Goal: Task Accomplishment & Management: Use online tool/utility

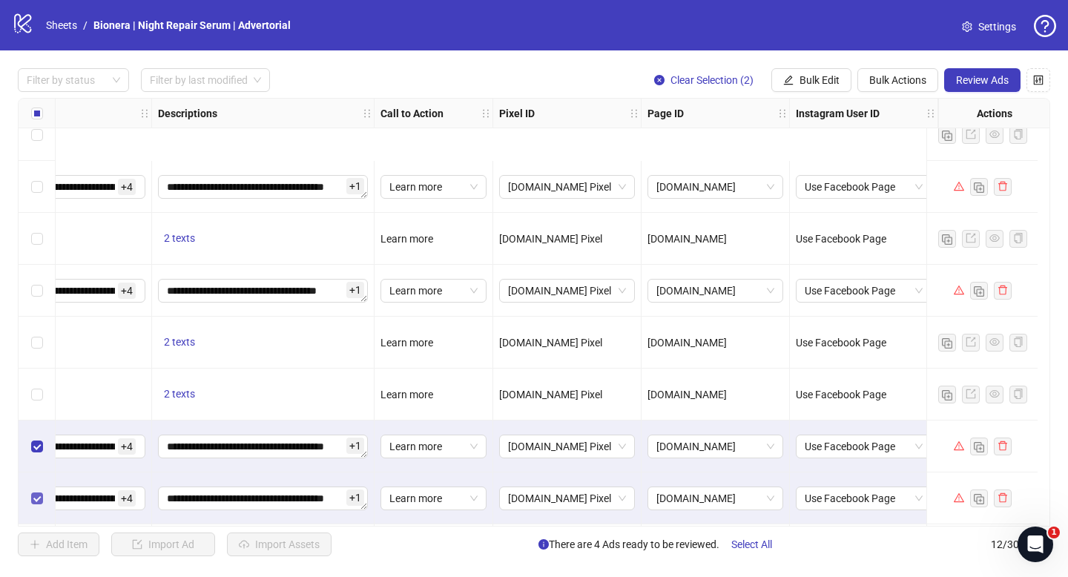
scroll to position [0, 1691]
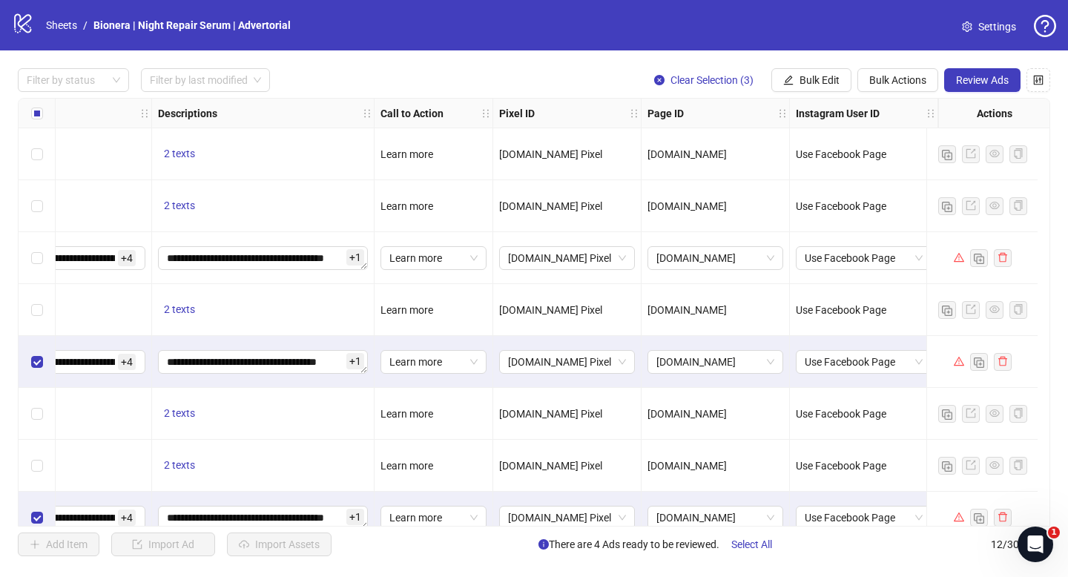
click at [29, 262] on div "Select row 3" at bounding box center [37, 258] width 37 height 52
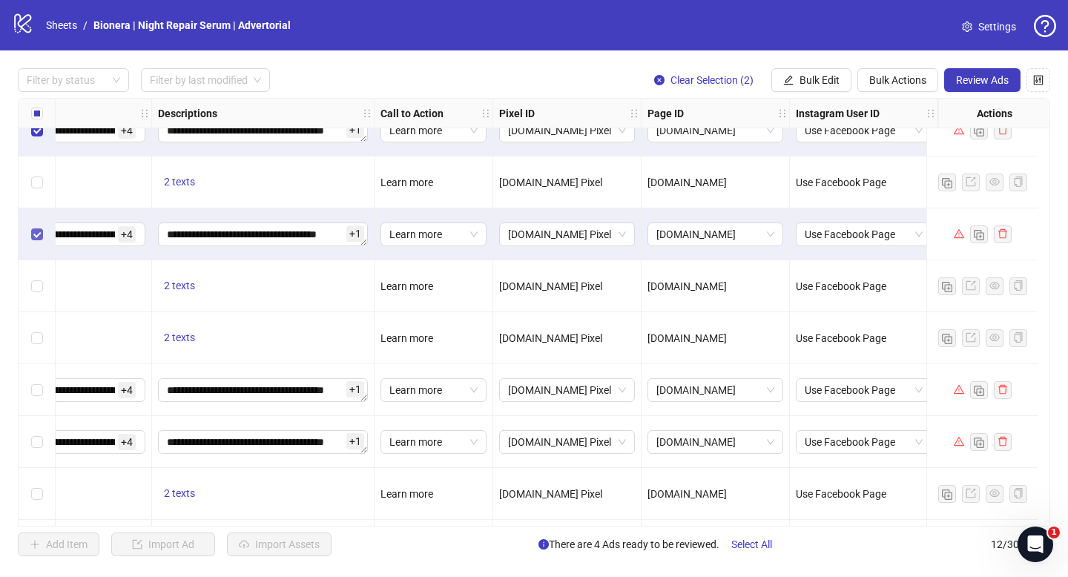
scroll to position [171, 1691]
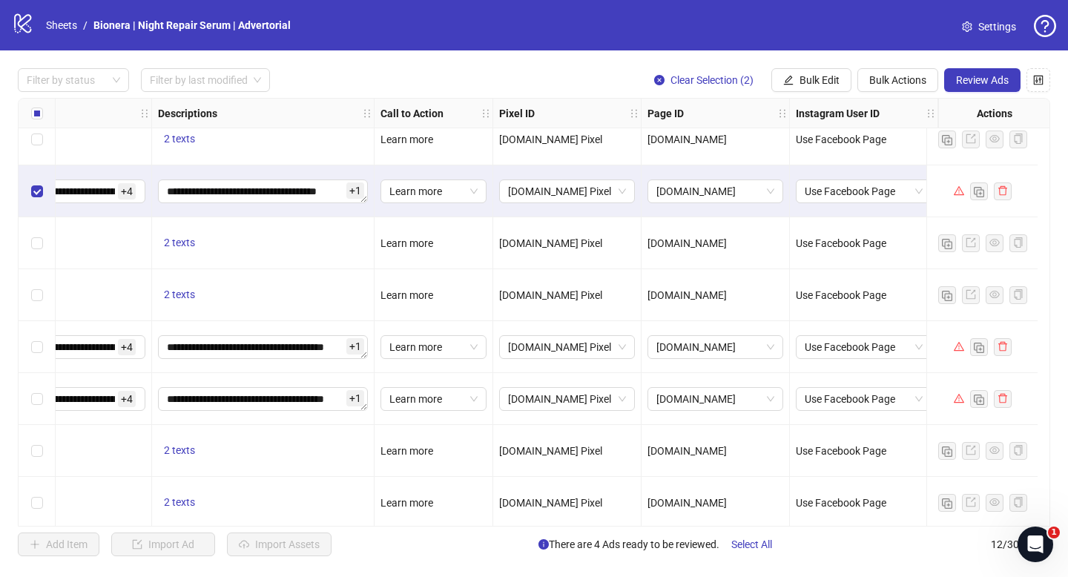
click at [37, 355] on div "Select row 8" at bounding box center [37, 347] width 37 height 52
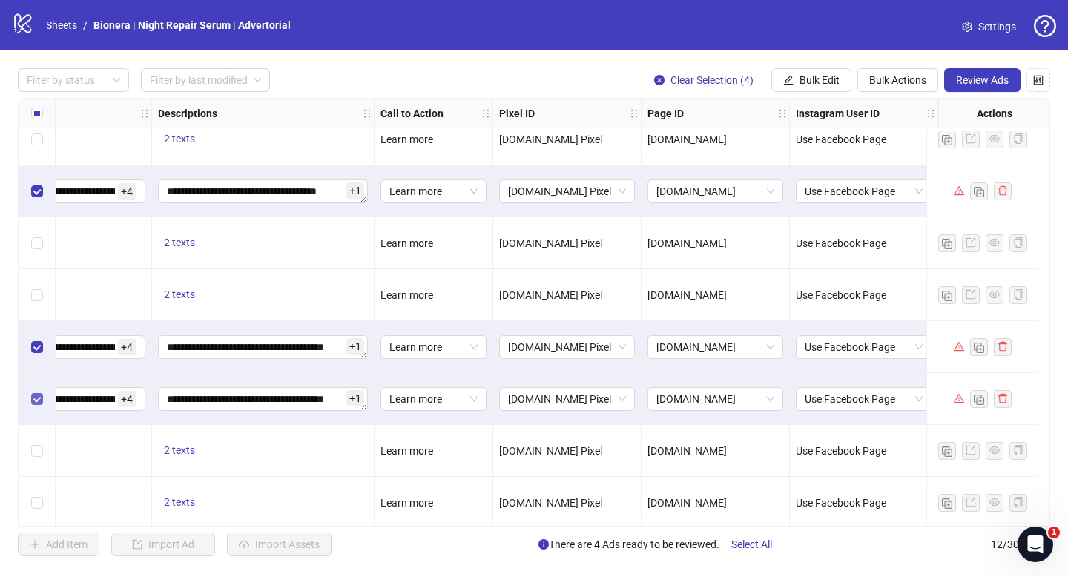
scroll to position [231, 1691]
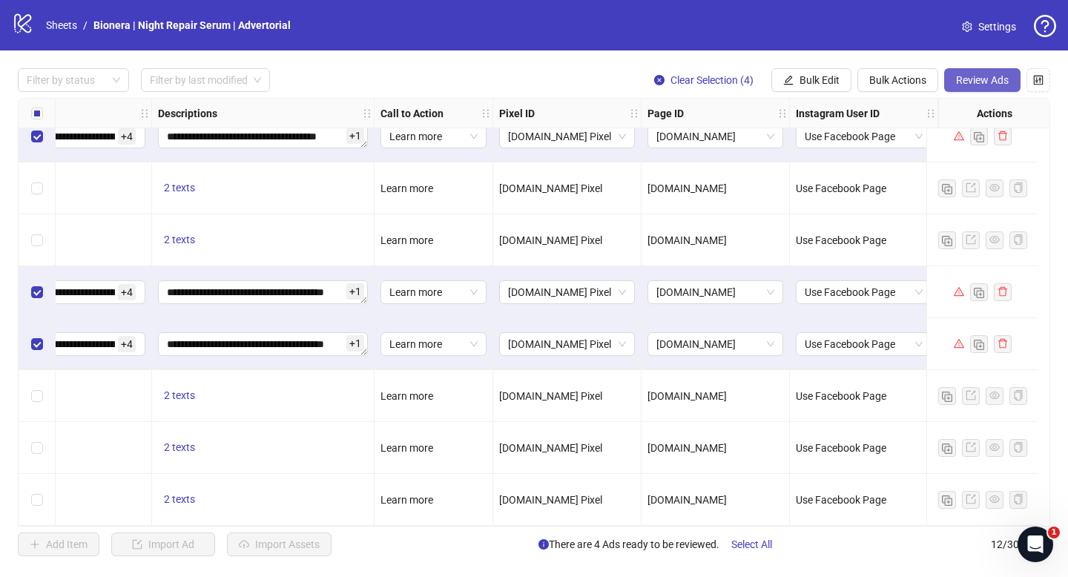
click at [983, 79] on span "Review Ads" at bounding box center [982, 80] width 53 height 12
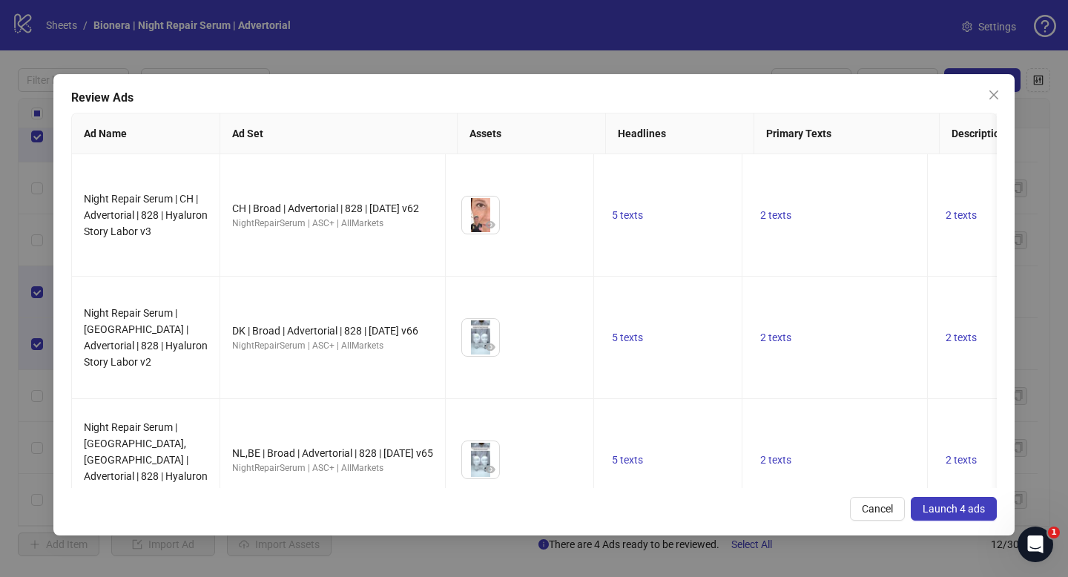
click at [968, 505] on span "Launch 4 ads" at bounding box center [954, 509] width 62 height 12
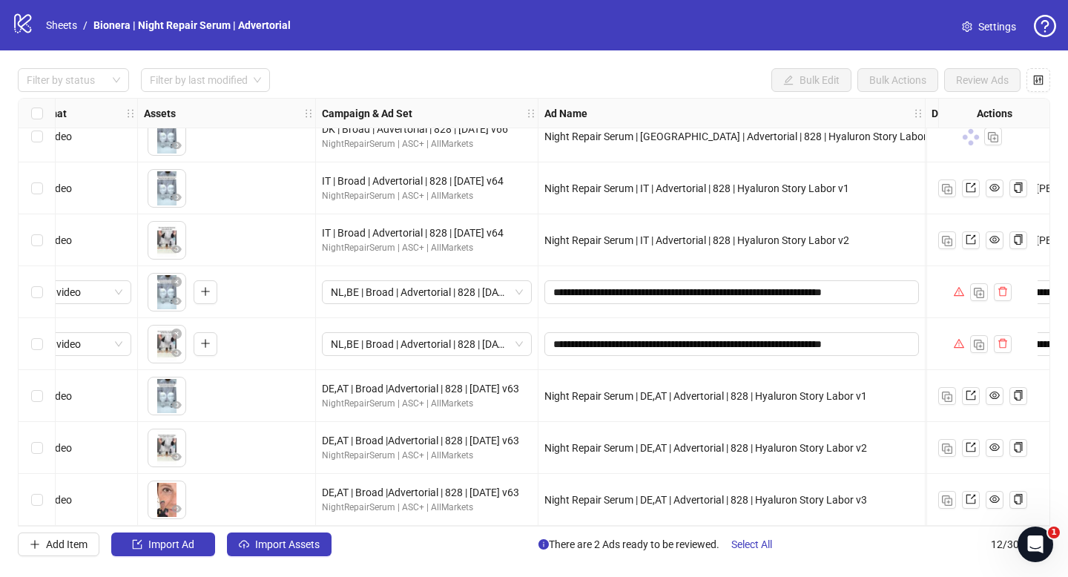
scroll to position [231, 0]
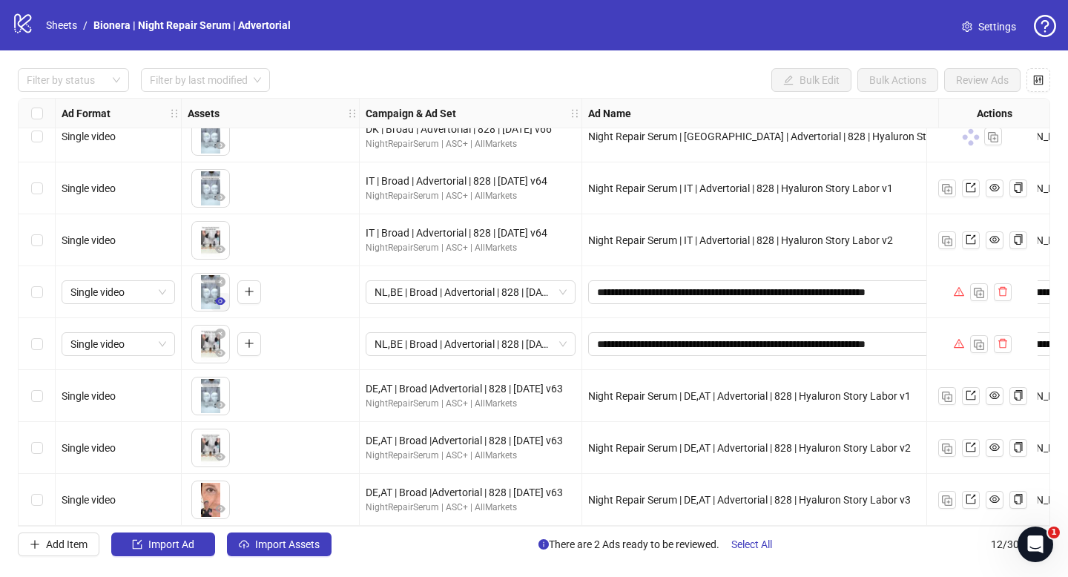
click at [217, 296] on icon "eye" at bounding box center [220, 301] width 10 height 10
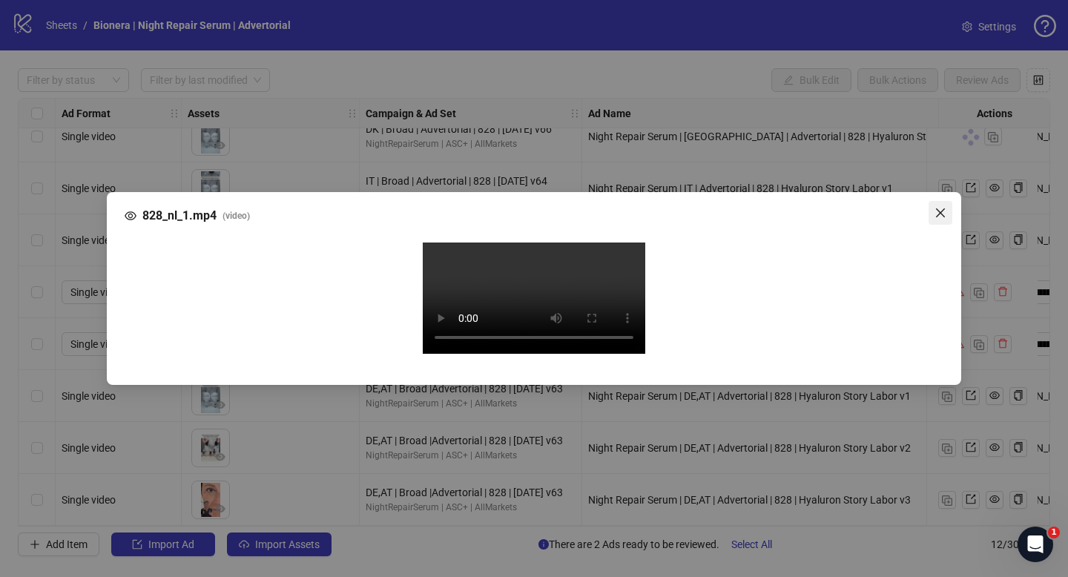
click at [933, 201] on button "Close" at bounding box center [941, 213] width 24 height 24
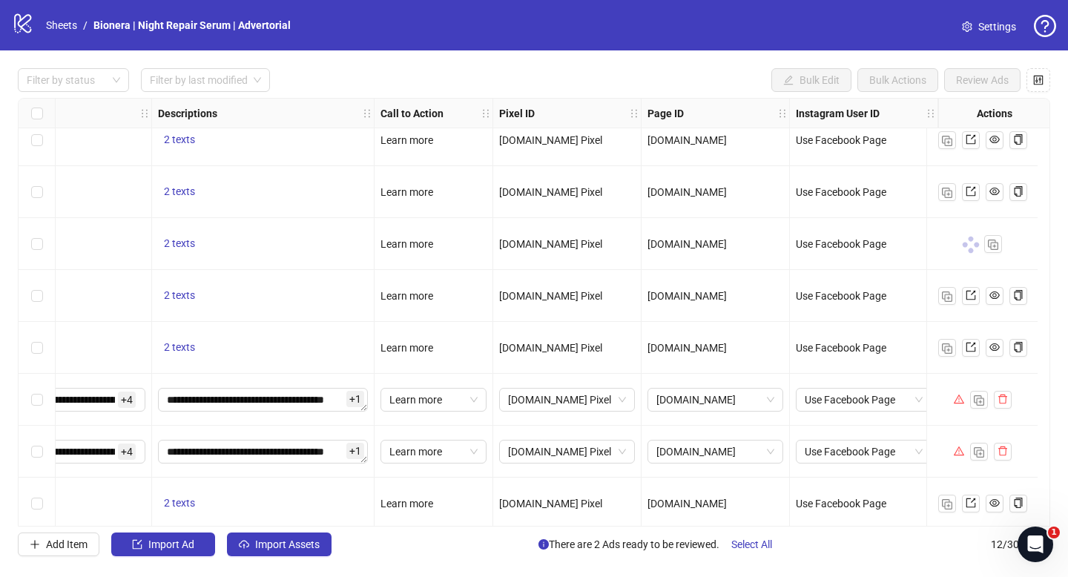
scroll to position [231, 1691]
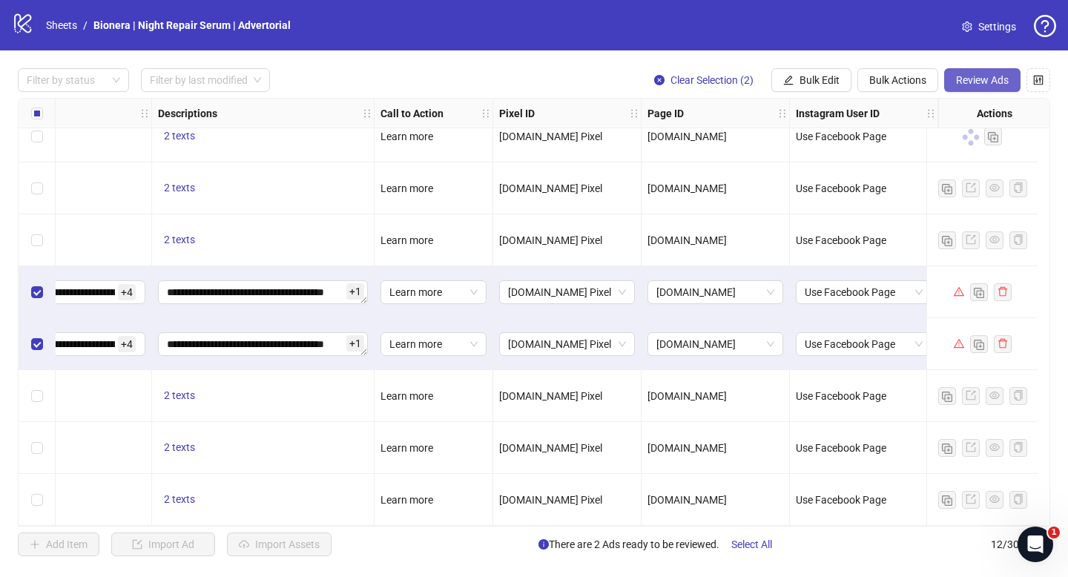
click at [956, 80] on span "Review Ads" at bounding box center [982, 80] width 53 height 12
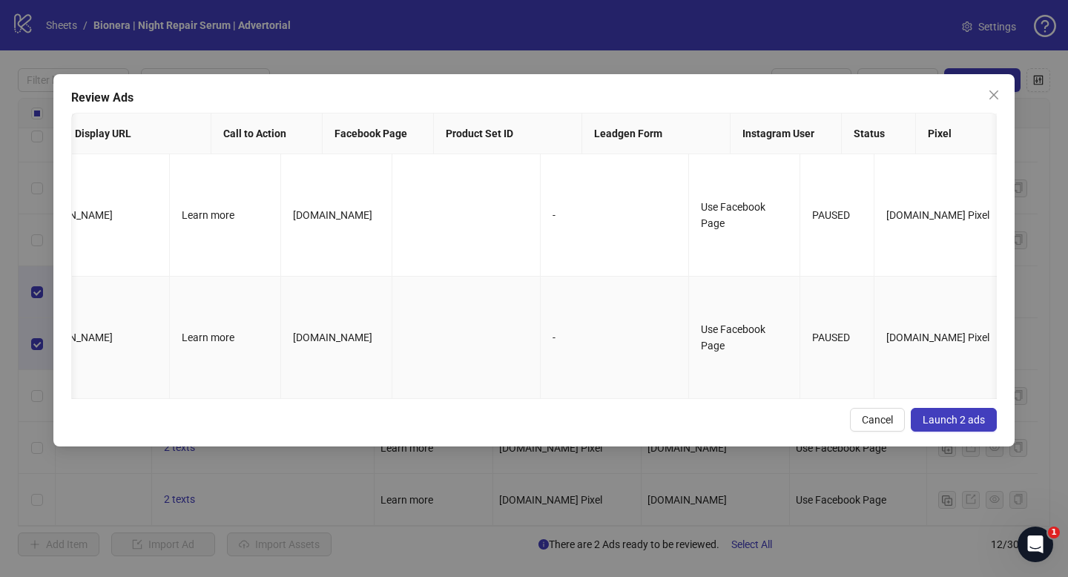
scroll to position [0, 1738]
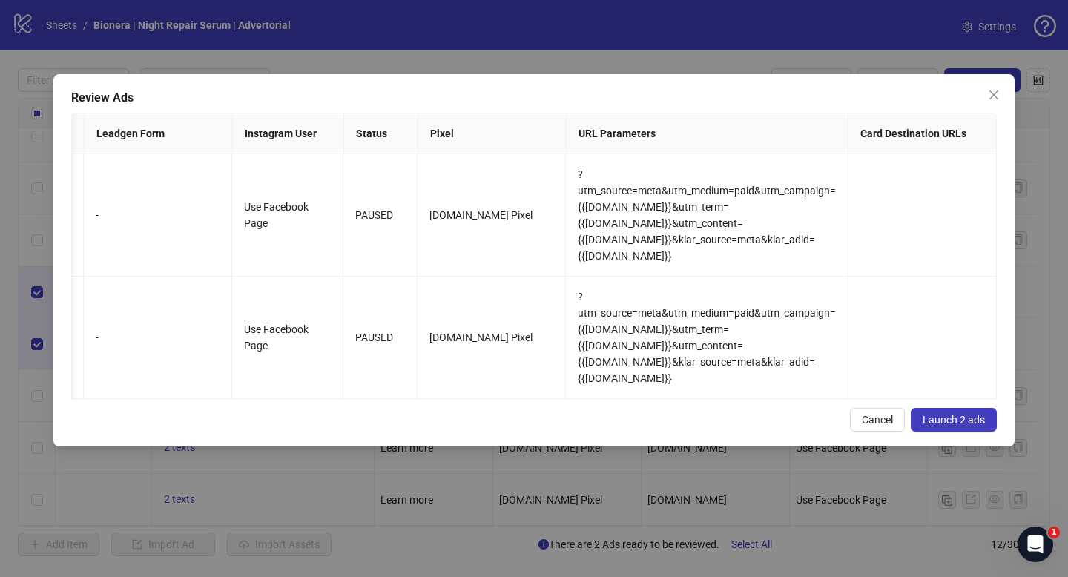
click at [971, 414] on span "Launch 2 ads" at bounding box center [954, 420] width 62 height 12
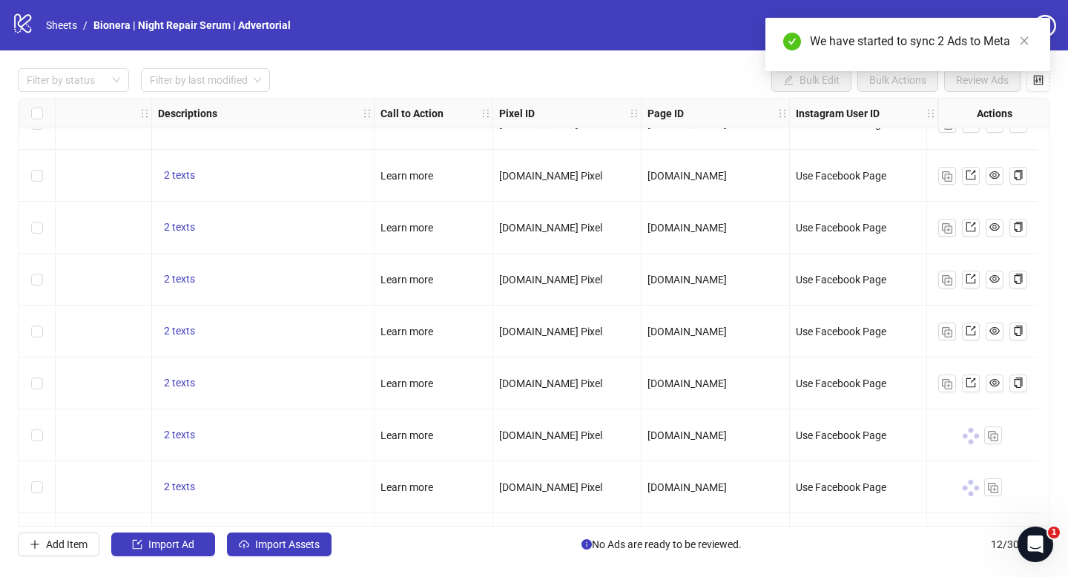
scroll to position [231, 1691]
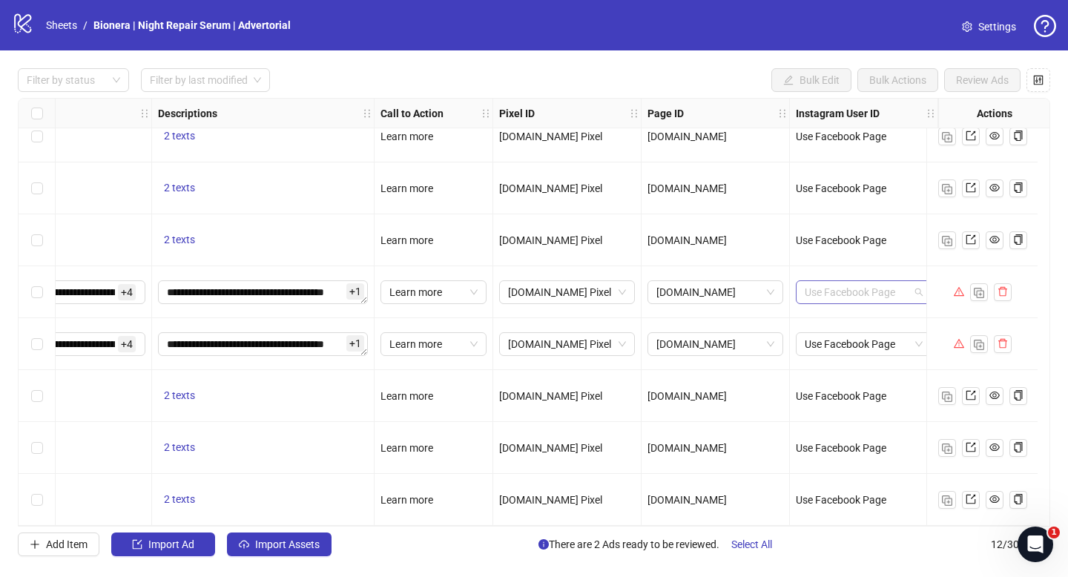
click at [874, 286] on span "Use Facebook Page" at bounding box center [864, 292] width 118 height 22
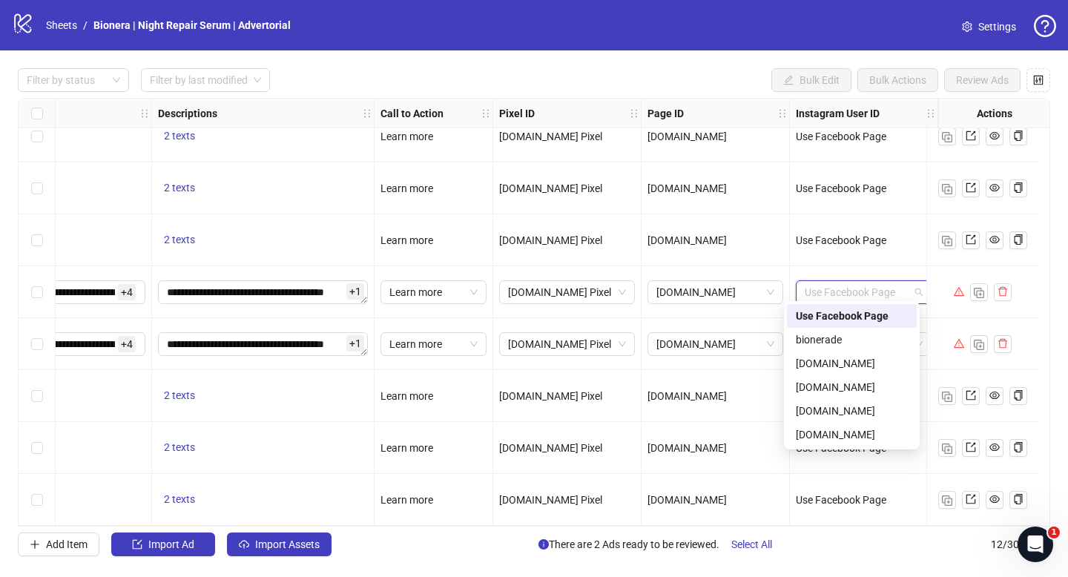
click at [857, 309] on div "Use Facebook Page" at bounding box center [852, 316] width 112 height 16
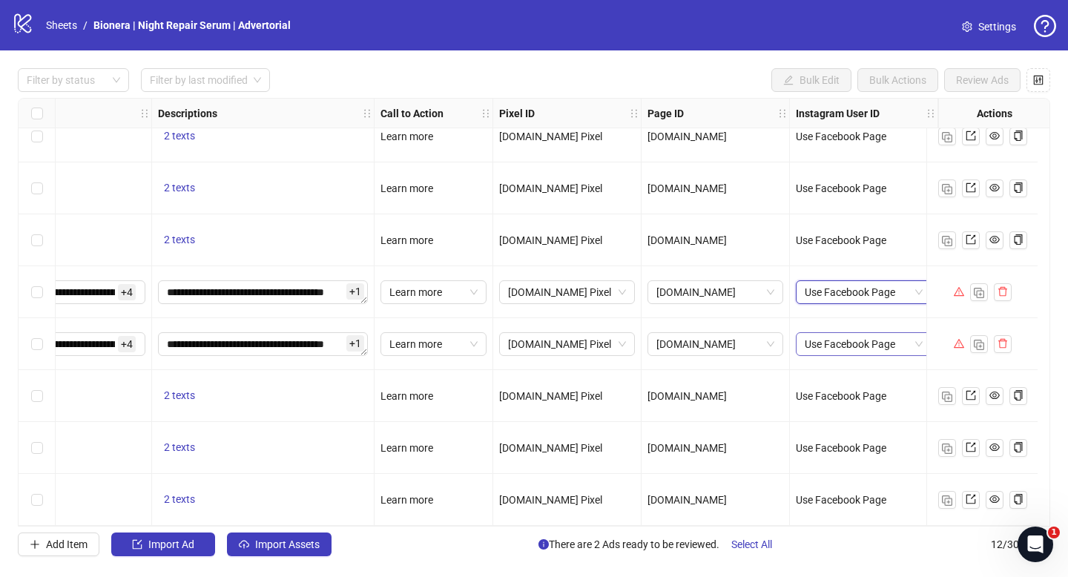
click at [844, 333] on span "Use Facebook Page" at bounding box center [864, 344] width 118 height 22
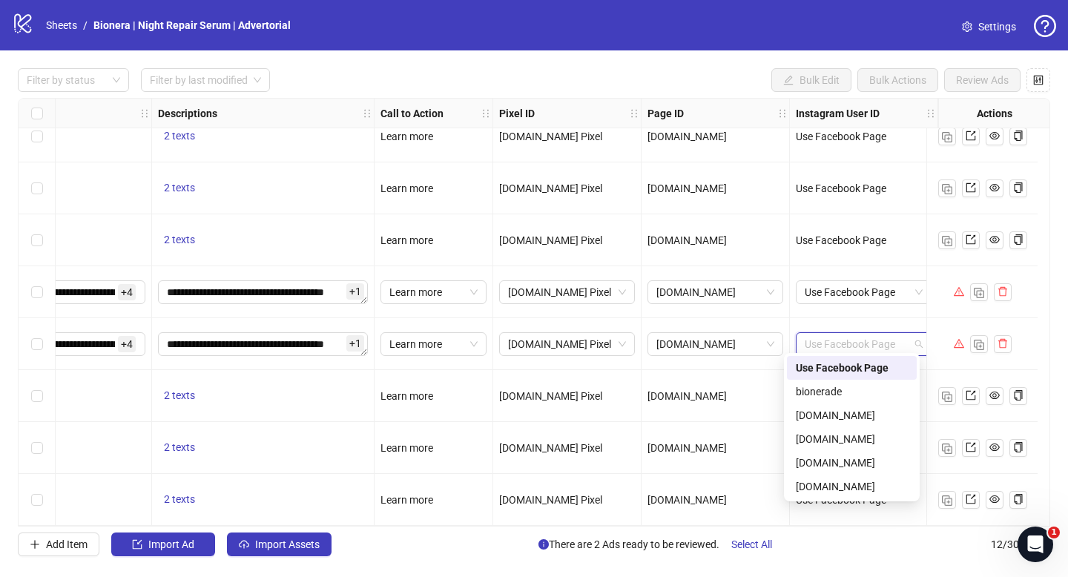
click at [824, 363] on div "Use Facebook Page" at bounding box center [852, 368] width 112 height 16
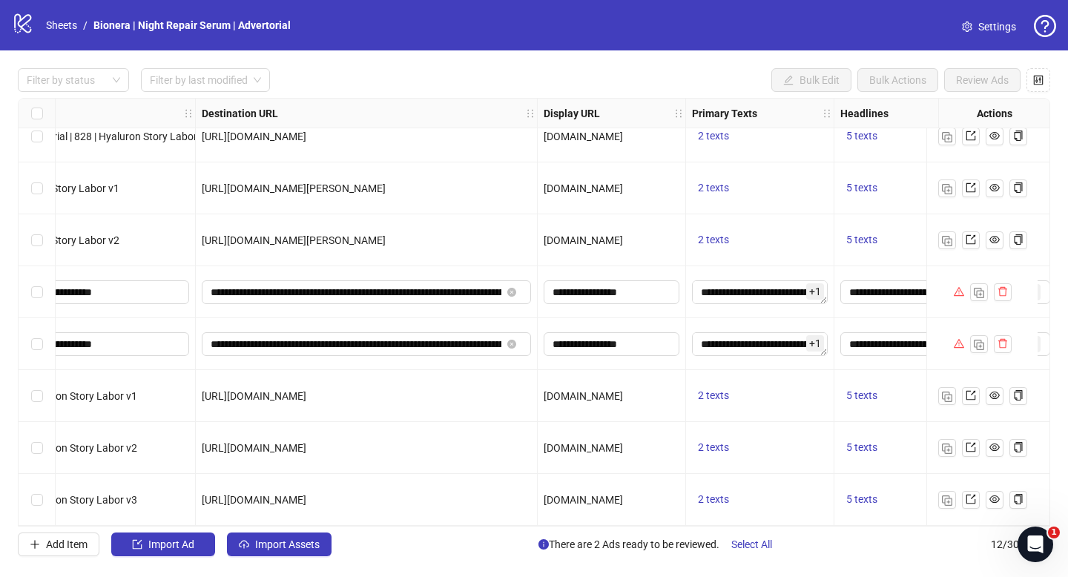
scroll to position [231, 805]
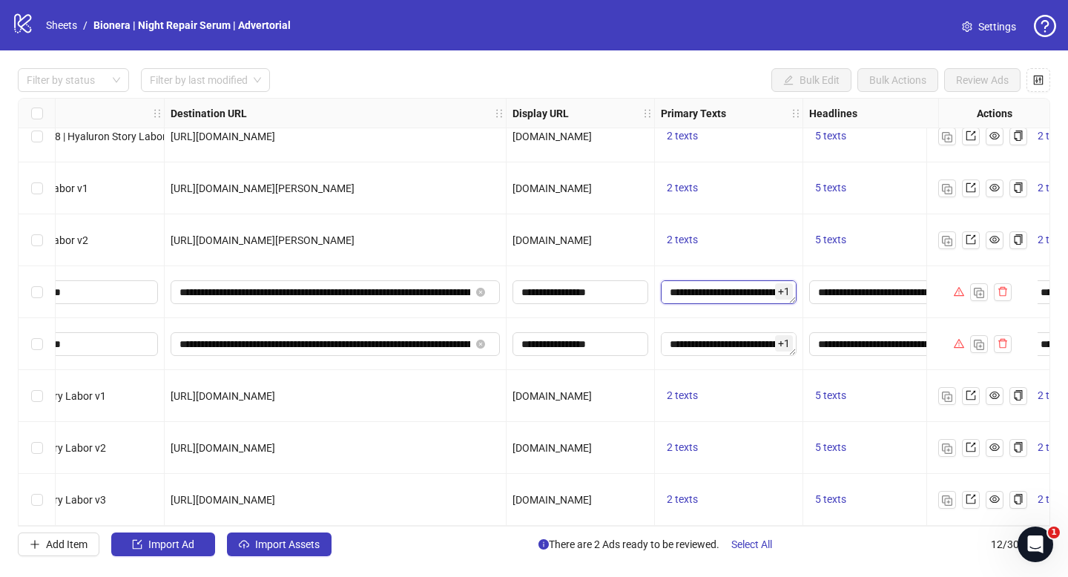
click at [743, 294] on textarea "**********" at bounding box center [729, 292] width 136 height 24
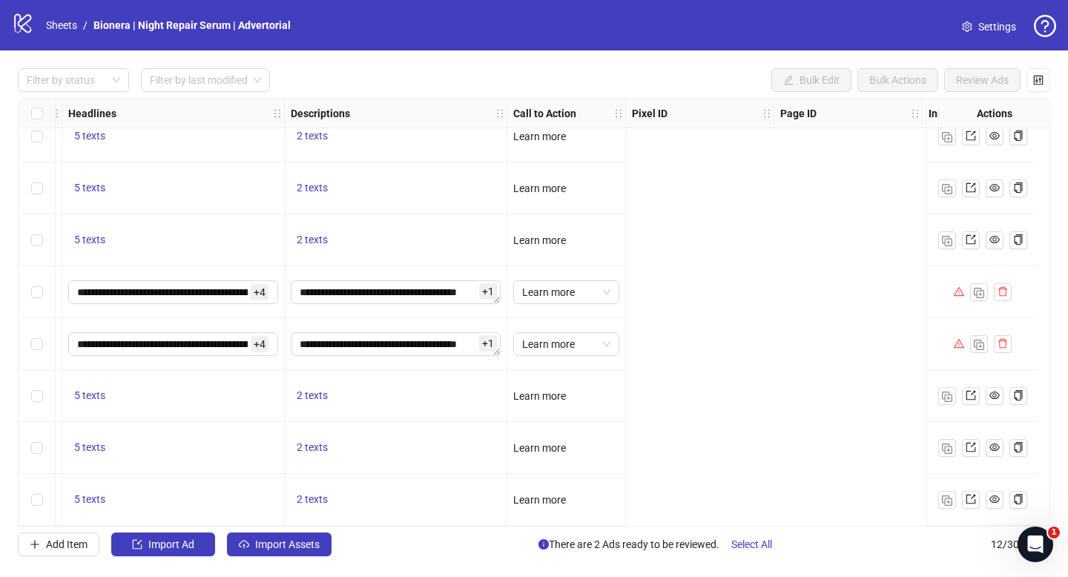
scroll to position [231, 1691]
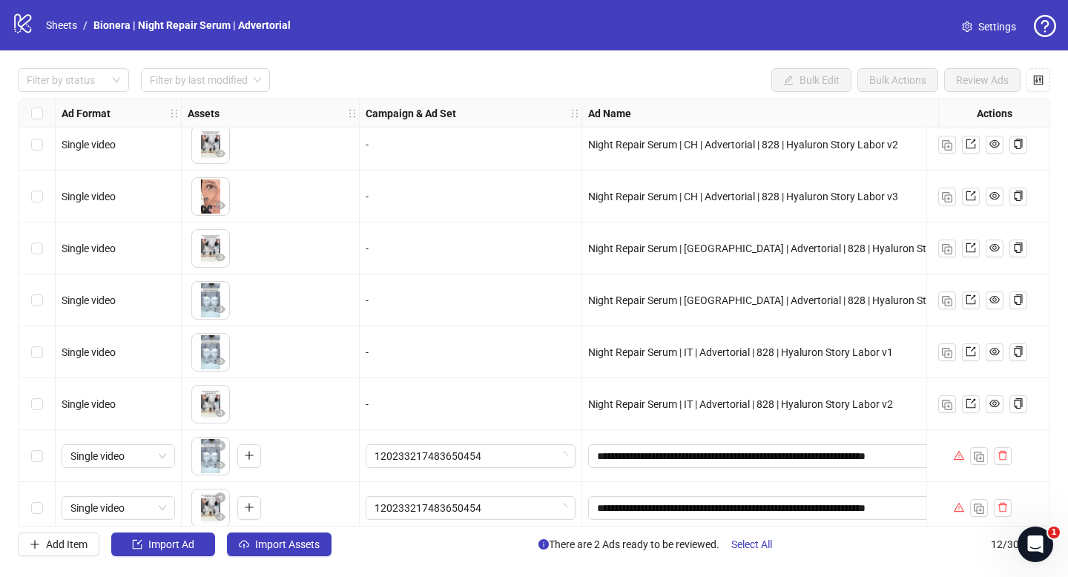
scroll to position [231, 0]
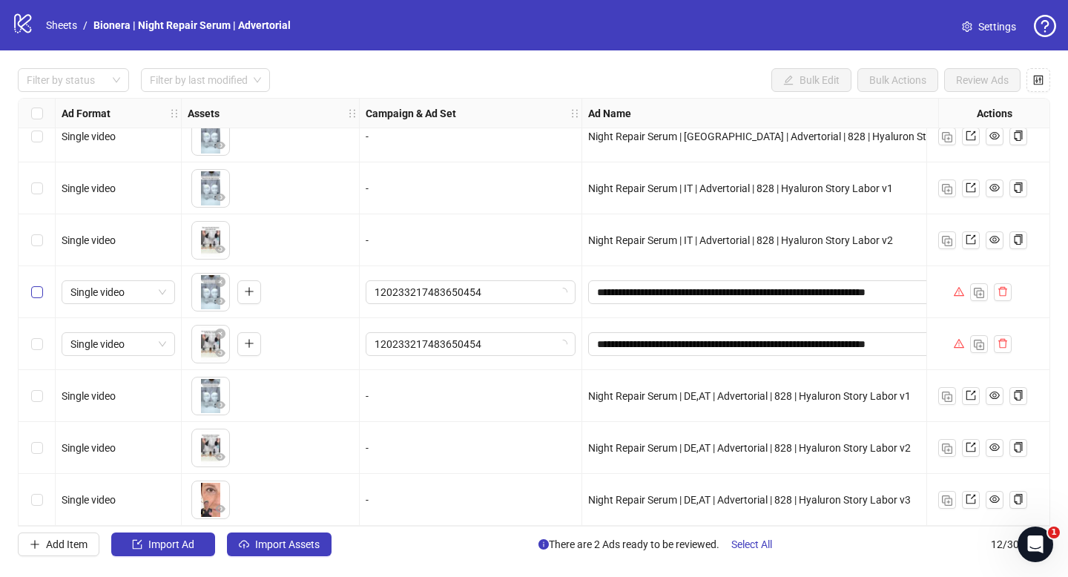
click at [42, 284] on label "Select row 8" at bounding box center [37, 292] width 12 height 16
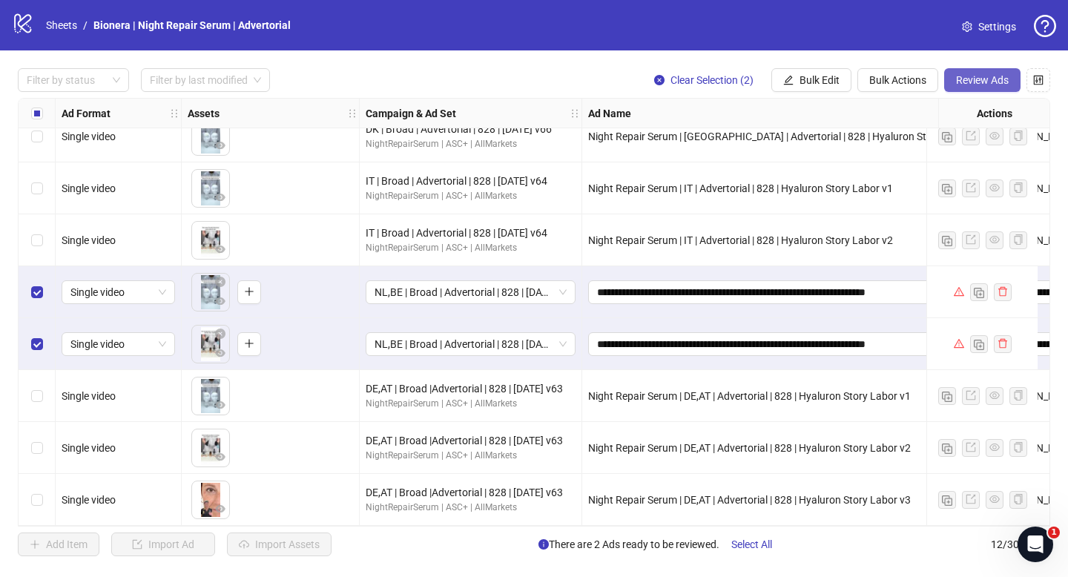
click at [987, 73] on button "Review Ads" at bounding box center [983, 80] width 76 height 24
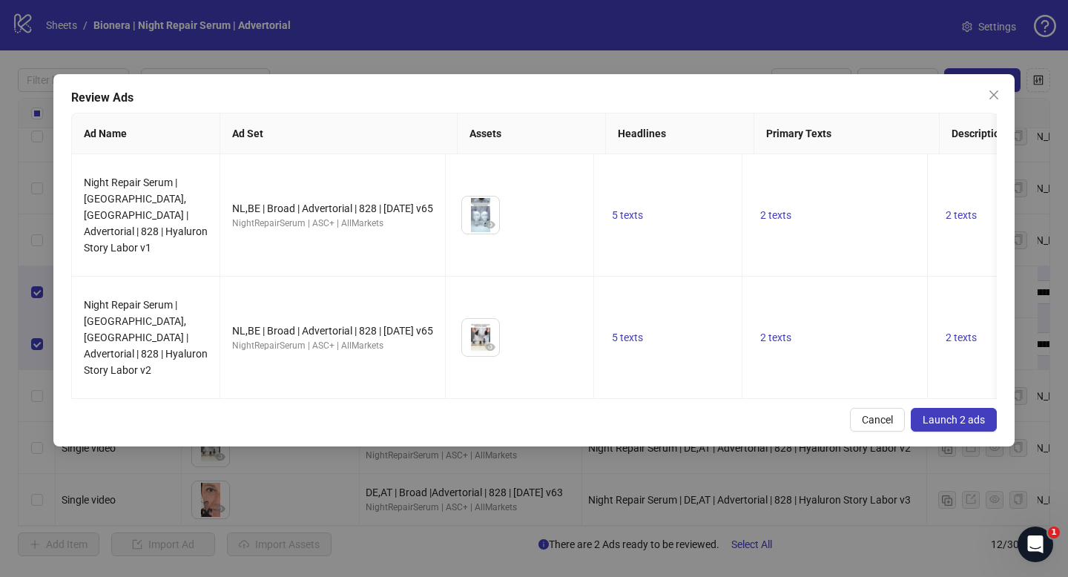
click at [943, 414] on span "Launch 2 ads" at bounding box center [954, 420] width 62 height 12
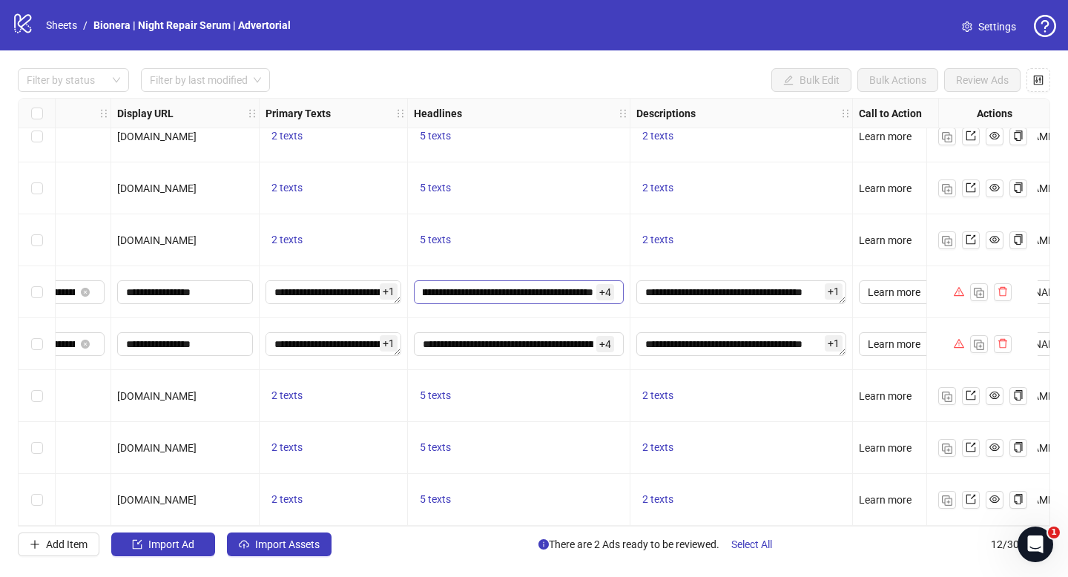
scroll to position [231, 1249]
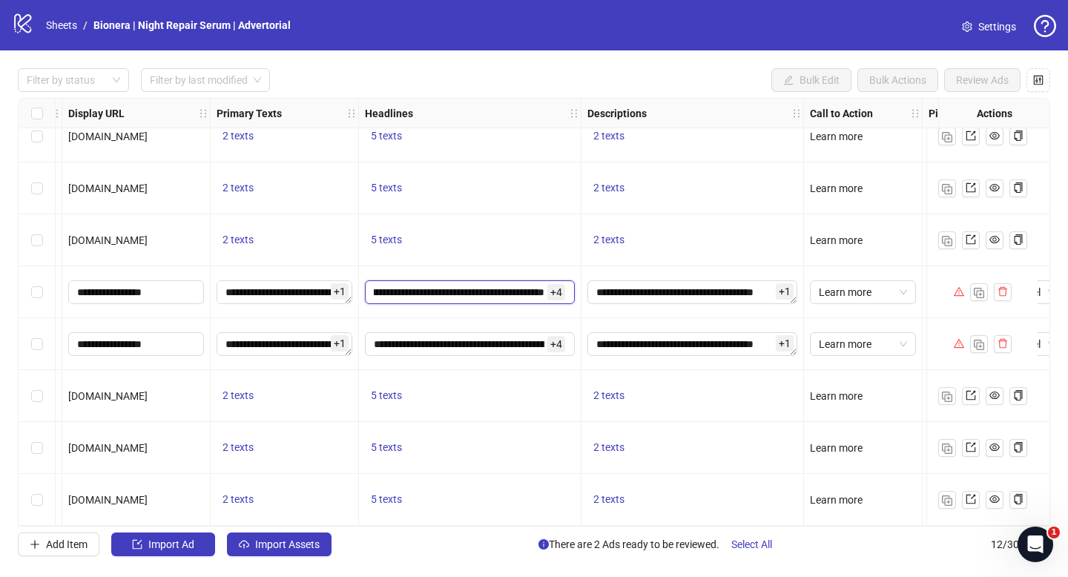
click at [508, 289] on input "**********" at bounding box center [459, 292] width 171 height 16
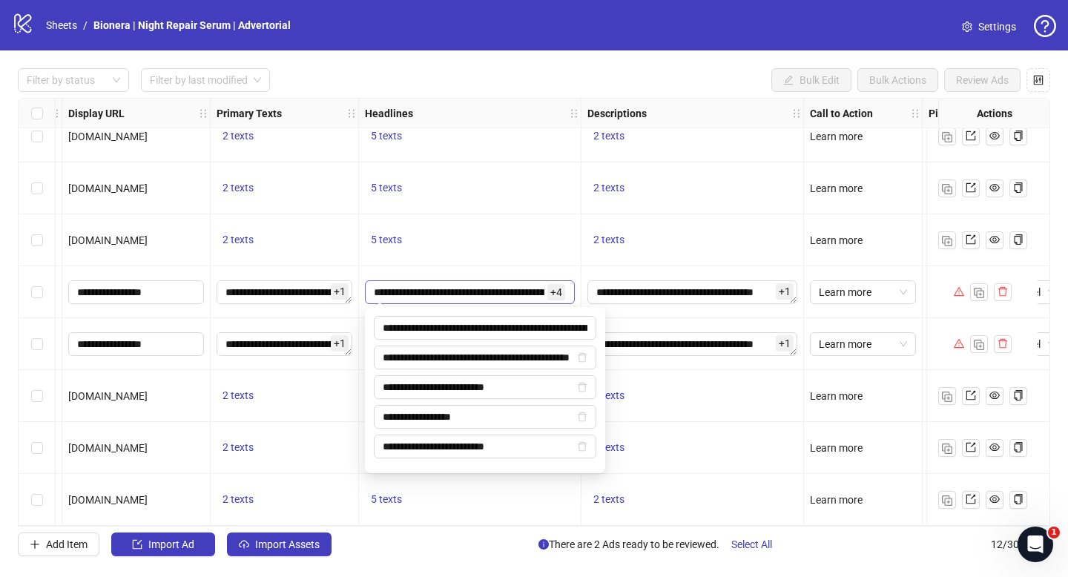
scroll to position [0, 166]
type input "**********"
click at [714, 375] on div "2 texts" at bounding box center [693, 396] width 223 height 52
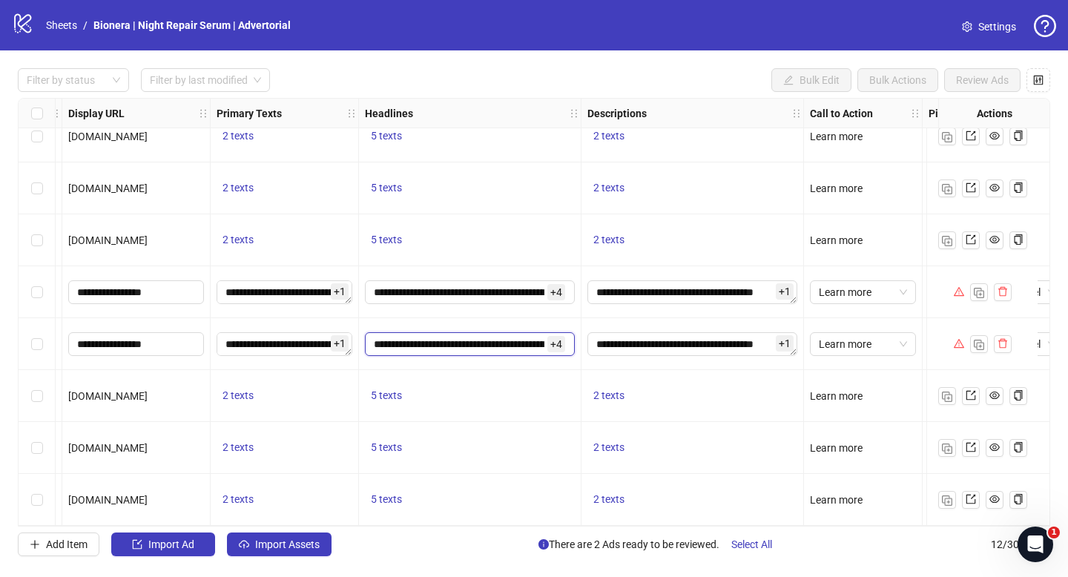
click at [508, 340] on input "**********" at bounding box center [459, 344] width 171 height 16
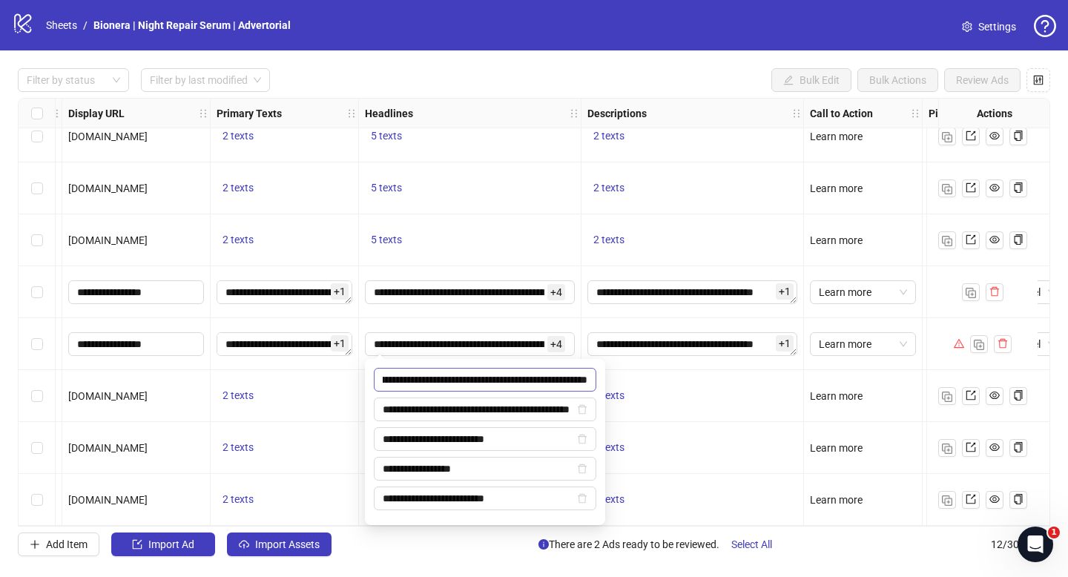
type input "**********"
click at [697, 389] on div "2 texts" at bounding box center [693, 396] width 210 height 18
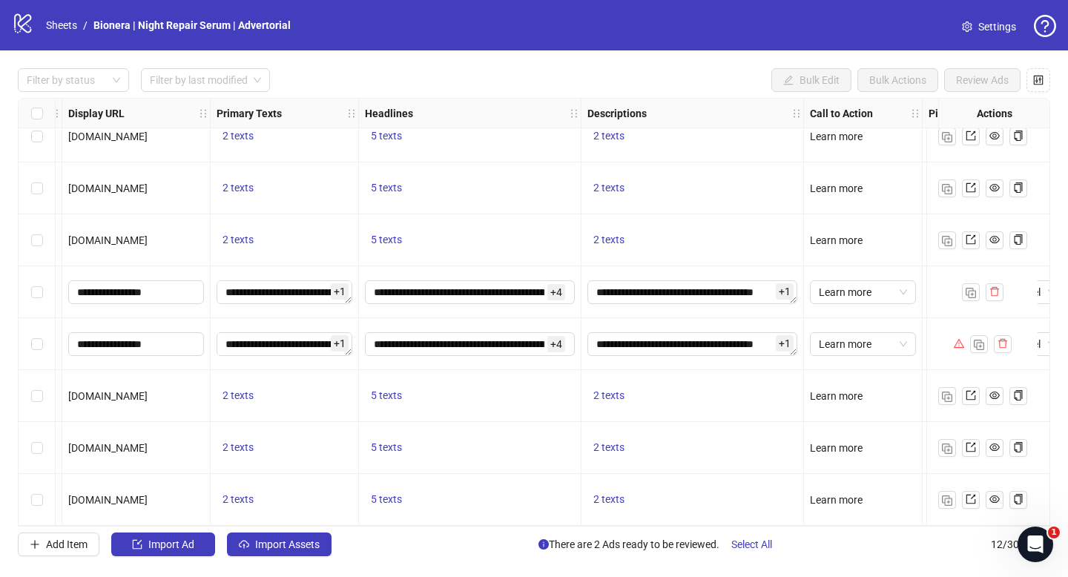
click at [697, 389] on div "2 texts" at bounding box center [693, 396] width 210 height 18
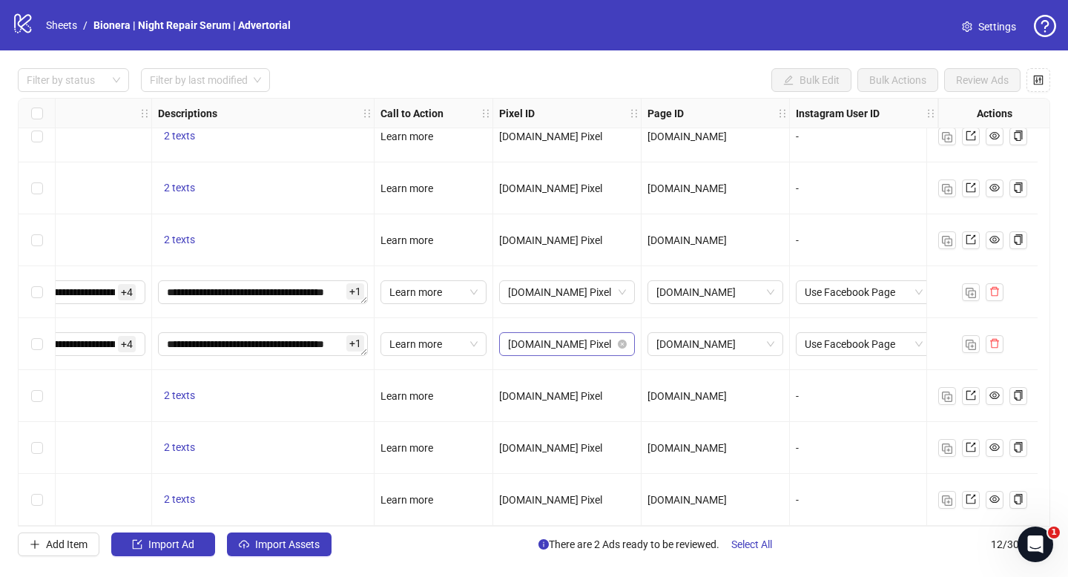
click at [570, 335] on span "[DOMAIN_NAME] Pixel" at bounding box center [567, 344] width 118 height 22
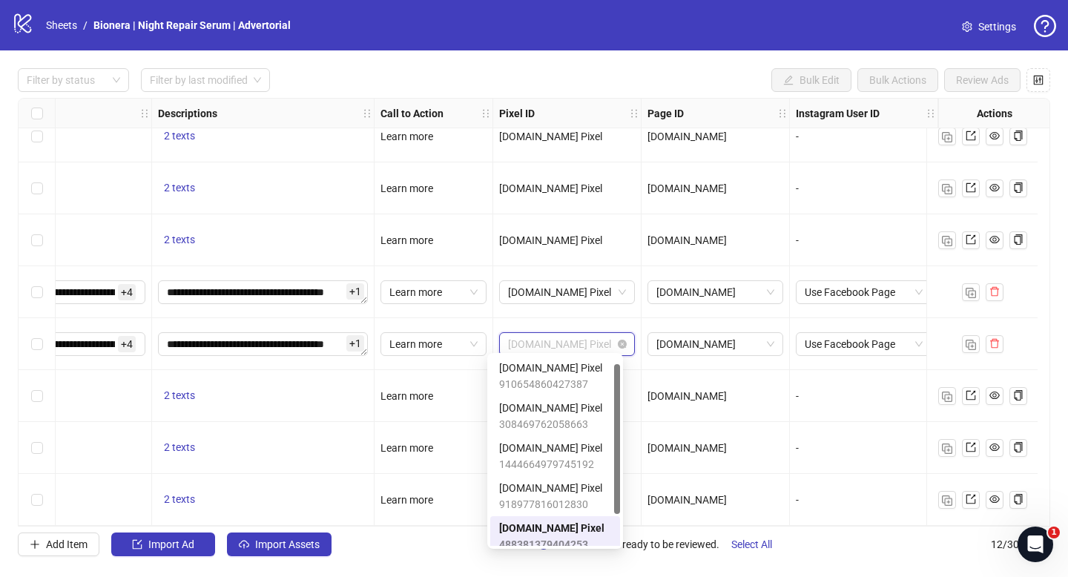
scroll to position [10, 0]
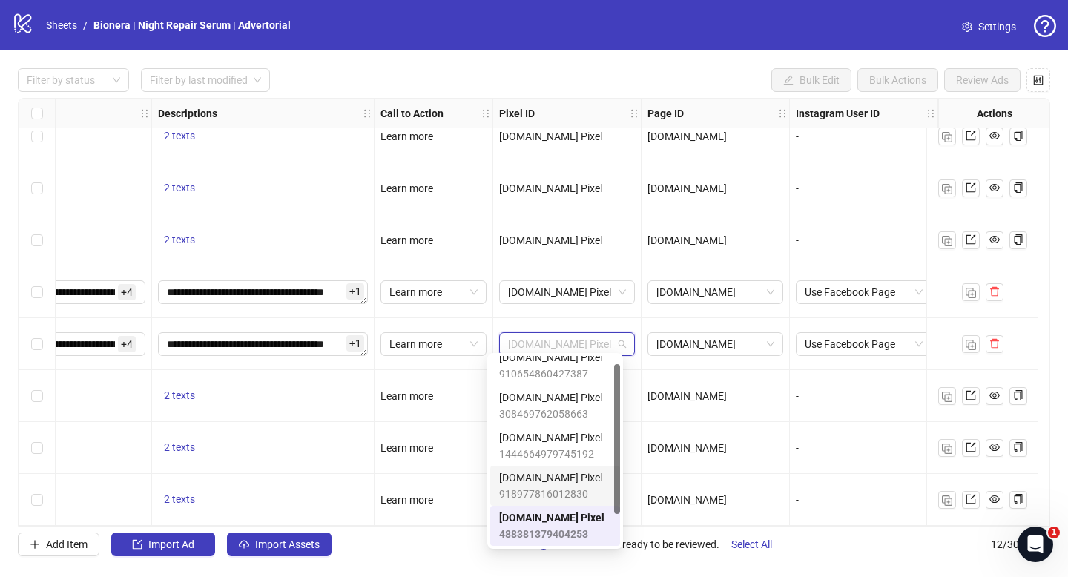
click at [569, 476] on span "[DOMAIN_NAME] Pixel" at bounding box center [550, 478] width 103 height 16
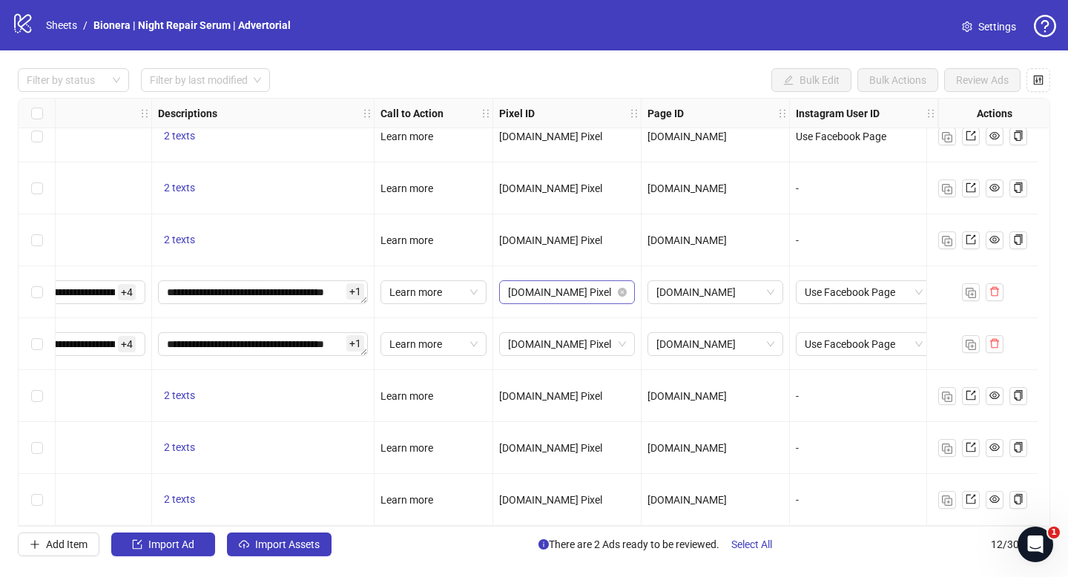
click at [579, 287] on span "[DOMAIN_NAME] Pixel" at bounding box center [567, 292] width 118 height 22
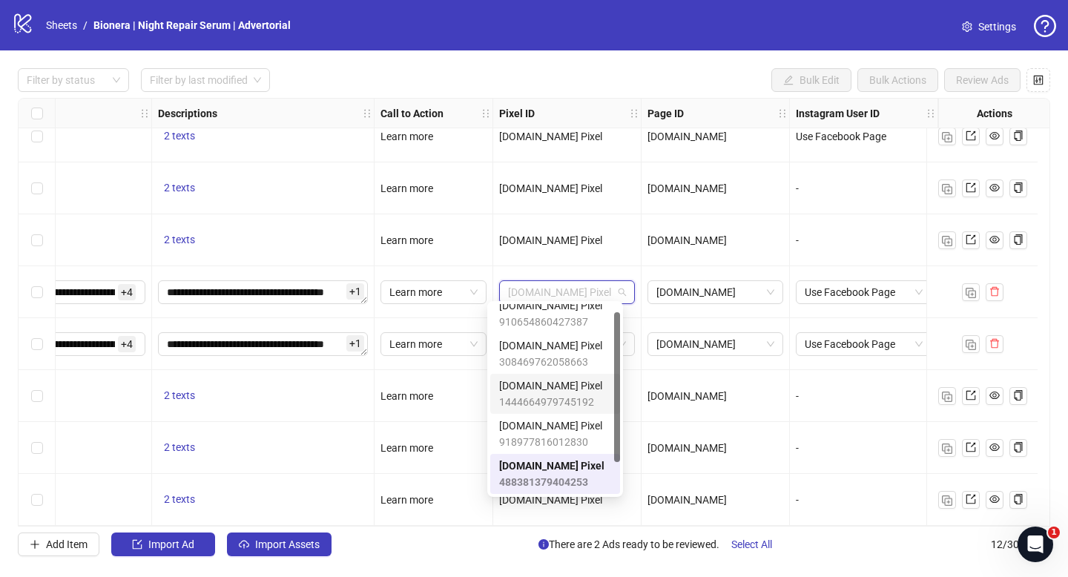
click at [572, 388] on span "[DOMAIN_NAME] Pixel" at bounding box center [550, 386] width 103 height 16
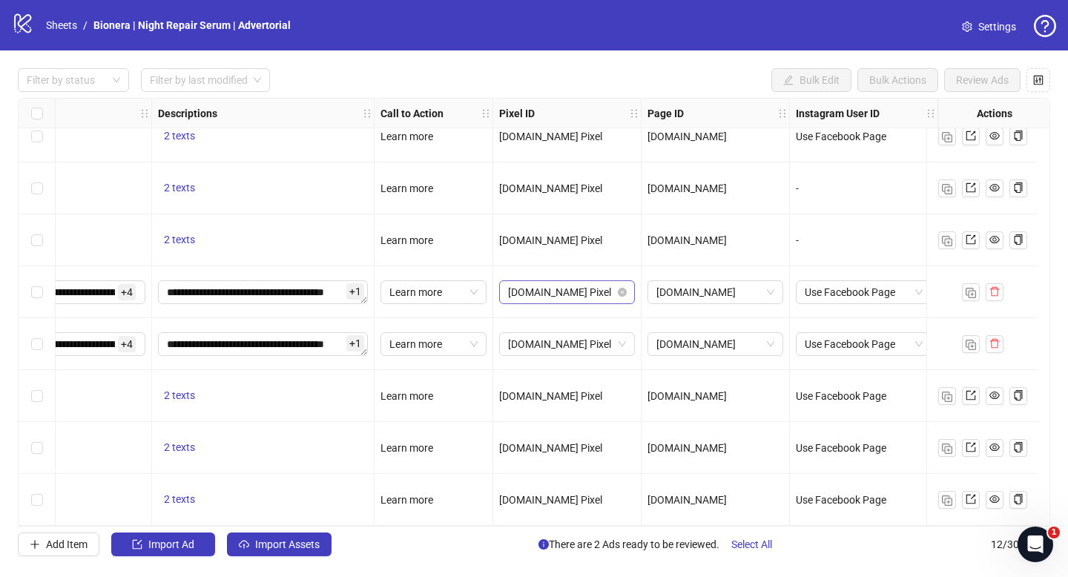
click at [575, 281] on span "[DOMAIN_NAME] Pixel" at bounding box center [567, 292] width 118 height 22
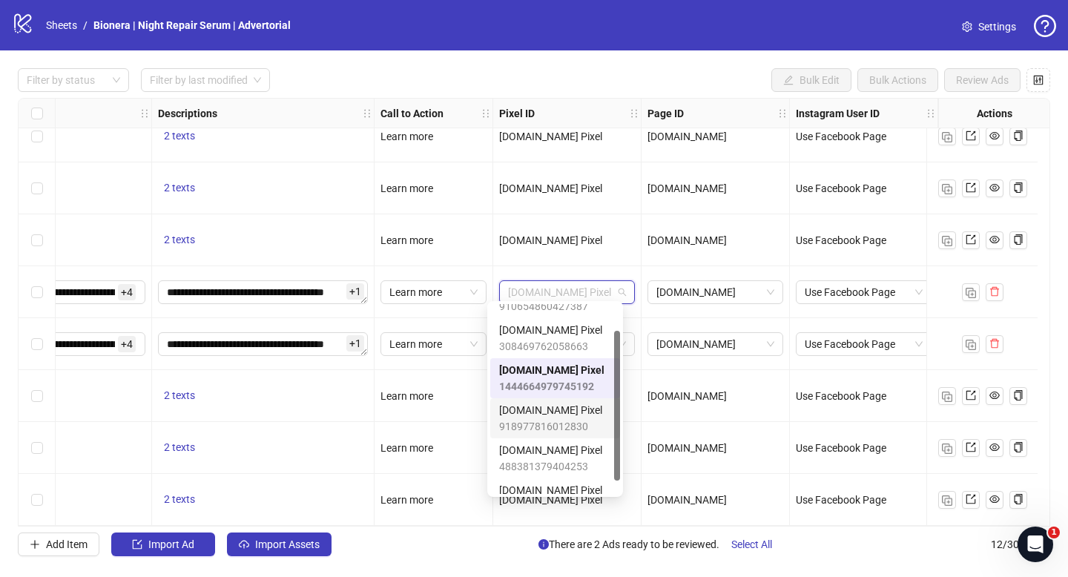
scroll to position [33, 0]
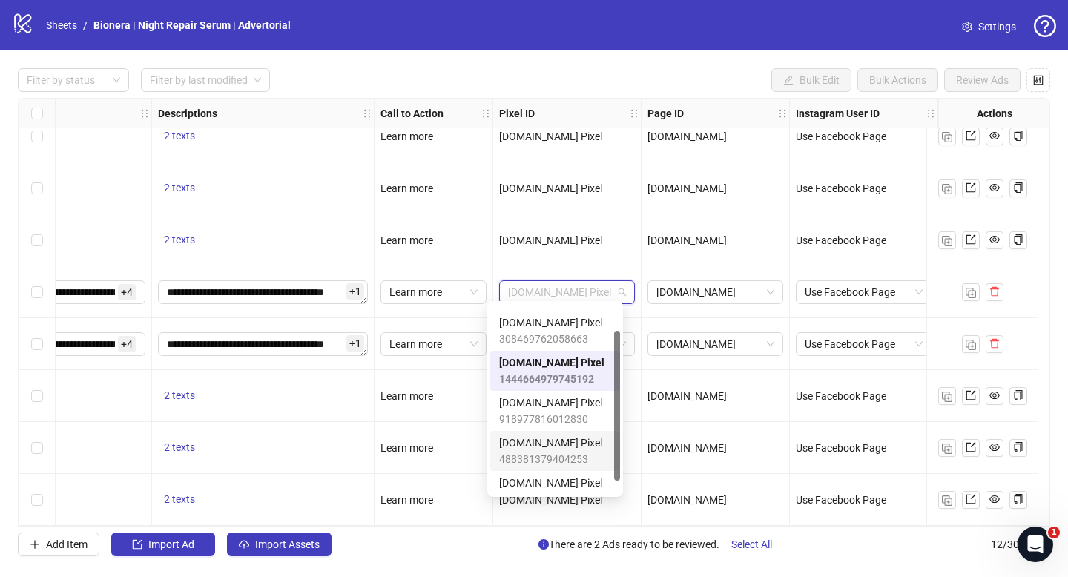
click at [567, 435] on span "[DOMAIN_NAME] Pixel" at bounding box center [550, 443] width 103 height 16
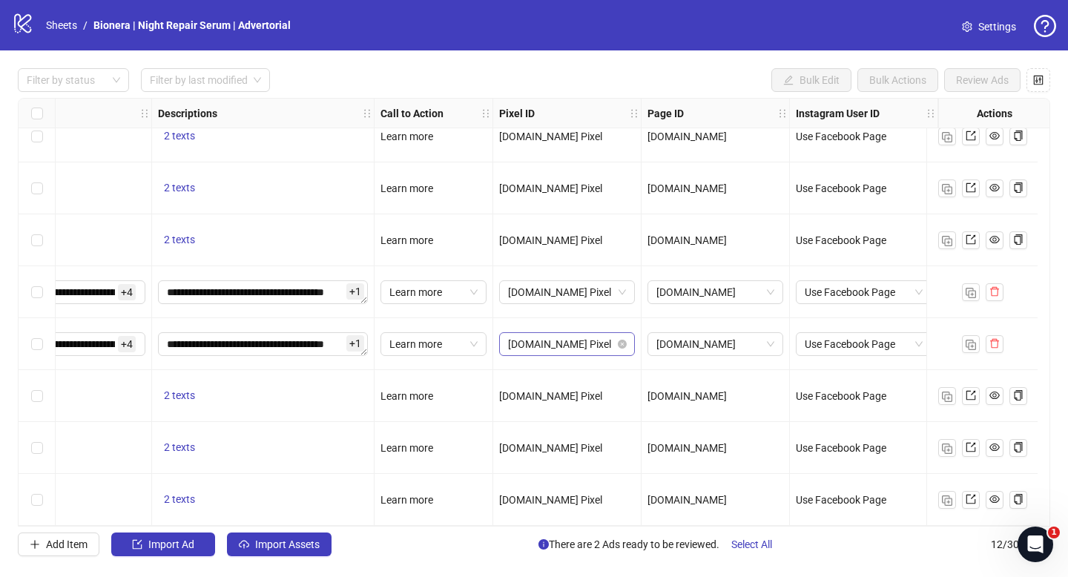
click at [579, 332] on div "[DOMAIN_NAME] Pixel" at bounding box center [567, 344] width 136 height 24
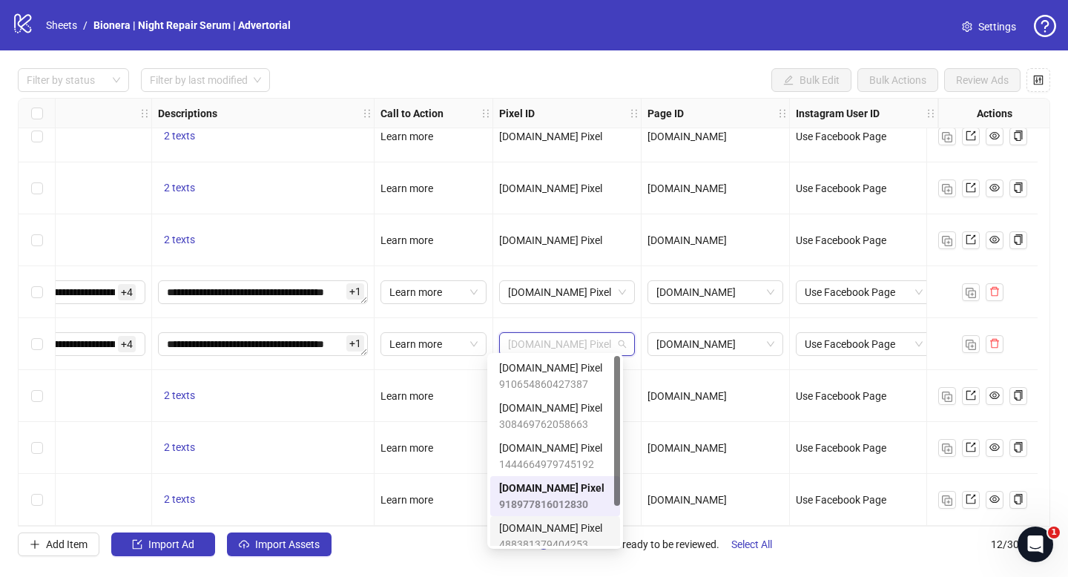
click at [564, 528] on span "[DOMAIN_NAME] Pixel" at bounding box center [550, 528] width 103 height 16
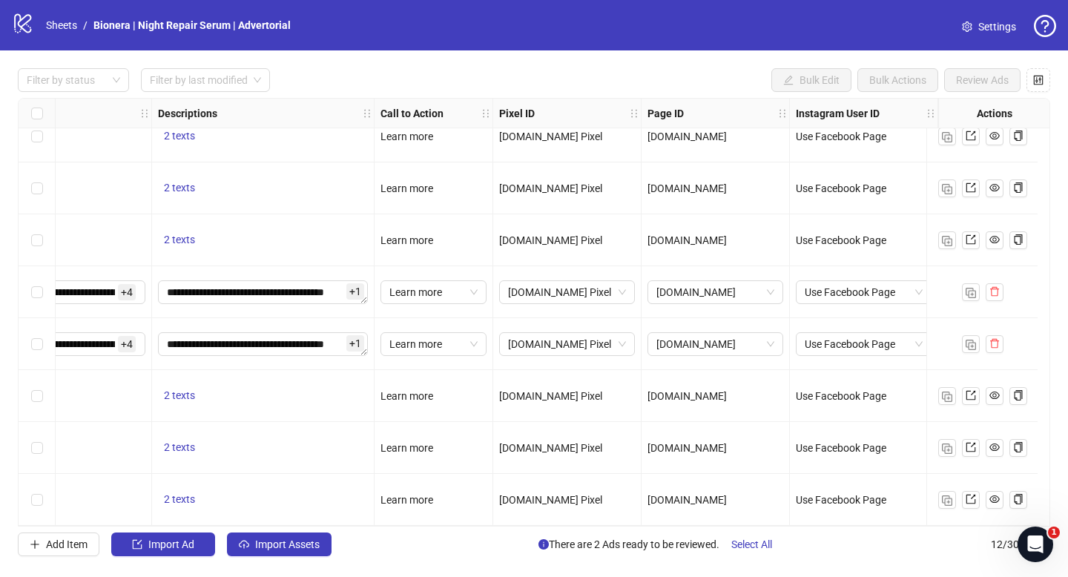
click at [552, 258] on div "[DOMAIN_NAME] Pixel" at bounding box center [567, 240] width 148 height 52
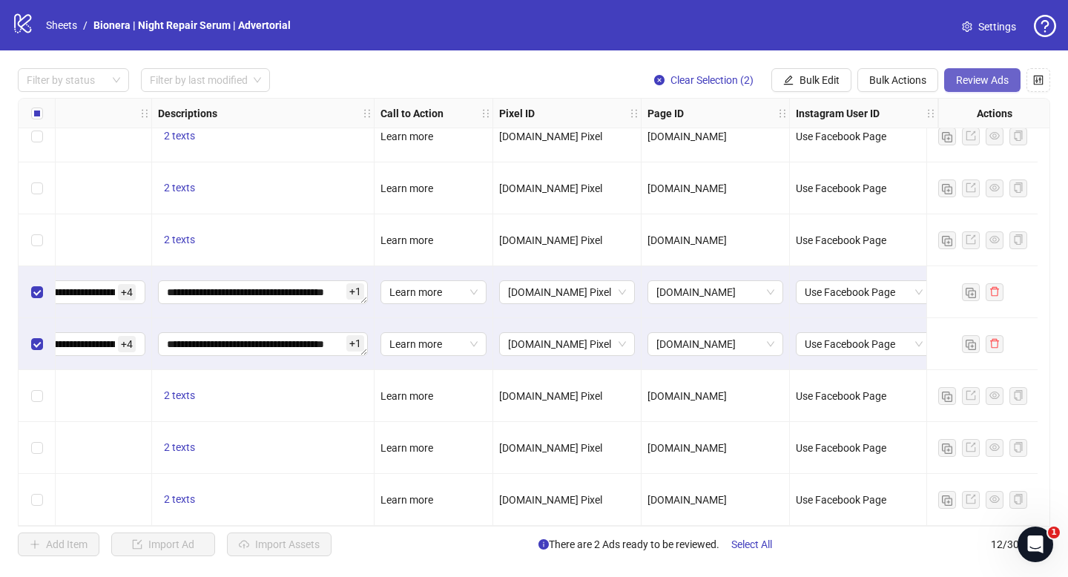
click at [979, 82] on span "Review Ads" at bounding box center [982, 80] width 53 height 12
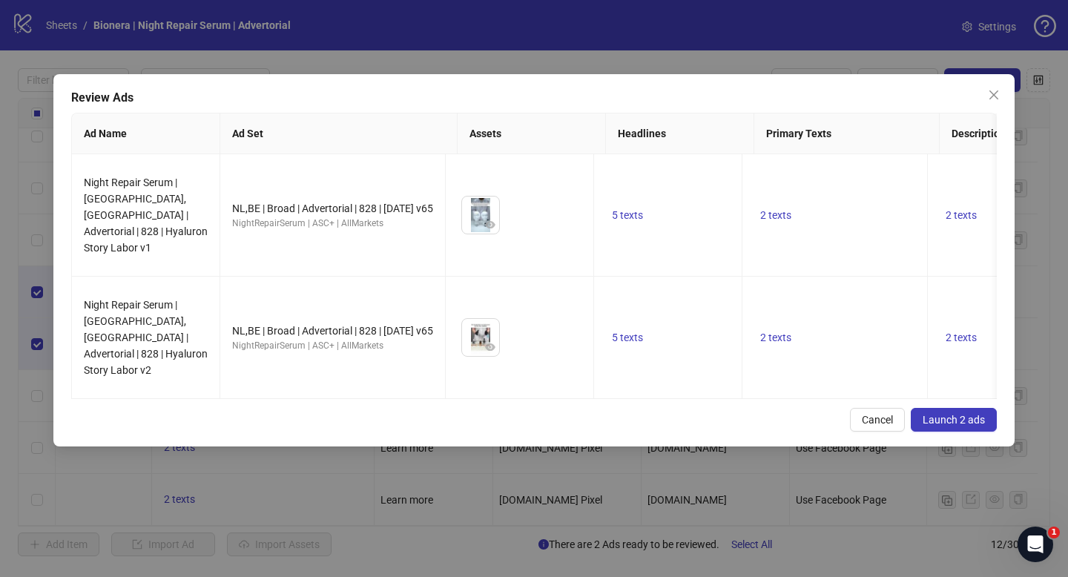
click at [939, 414] on span "Launch 2 ads" at bounding box center [954, 420] width 62 height 12
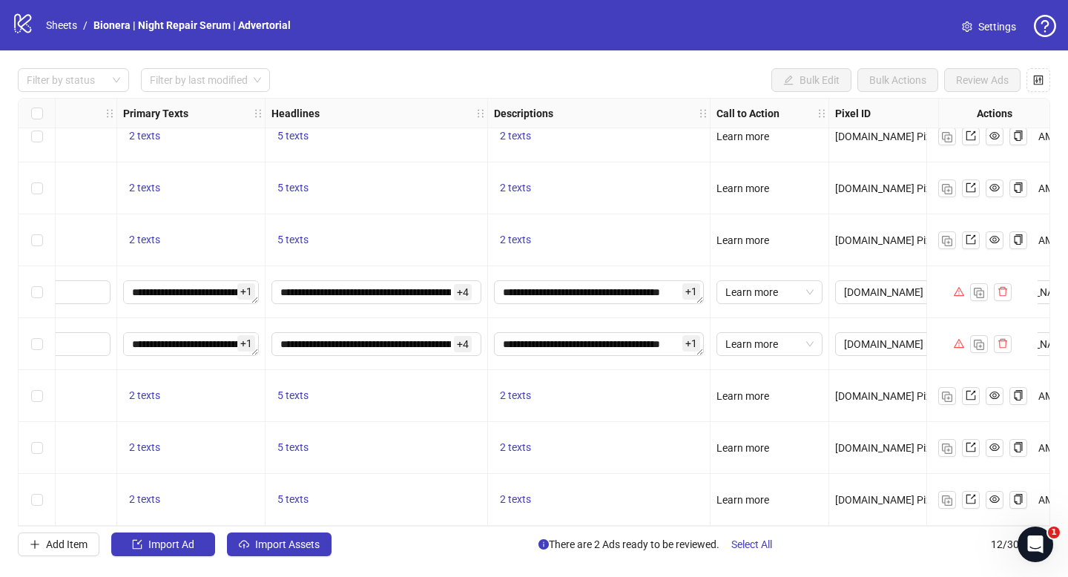
scroll to position [231, 1691]
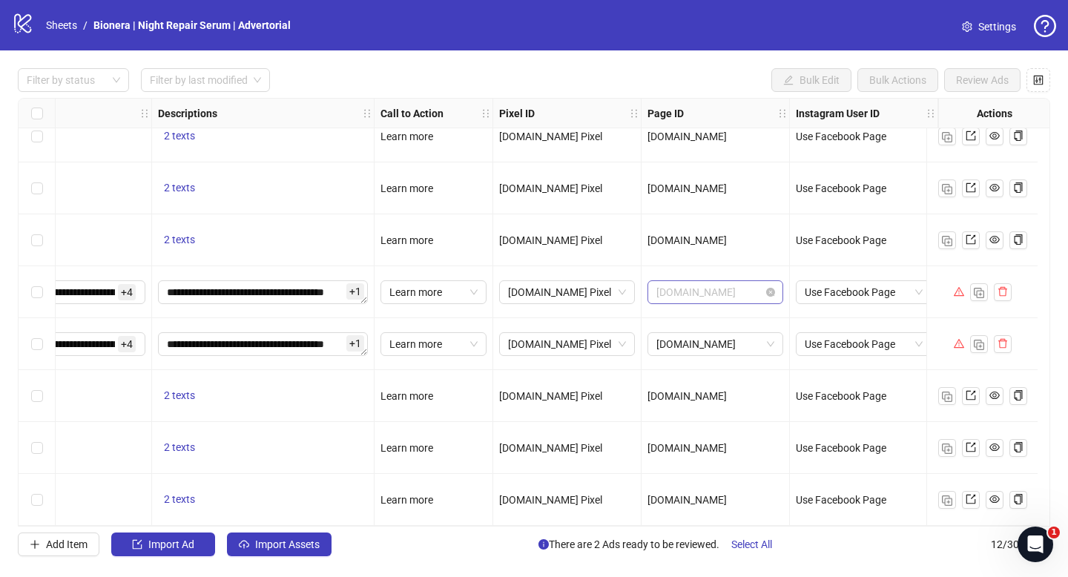
click at [686, 295] on span "[DOMAIN_NAME]" at bounding box center [716, 292] width 118 height 22
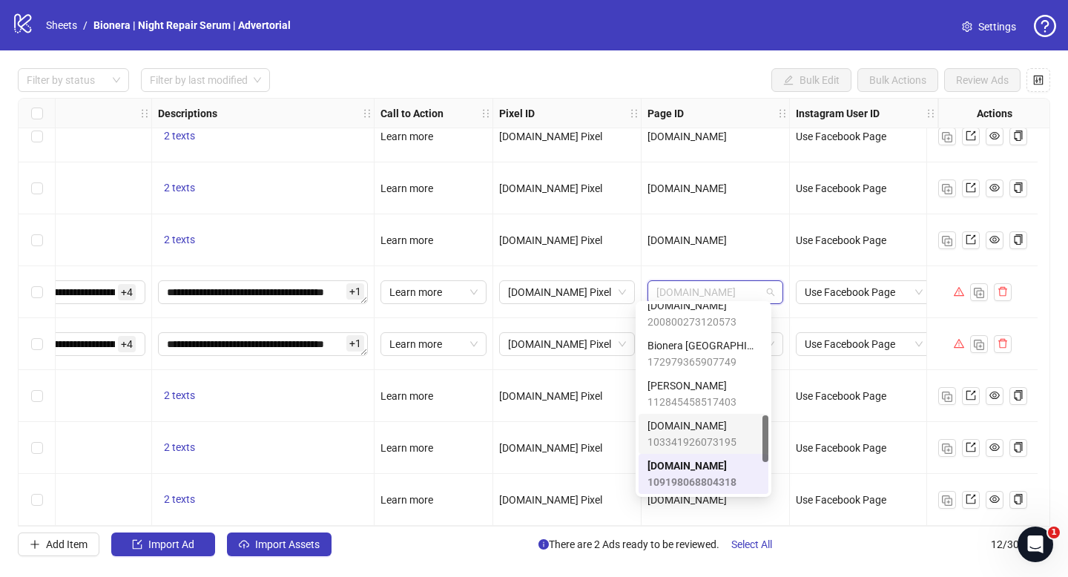
click at [730, 438] on span "103341926073195" at bounding box center [692, 442] width 89 height 16
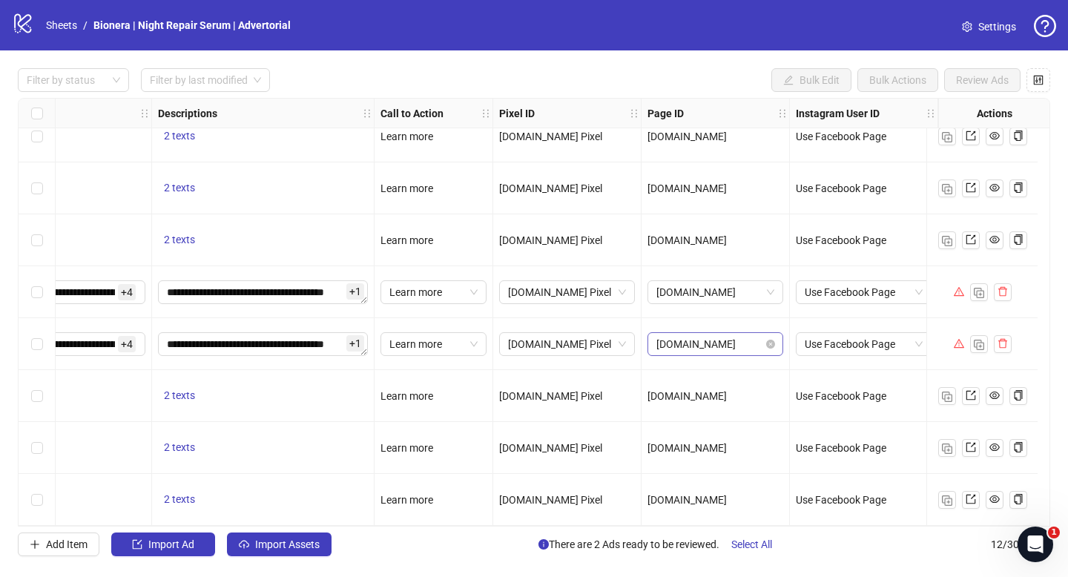
click at [726, 339] on span "[DOMAIN_NAME]" at bounding box center [716, 344] width 118 height 22
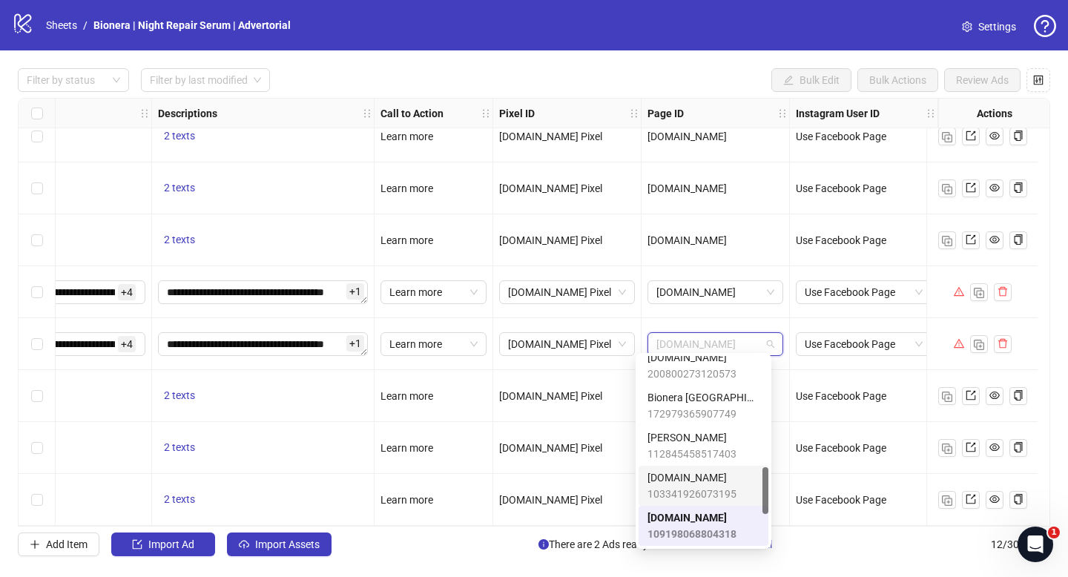
click at [723, 477] on span "[DOMAIN_NAME]" at bounding box center [692, 478] width 89 height 16
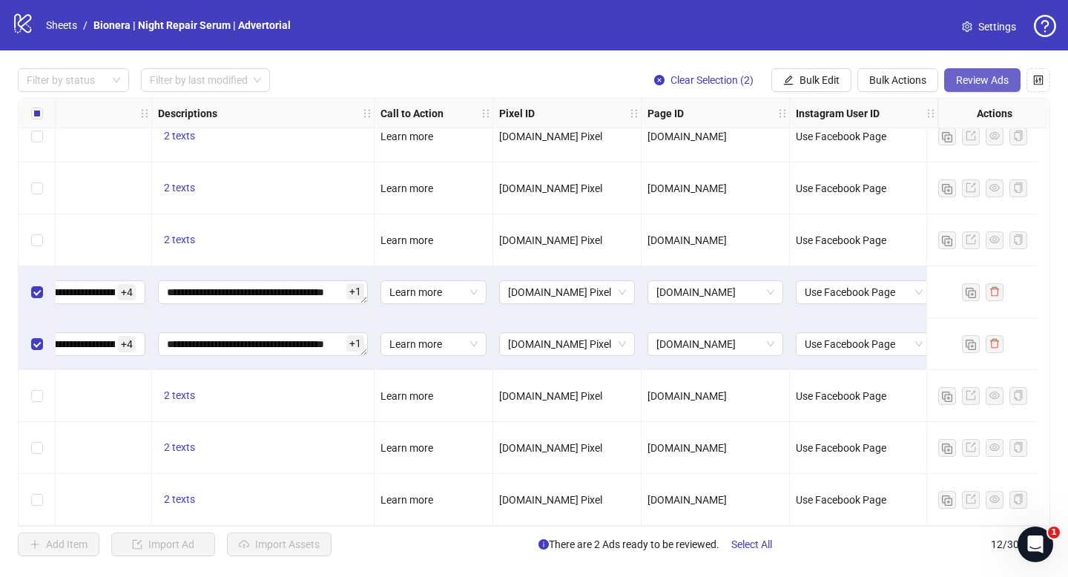
click at [964, 80] on span "Review Ads" at bounding box center [982, 80] width 53 height 12
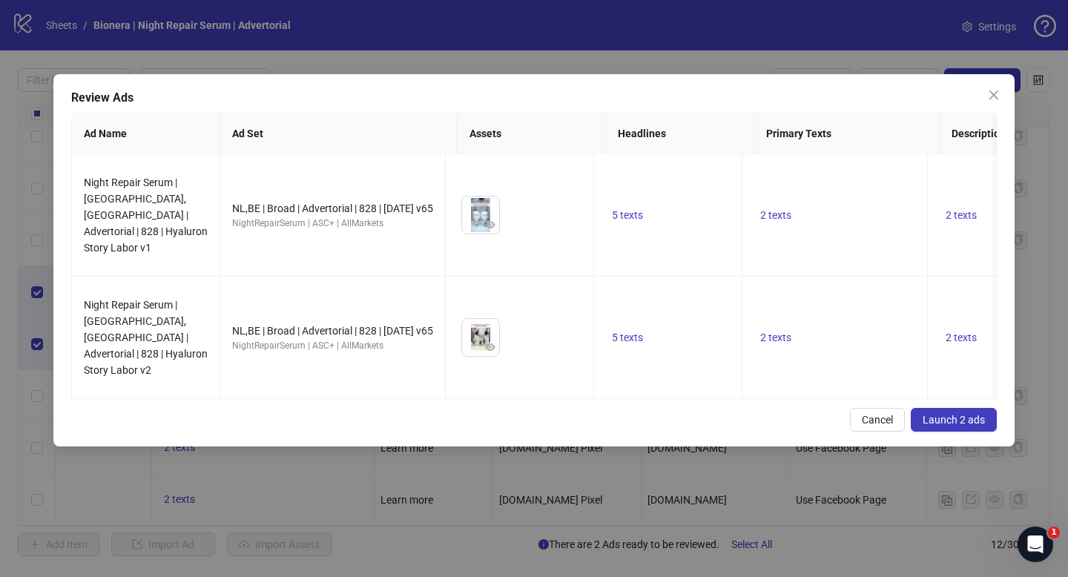
click at [968, 408] on button "Launch 2 ads" at bounding box center [954, 420] width 86 height 24
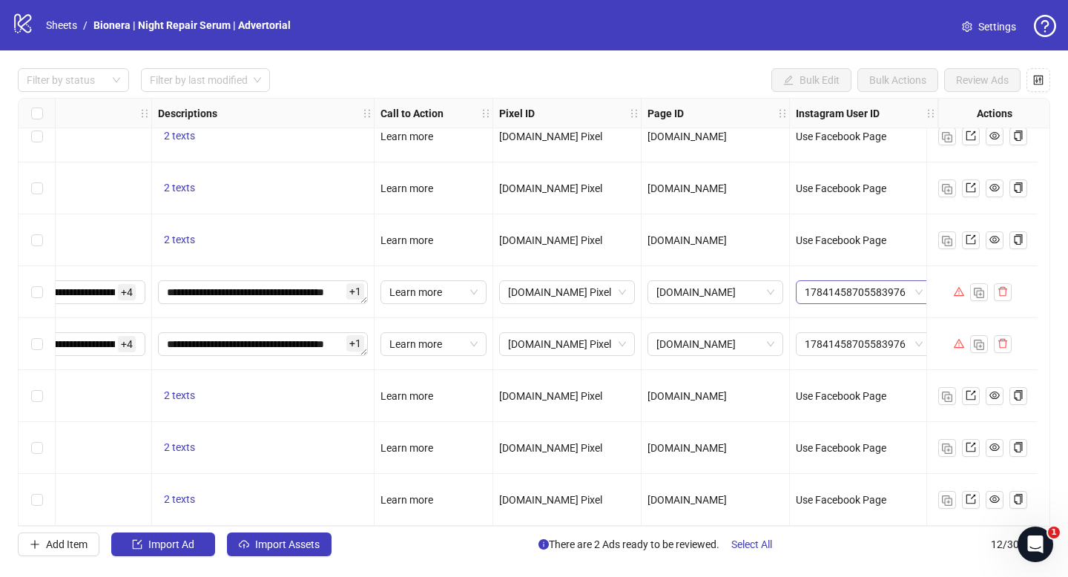
click at [822, 291] on span "17841458705583976" at bounding box center [864, 292] width 118 height 22
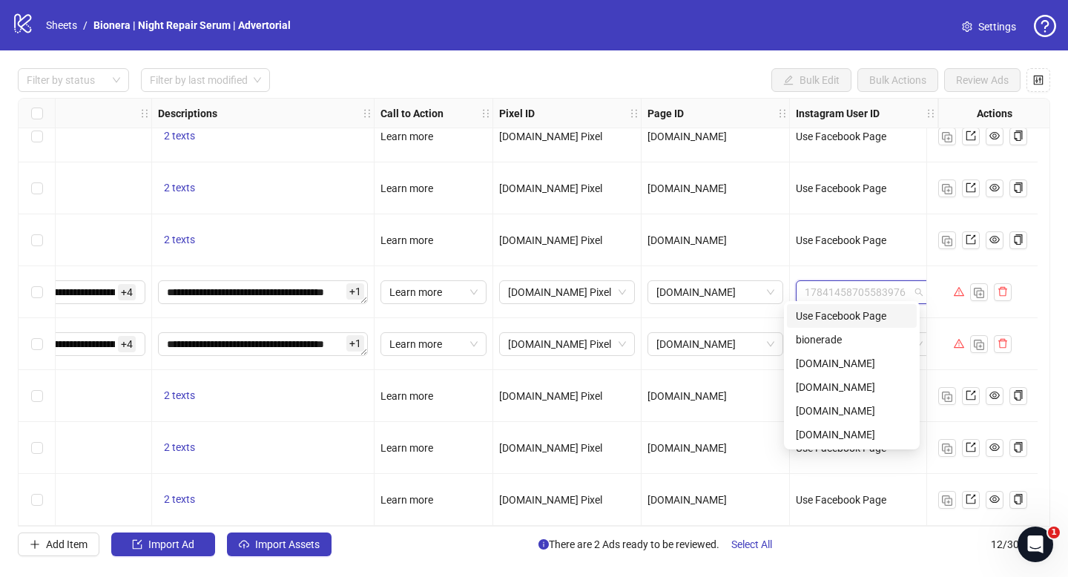
click at [832, 314] on div "Use Facebook Page" at bounding box center [852, 316] width 112 height 16
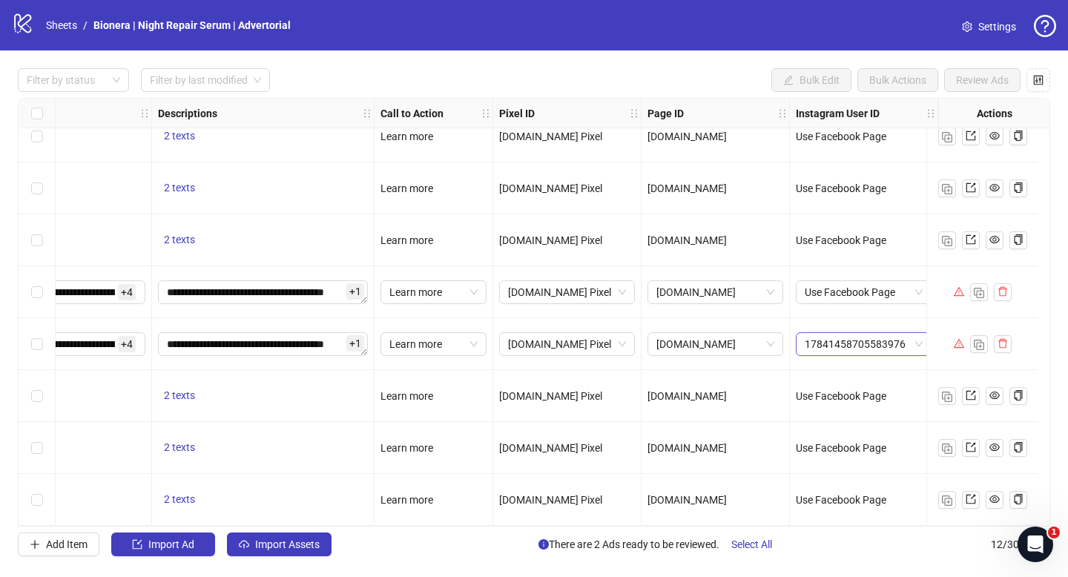
click at [835, 333] on span "17841458705583976" at bounding box center [864, 344] width 118 height 22
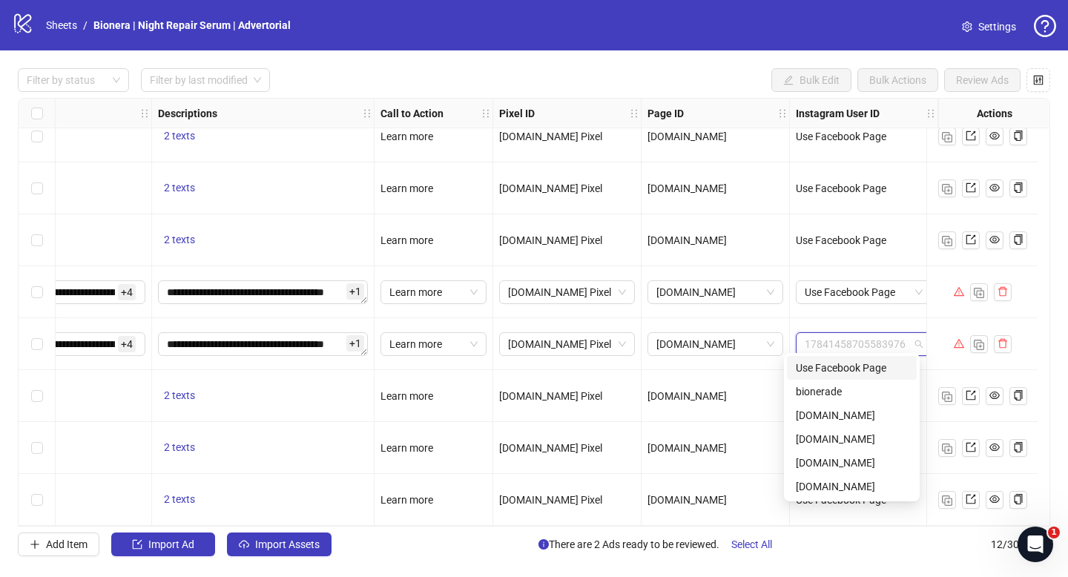
click at [831, 361] on div "Use Facebook Page" at bounding box center [852, 368] width 112 height 16
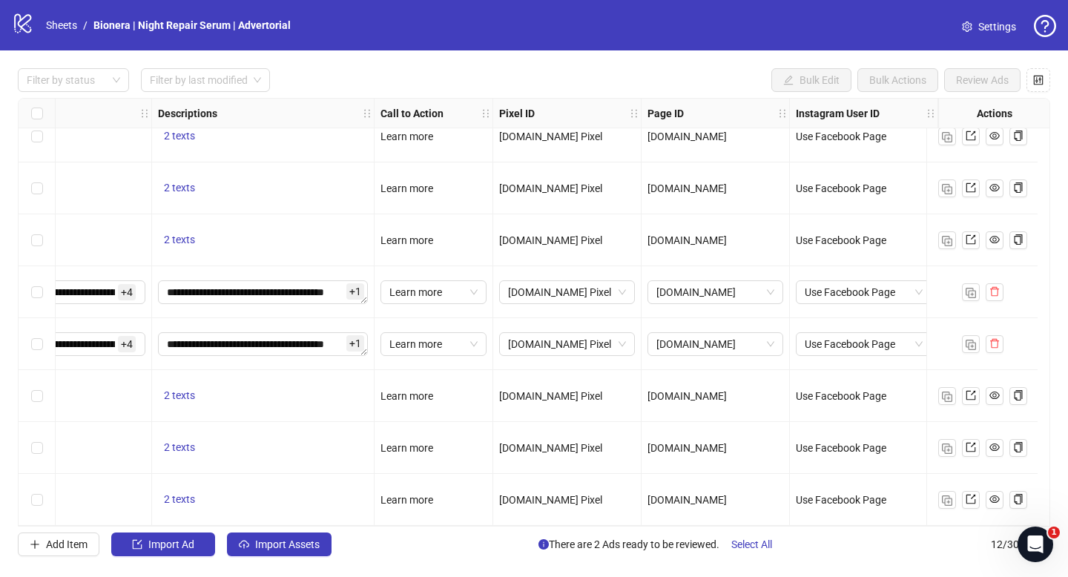
click at [29, 286] on div "Select row 8" at bounding box center [37, 292] width 37 height 52
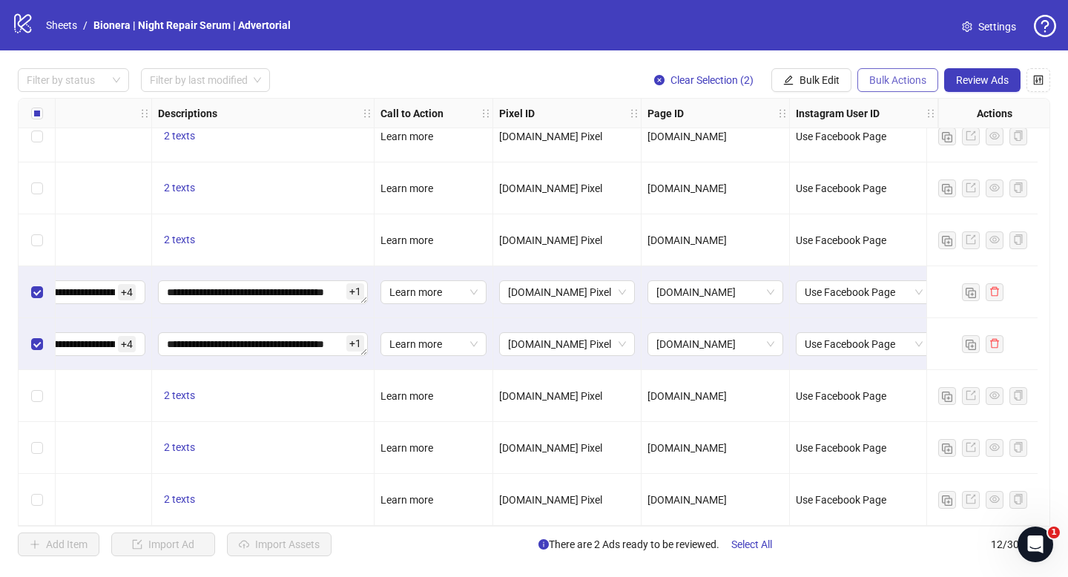
click at [896, 83] on span "Bulk Actions" at bounding box center [898, 80] width 57 height 12
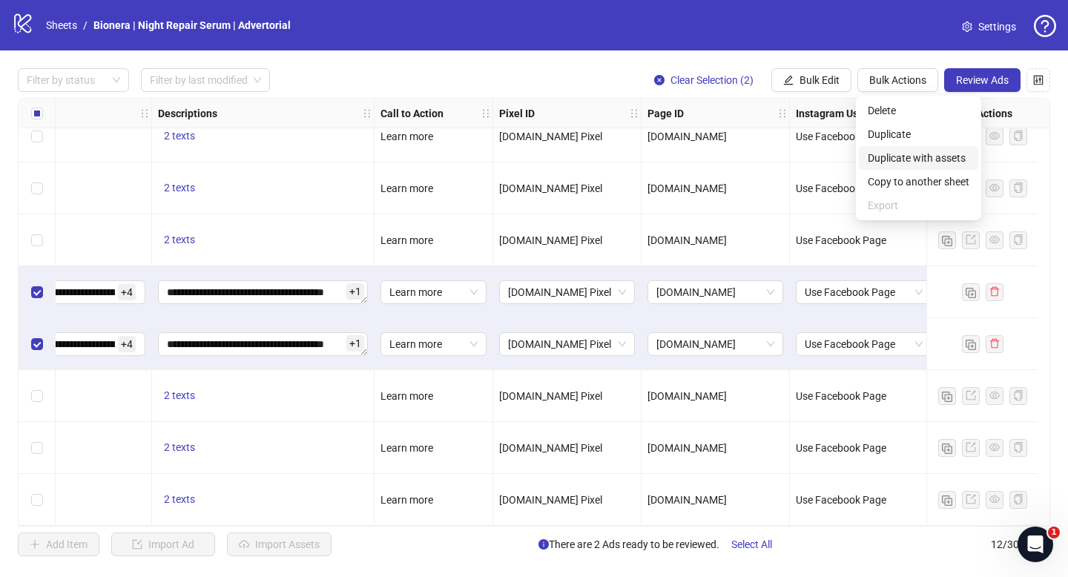
click at [913, 151] on span "Duplicate with assets" at bounding box center [919, 158] width 102 height 16
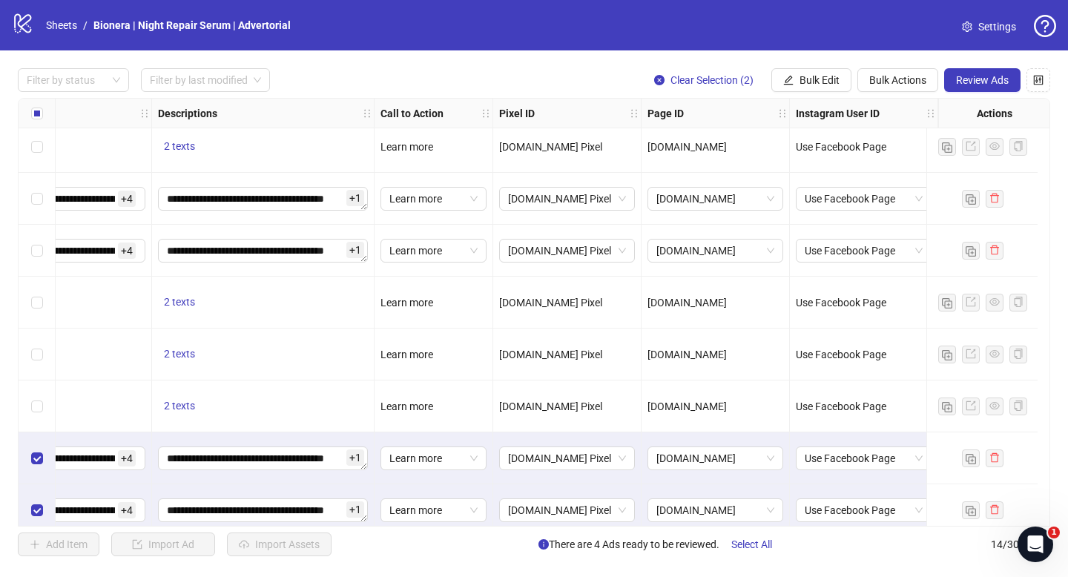
scroll to position [335, 1691]
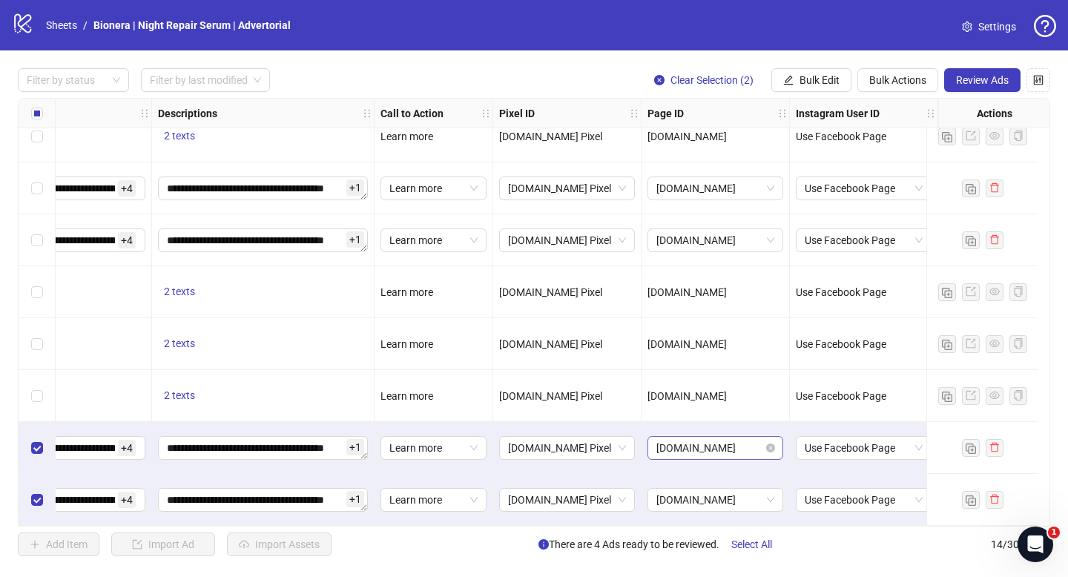
click at [738, 444] on span "[DOMAIN_NAME]" at bounding box center [716, 448] width 118 height 22
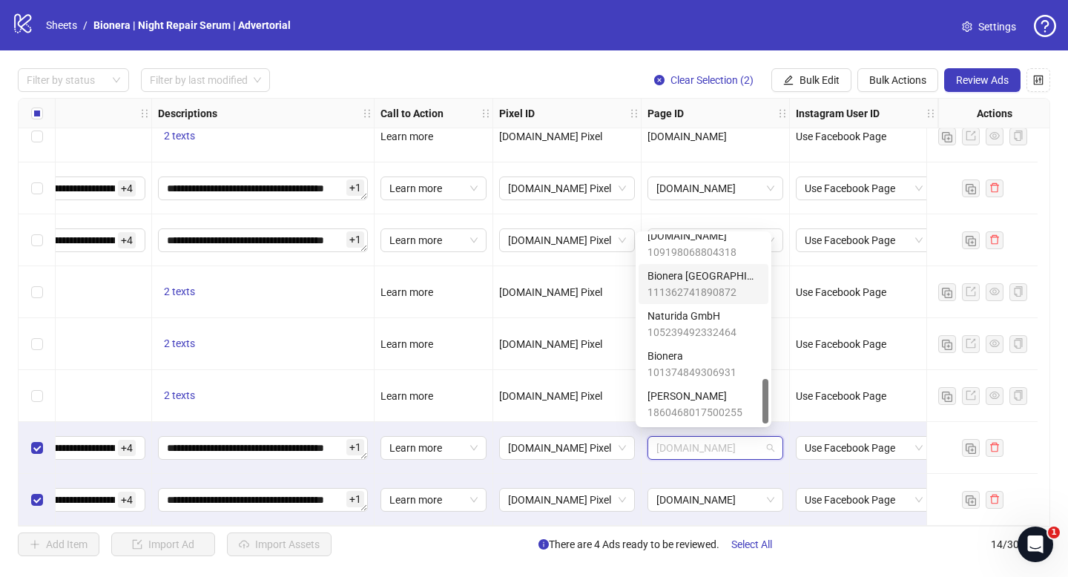
scroll to position [573, 0]
click at [739, 283] on div "[DOMAIN_NAME] 109198068804318" at bounding box center [704, 282] width 112 height 33
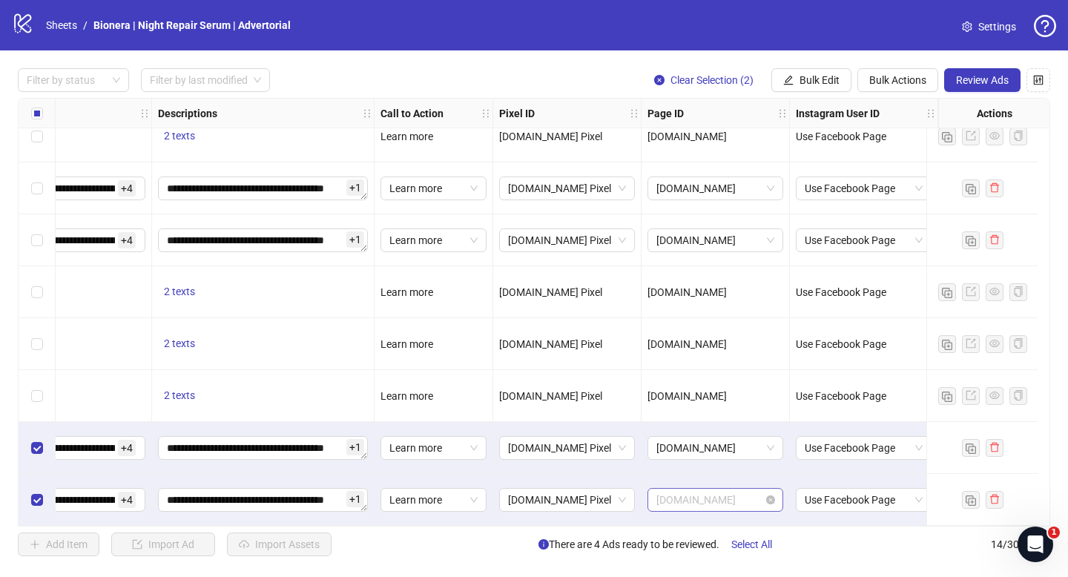
click at [734, 498] on span "[DOMAIN_NAME]" at bounding box center [716, 500] width 118 height 22
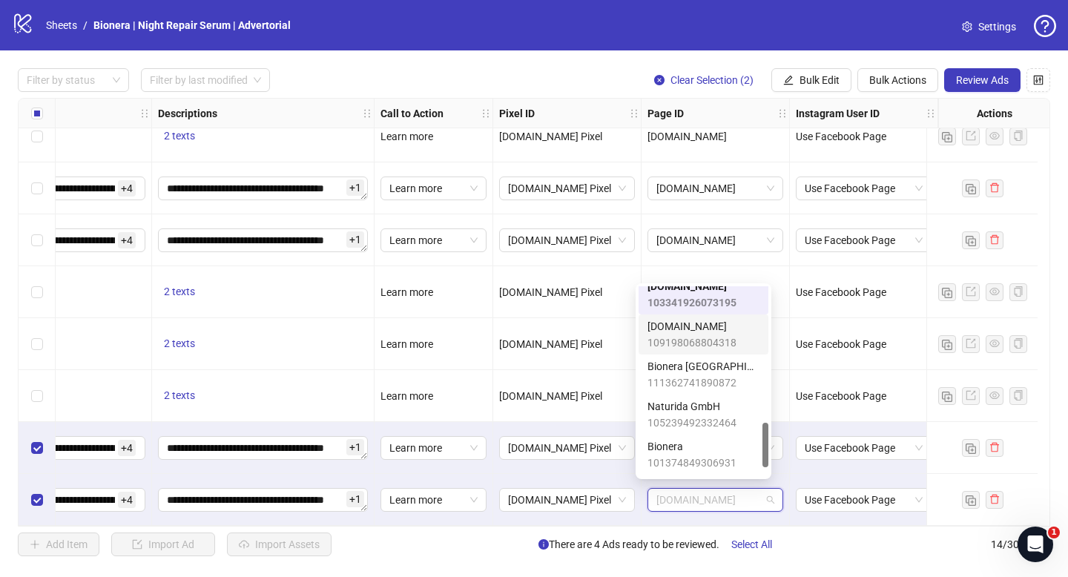
click at [718, 329] on span "[DOMAIN_NAME]" at bounding box center [692, 326] width 89 height 16
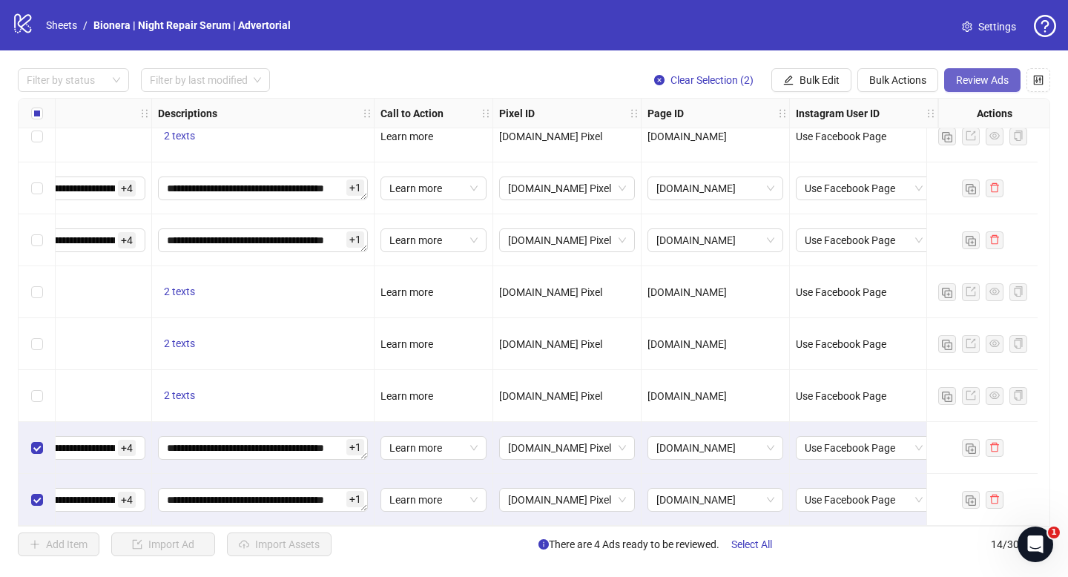
click at [964, 77] on span "Review Ads" at bounding box center [982, 80] width 53 height 12
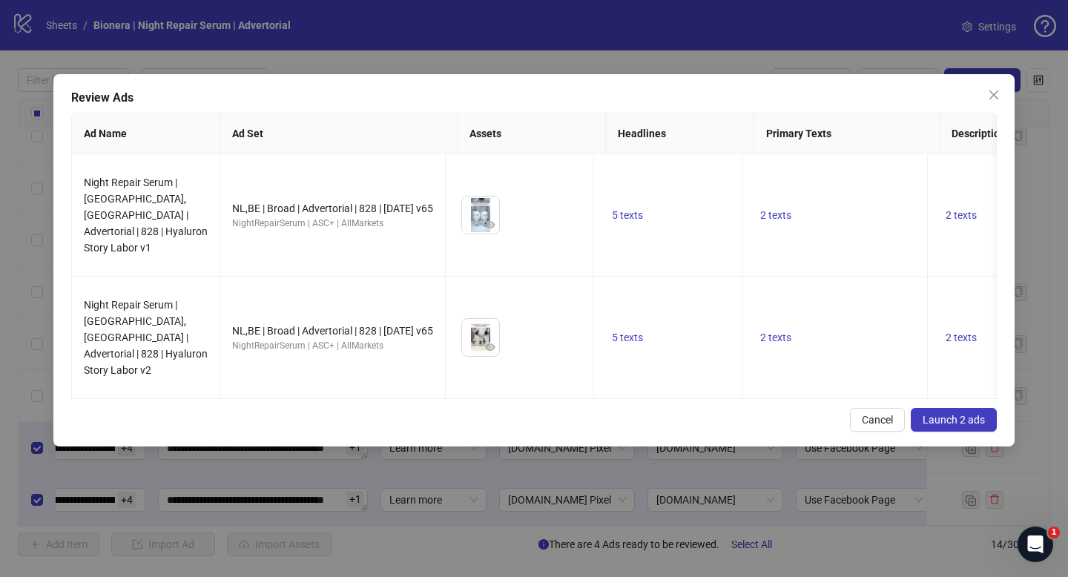
click at [978, 408] on button "Launch 2 ads" at bounding box center [954, 420] width 86 height 24
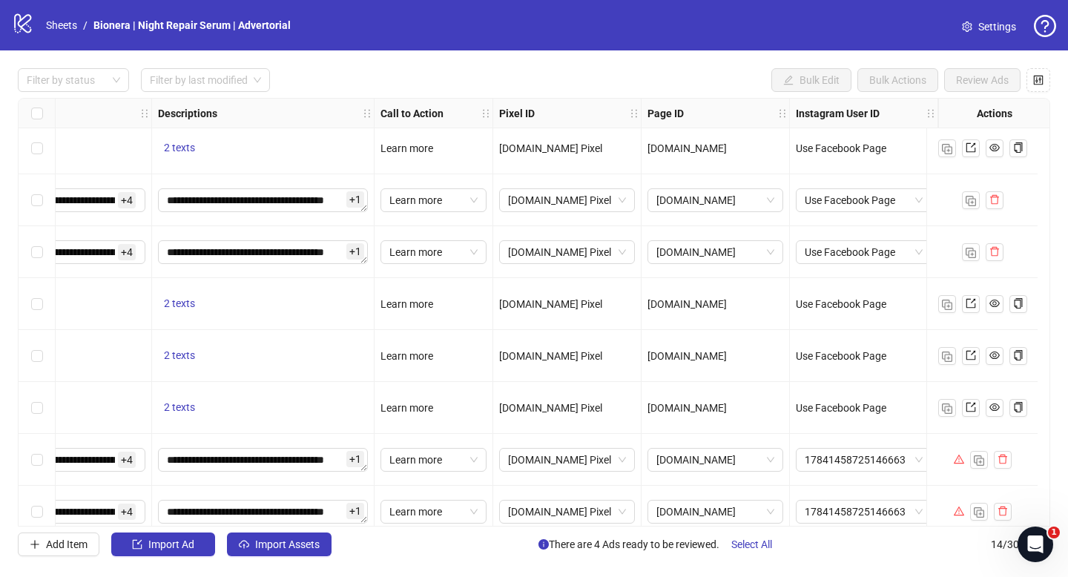
scroll to position [335, 1691]
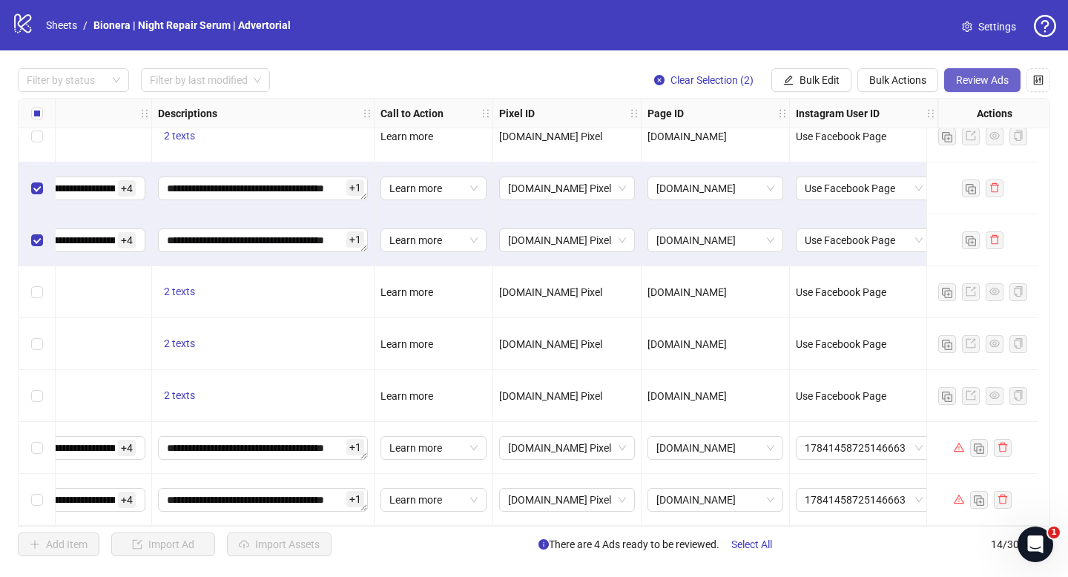
click at [994, 86] on button "Review Ads" at bounding box center [983, 80] width 76 height 24
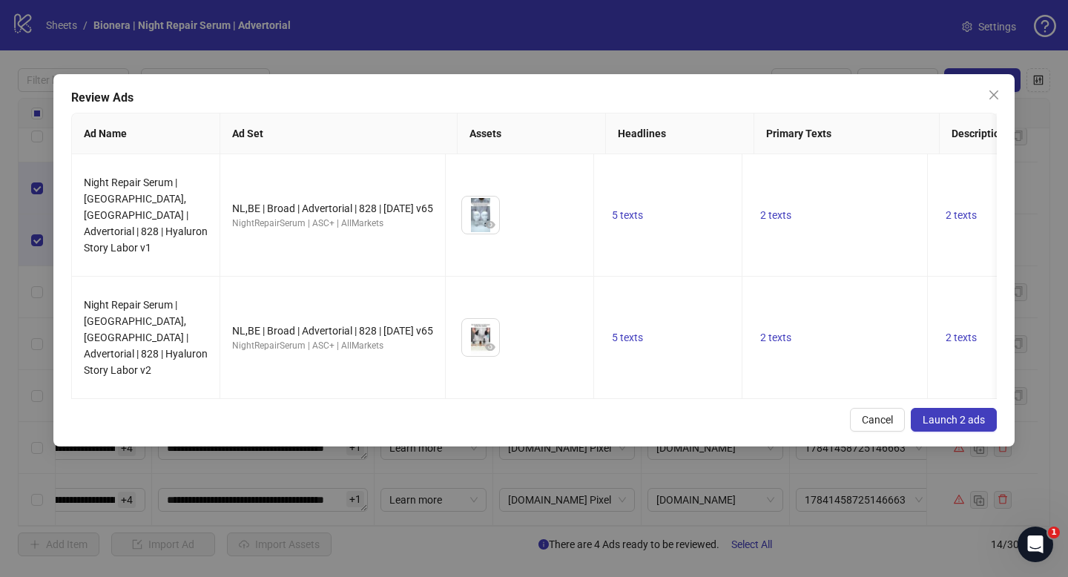
click at [948, 408] on button "Launch 2 ads" at bounding box center [954, 420] width 86 height 24
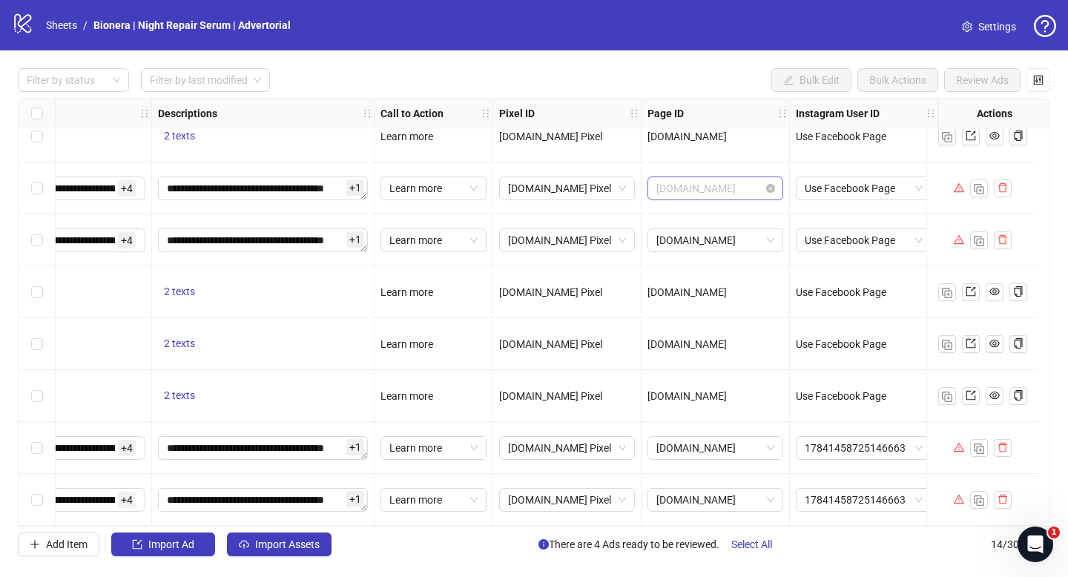
click at [699, 180] on span "[DOMAIN_NAME]" at bounding box center [716, 188] width 118 height 22
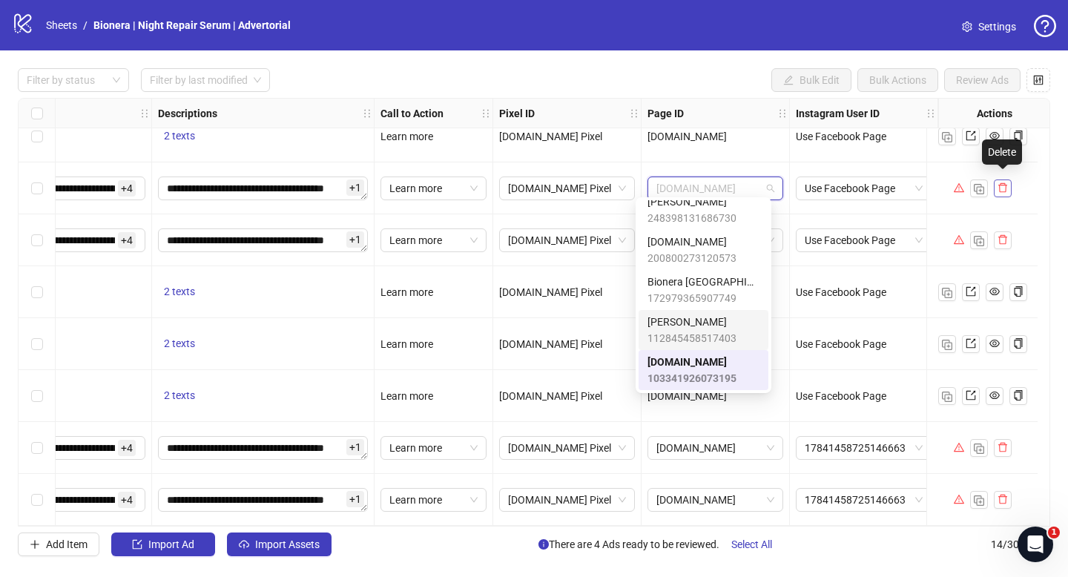
click at [1007, 183] on icon "delete" at bounding box center [1003, 188] width 9 height 10
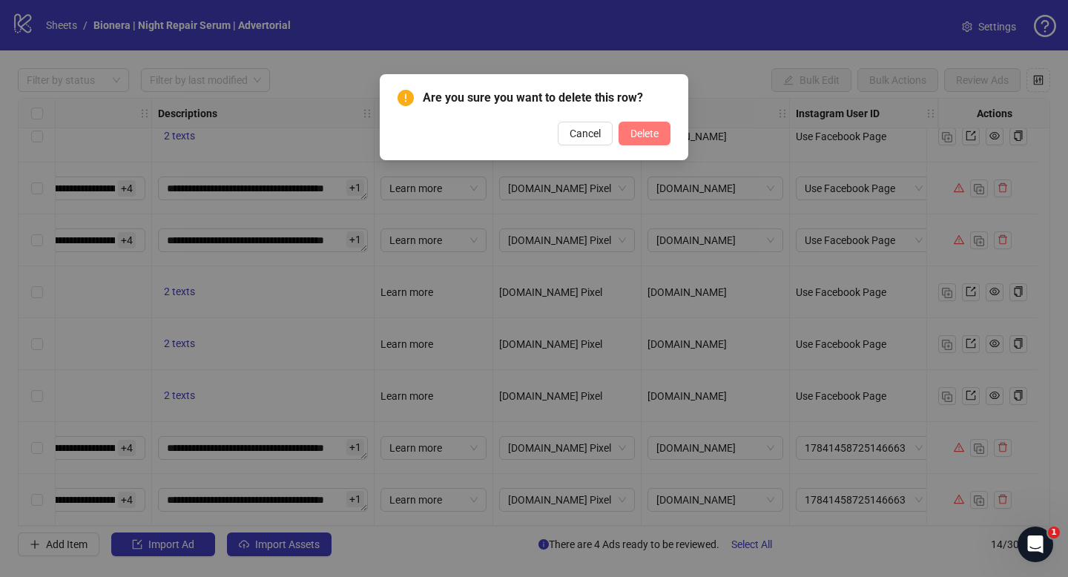
click at [642, 130] on span "Delete" at bounding box center [645, 134] width 28 height 12
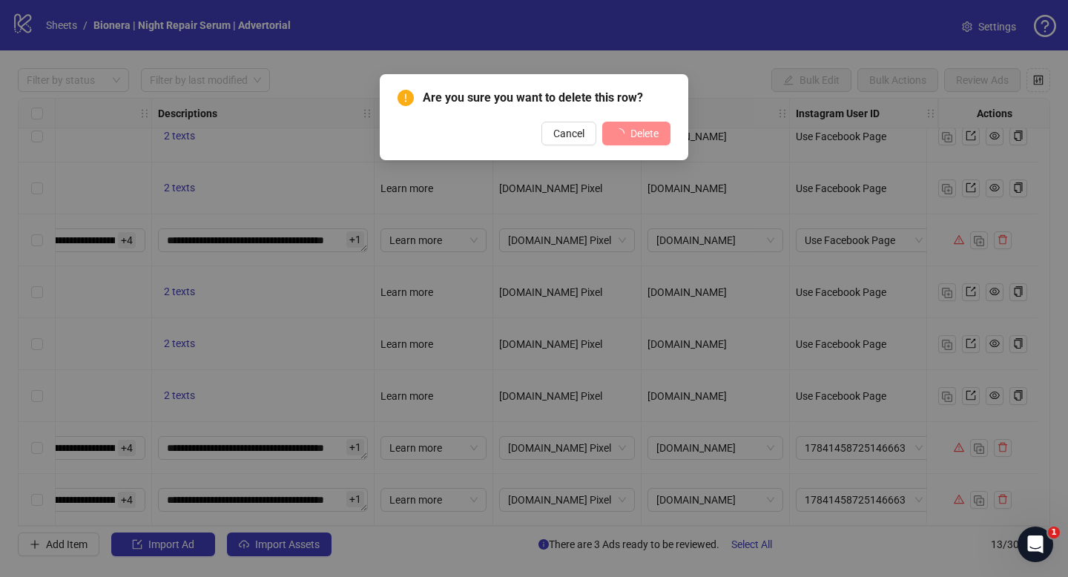
scroll to position [283, 1691]
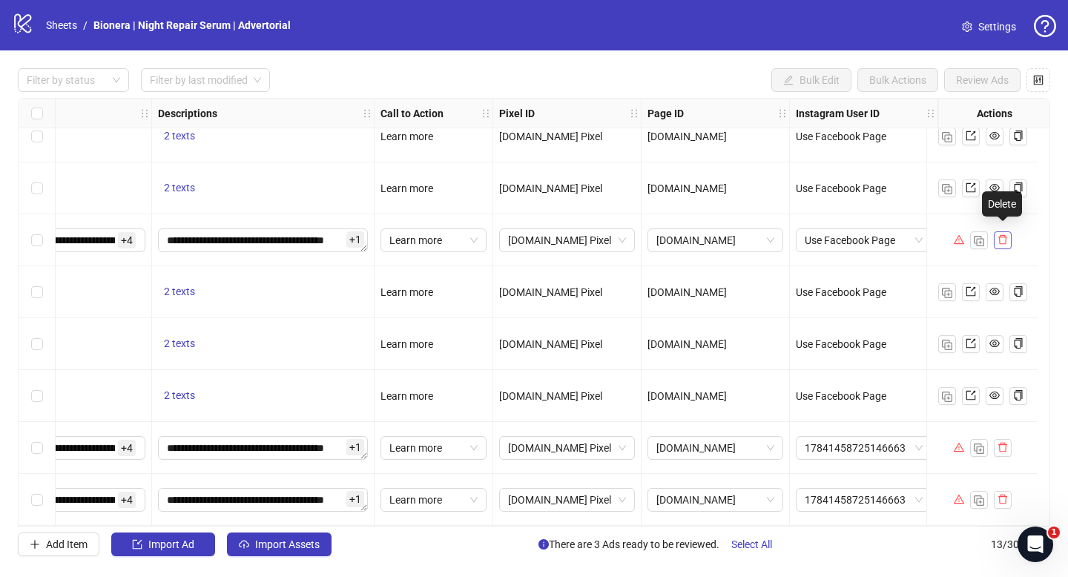
click at [1005, 235] on icon "delete" at bounding box center [1003, 240] width 9 height 10
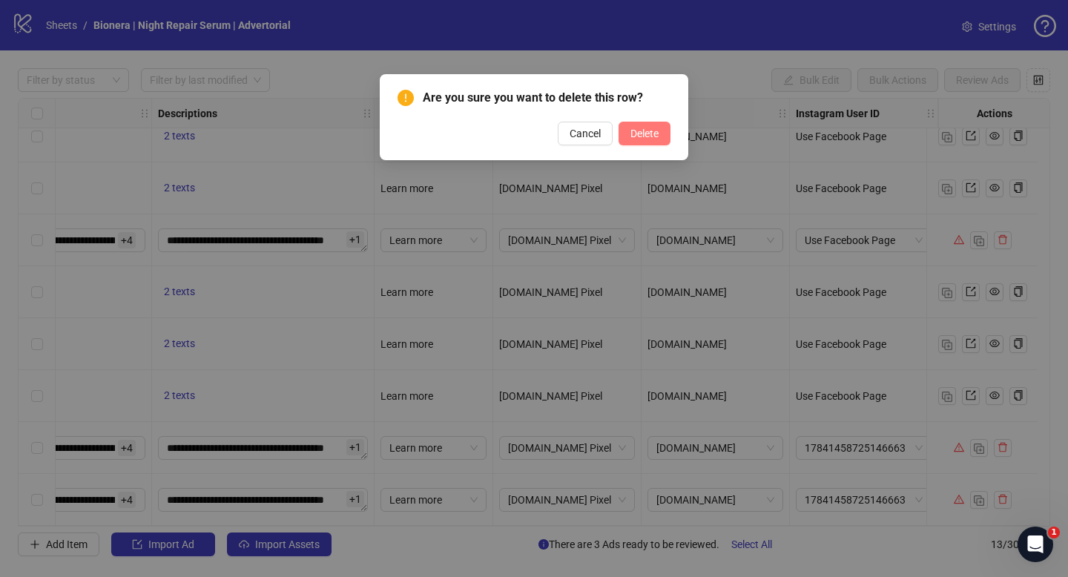
click at [666, 142] on button "Delete" at bounding box center [645, 134] width 52 height 24
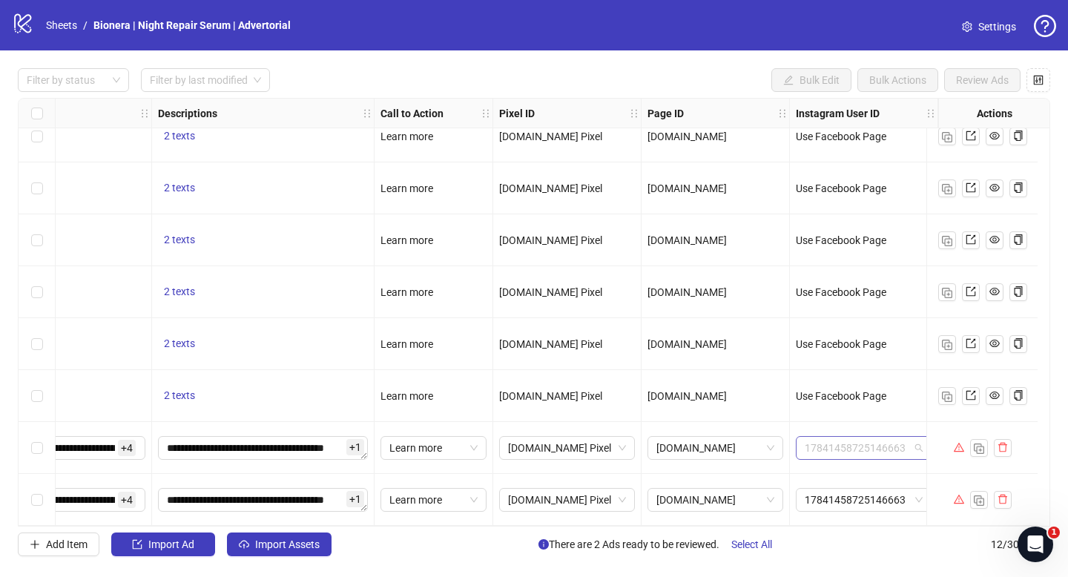
click at [849, 448] on span "17841458725146663" at bounding box center [864, 448] width 118 height 22
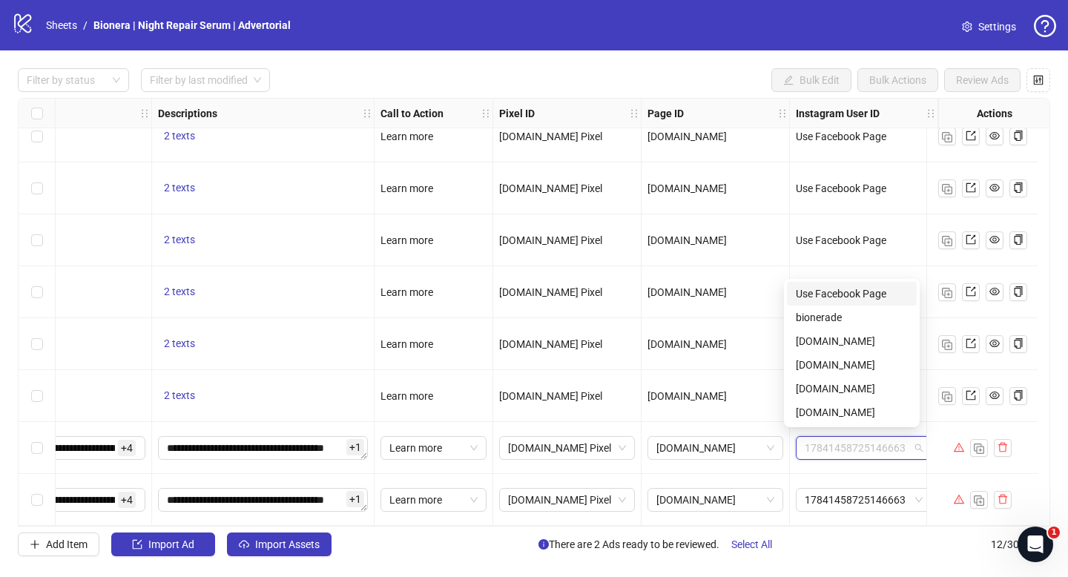
click at [861, 295] on div "Use Facebook Page" at bounding box center [852, 294] width 112 height 16
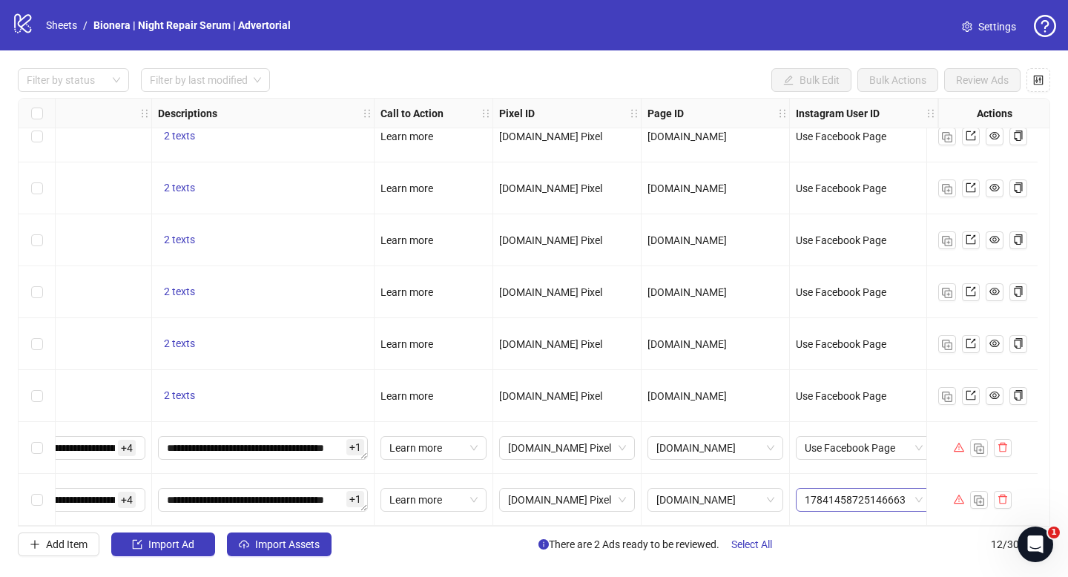
click at [848, 489] on span "17841458725146663" at bounding box center [864, 500] width 118 height 22
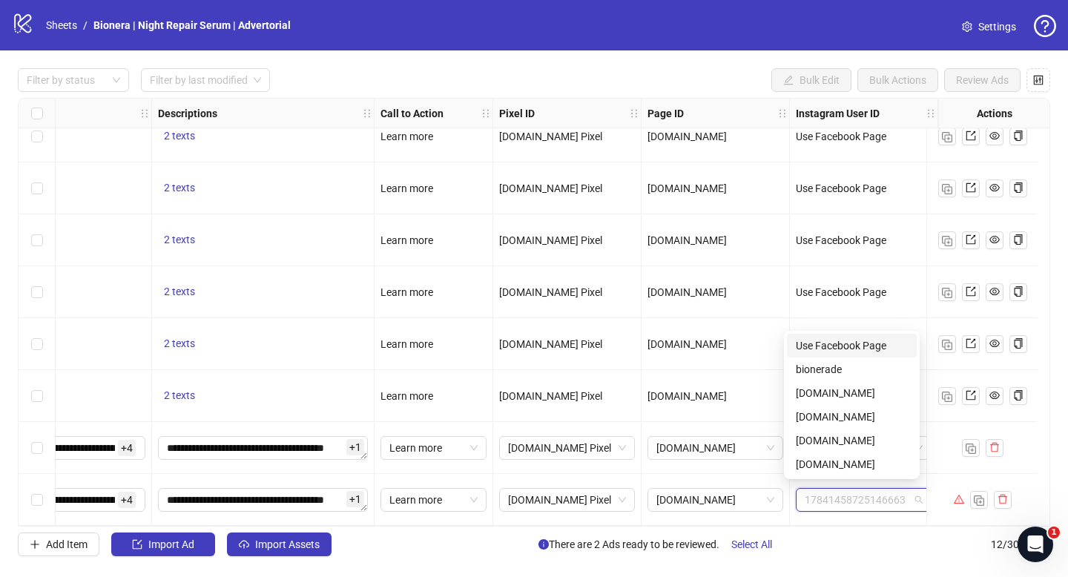
click at [859, 347] on div "Use Facebook Page" at bounding box center [852, 346] width 112 height 16
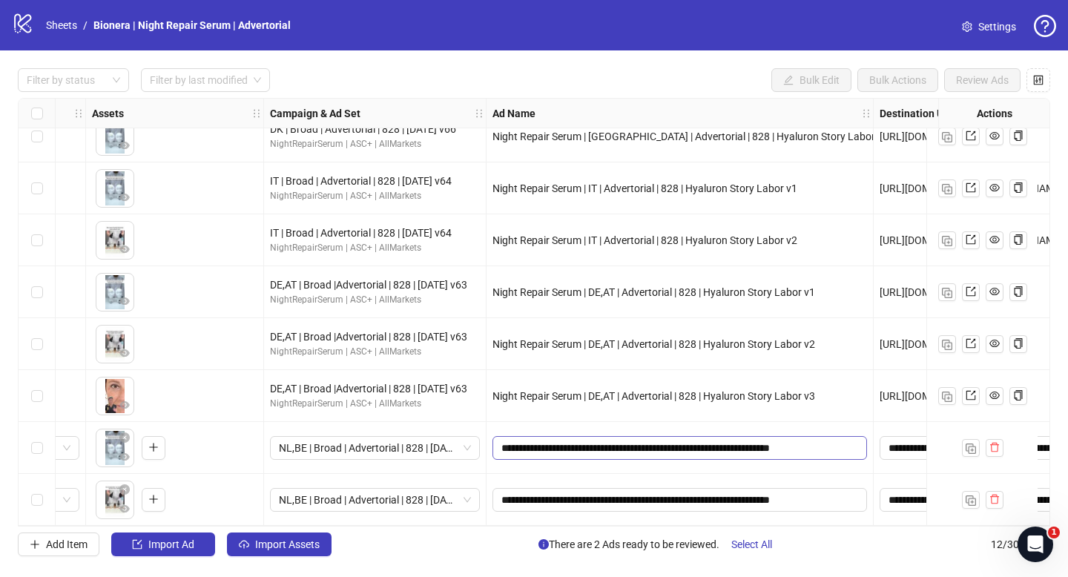
scroll to position [231, 0]
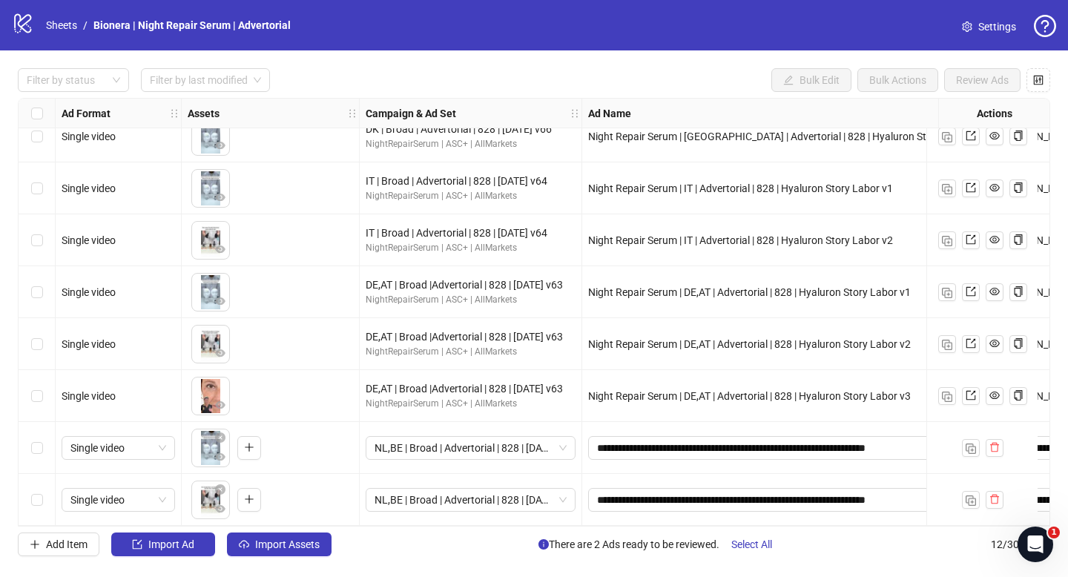
click at [67, 7] on div "logo/logo-mobile Sheets / Bionera | Night Repair Serum | Advertorial Settings" at bounding box center [534, 25] width 1068 height 50
click at [66, 25] on link "Sheets" at bounding box center [61, 25] width 37 height 16
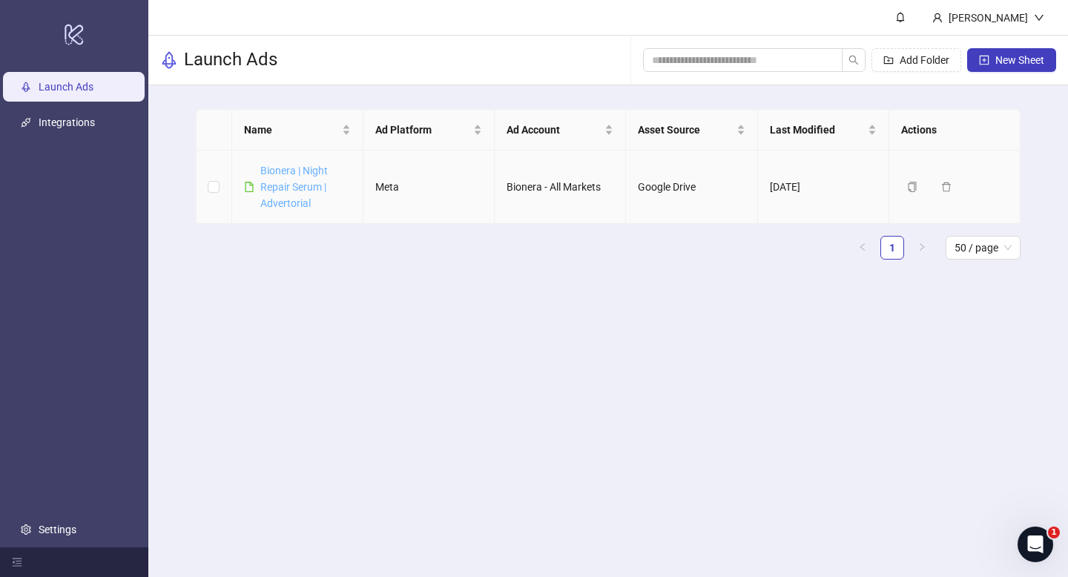
click at [287, 182] on link "Bionera | Night Repair Serum | Advertorial" at bounding box center [294, 187] width 68 height 45
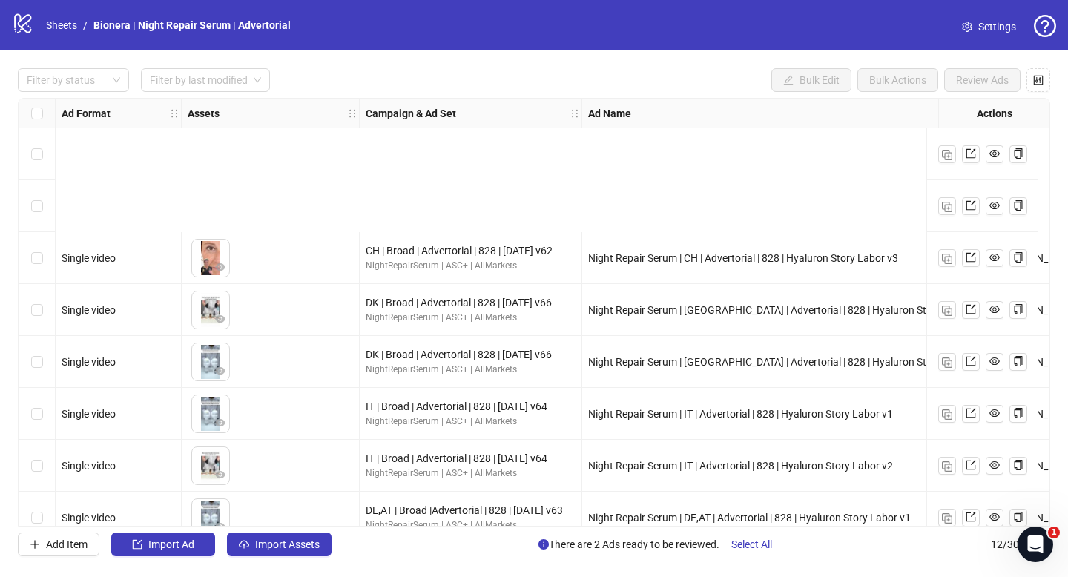
scroll to position [231, 0]
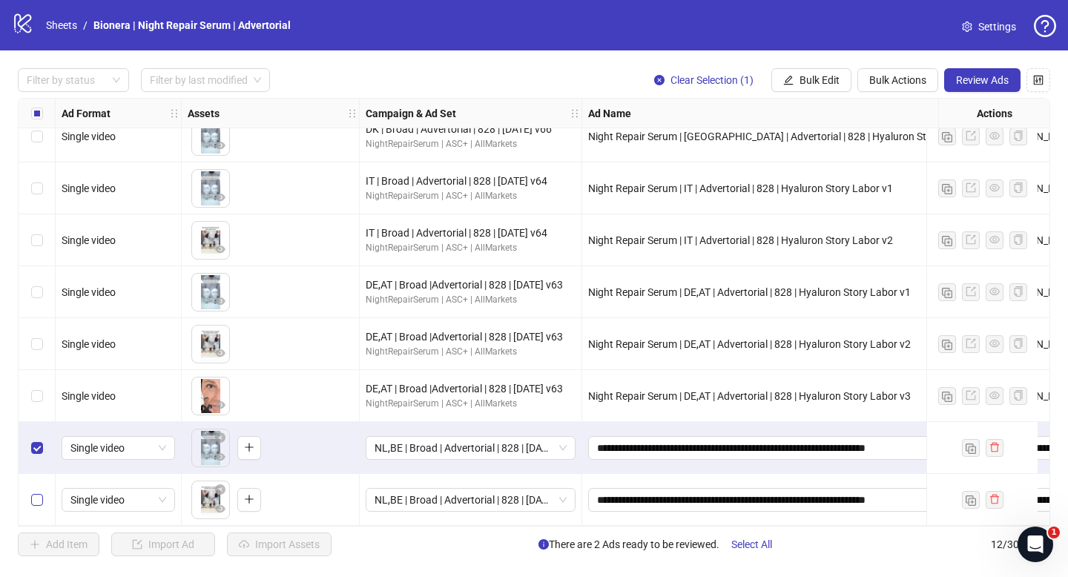
click at [40, 500] on label "Select row 12" at bounding box center [37, 500] width 12 height 16
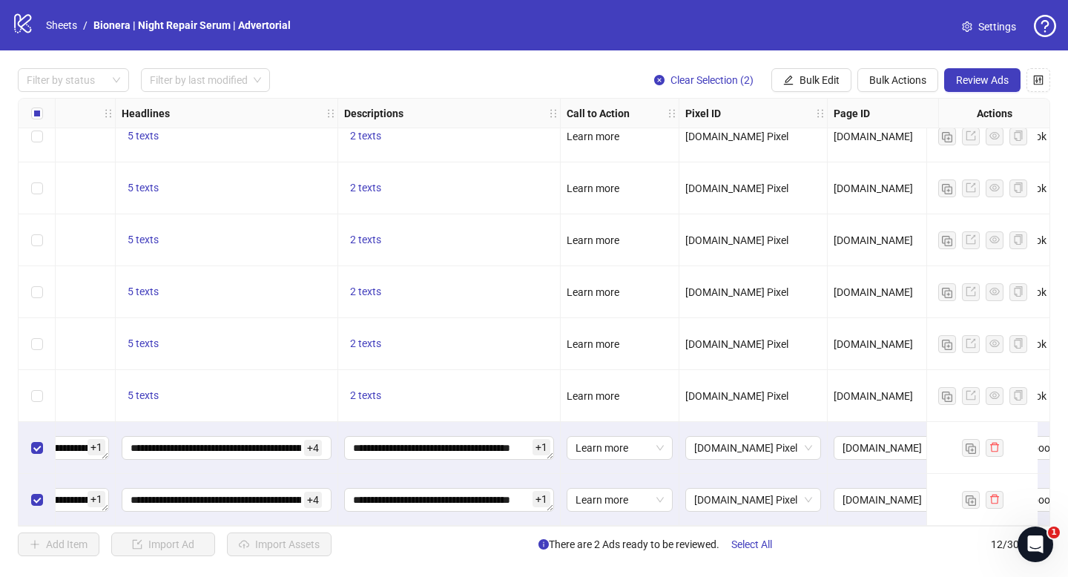
scroll to position [231, 1691]
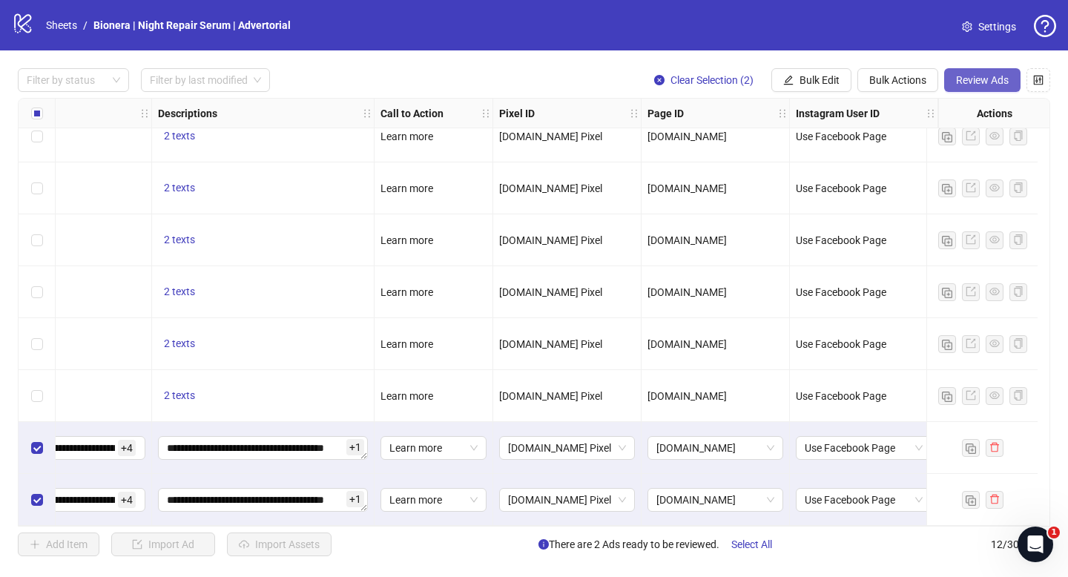
click at [969, 85] on span "Review Ads" at bounding box center [982, 80] width 53 height 12
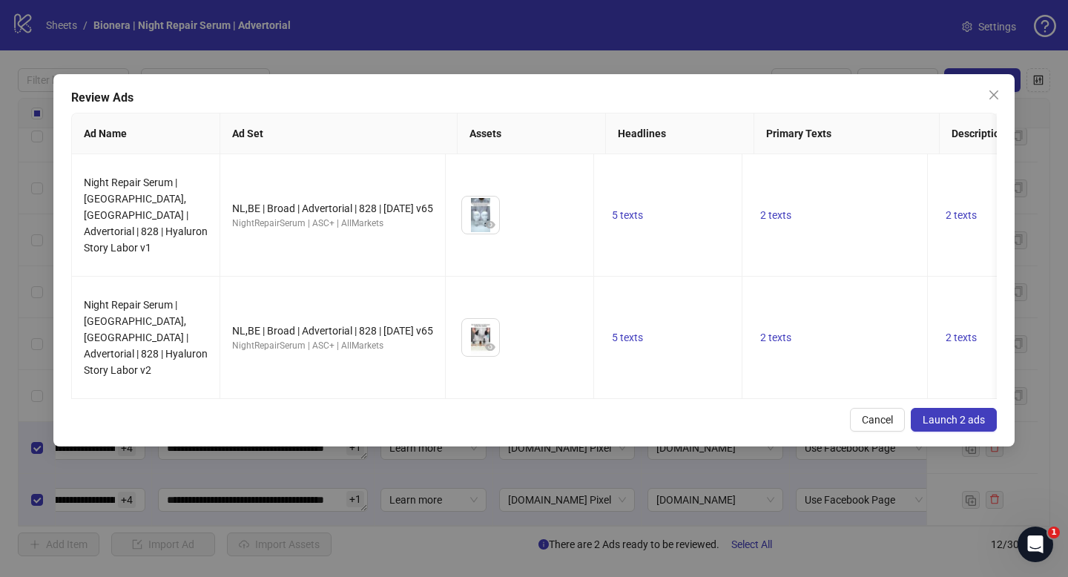
click at [975, 414] on span "Launch 2 ads" at bounding box center [954, 420] width 62 height 12
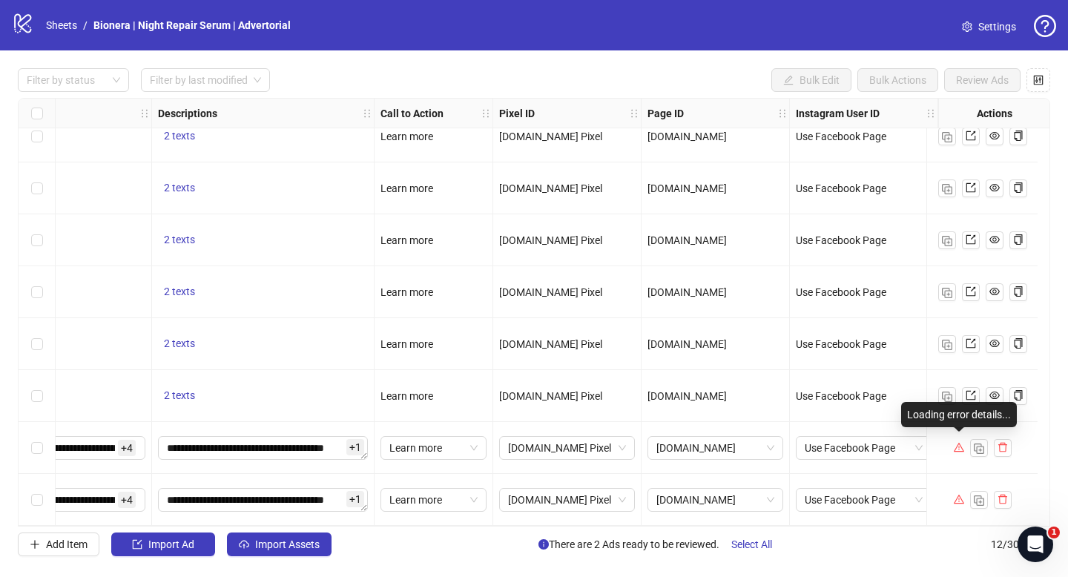
click at [959, 444] on icon "warning" at bounding box center [959, 447] width 10 height 10
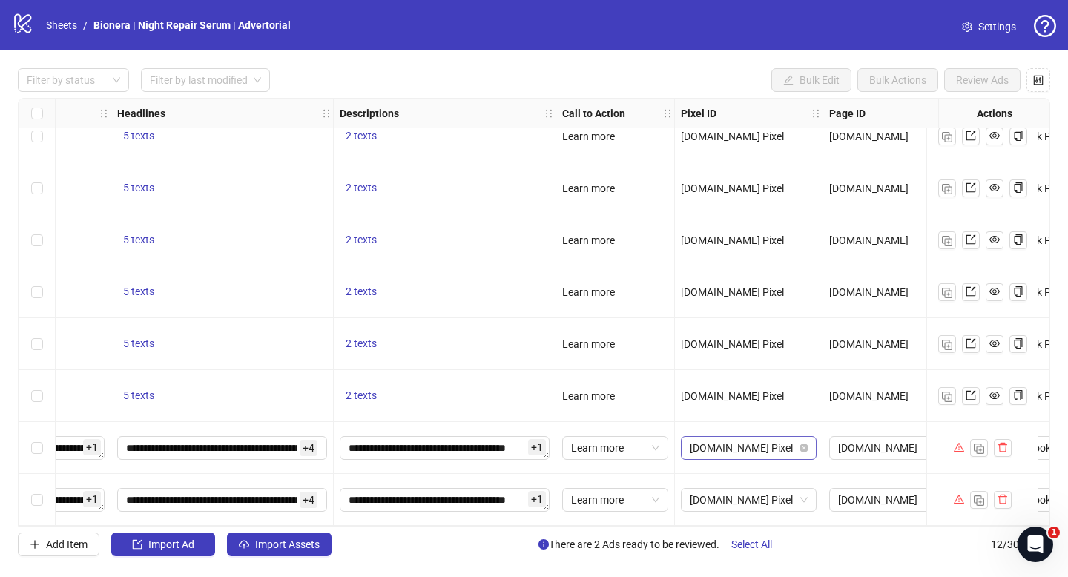
scroll to position [231, 1399]
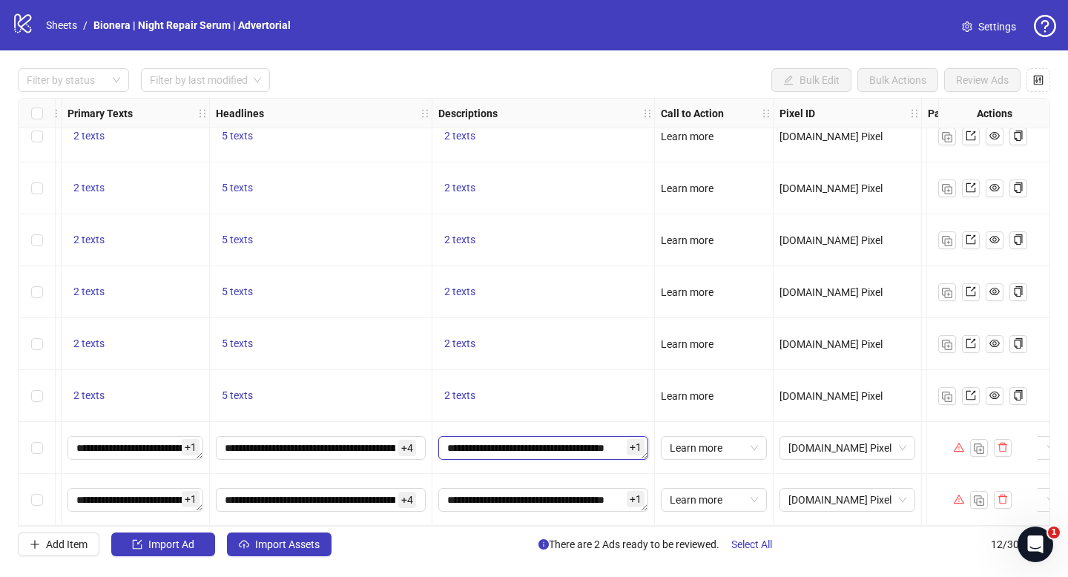
click at [574, 449] on textarea "**********" at bounding box center [544, 448] width 210 height 24
click at [370, 440] on input "**********" at bounding box center [310, 448] width 171 height 16
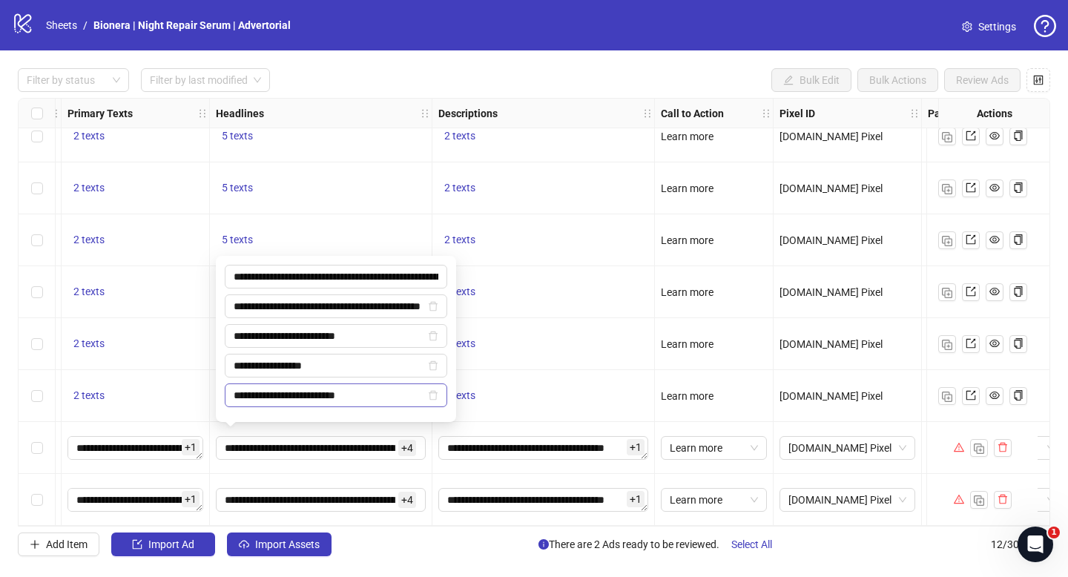
scroll to position [0, 162]
click at [314, 393] on input "**********" at bounding box center [329, 395] width 191 height 16
click at [315, 369] on input "**********" at bounding box center [329, 366] width 191 height 16
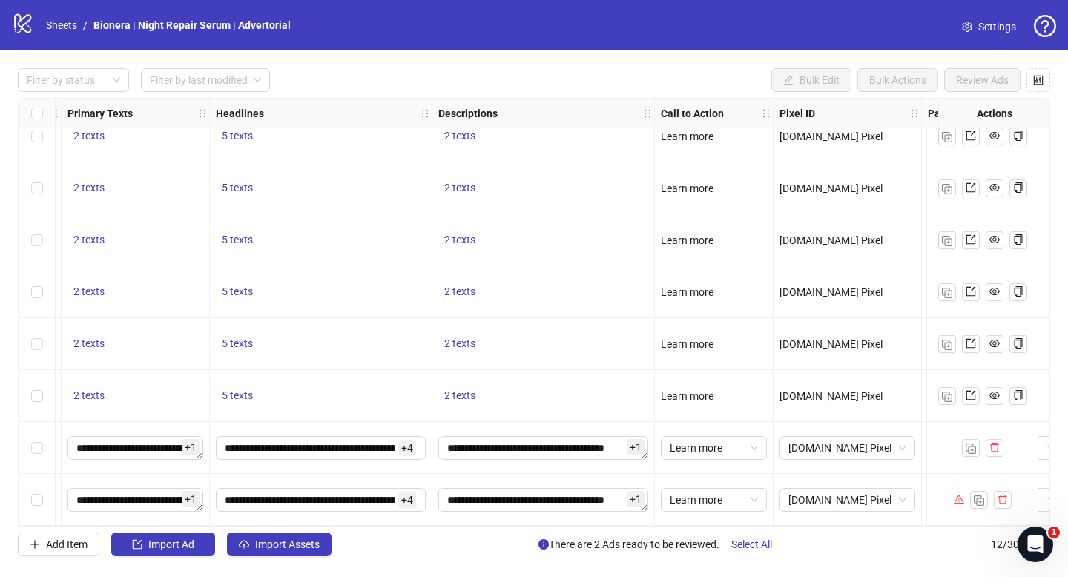
click at [438, 474] on div "**********" at bounding box center [544, 500] width 223 height 52
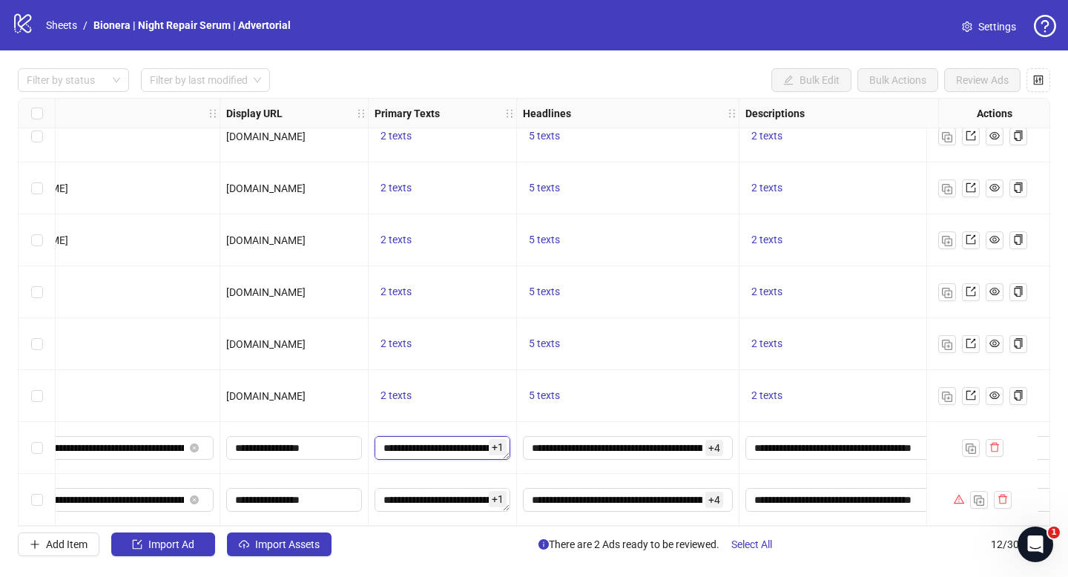
click at [438, 448] on textarea "**********" at bounding box center [443, 448] width 136 height 24
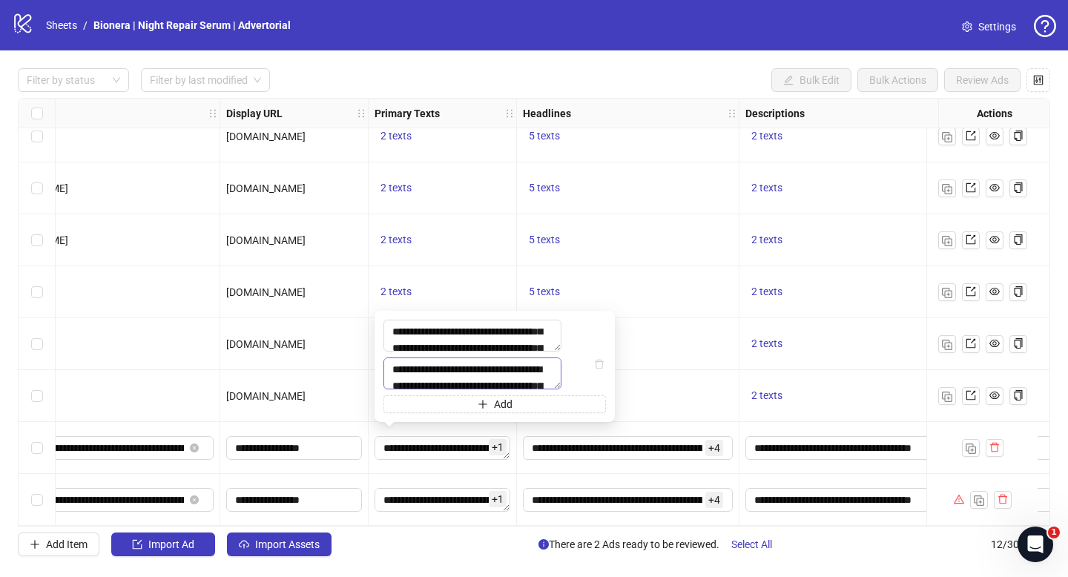
scroll to position [326, 0]
click at [457, 366] on textarea "**********" at bounding box center [473, 374] width 178 height 32
click at [32, 432] on div "Select row 11" at bounding box center [37, 448] width 37 height 52
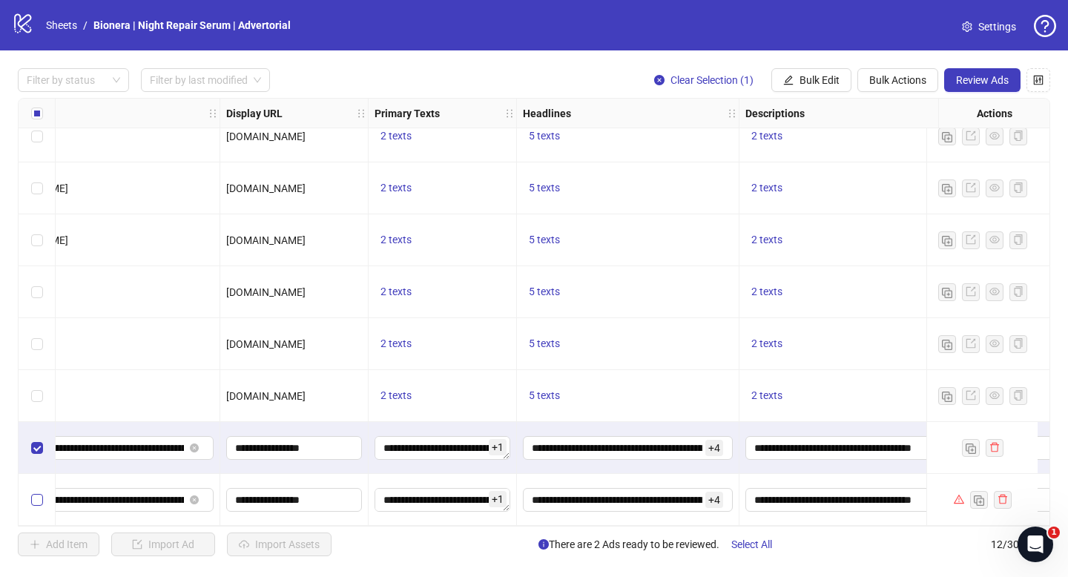
click at [38, 492] on label "Select row 12" at bounding box center [37, 500] width 12 height 16
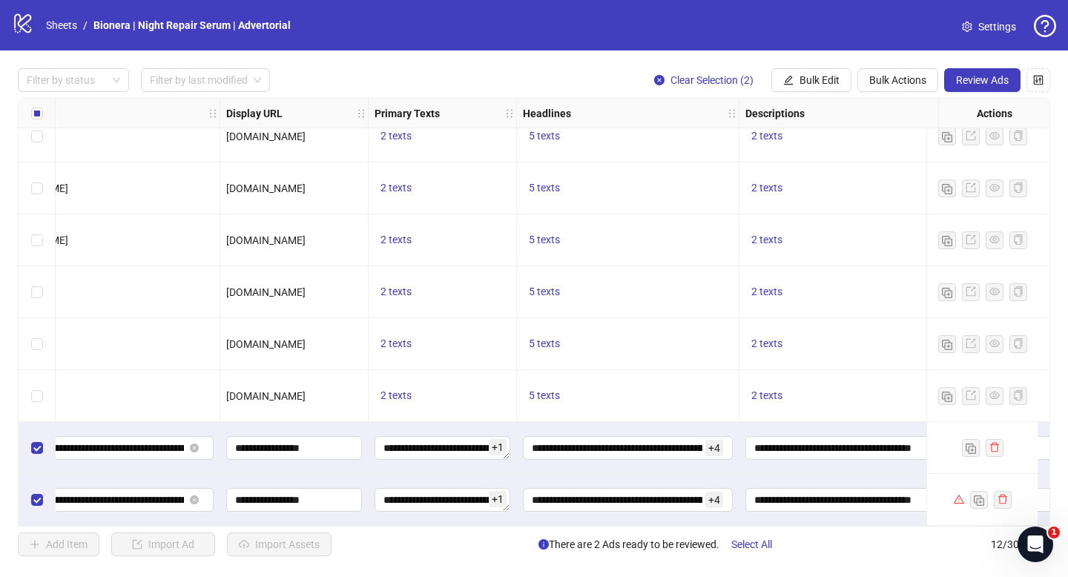
scroll to position [231, 1091]
click at [805, 73] on button "Bulk Edit" at bounding box center [812, 80] width 80 height 24
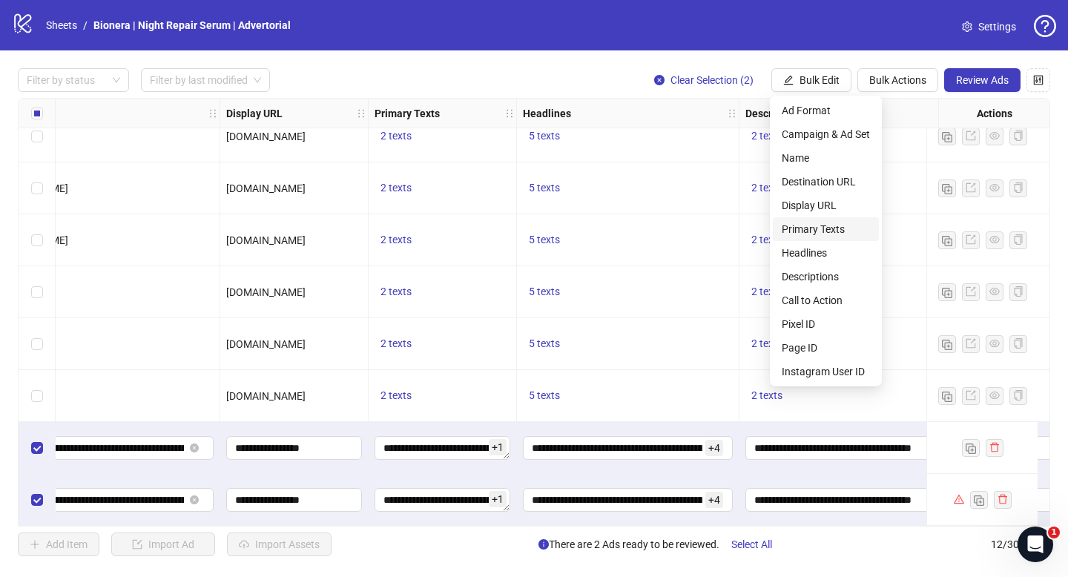
click at [842, 233] on span "Primary Texts" at bounding box center [826, 229] width 88 height 16
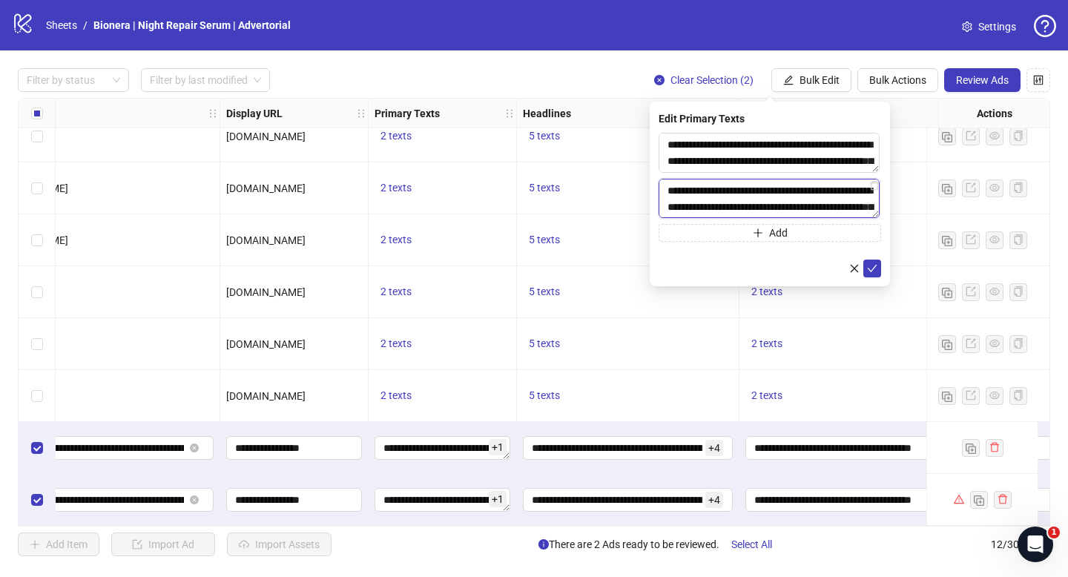
click at [692, 203] on textarea "**********" at bounding box center [769, 199] width 221 height 40
paste textarea "**********"
click at [668, 208] on textarea "**********" at bounding box center [770, 199] width 223 height 40
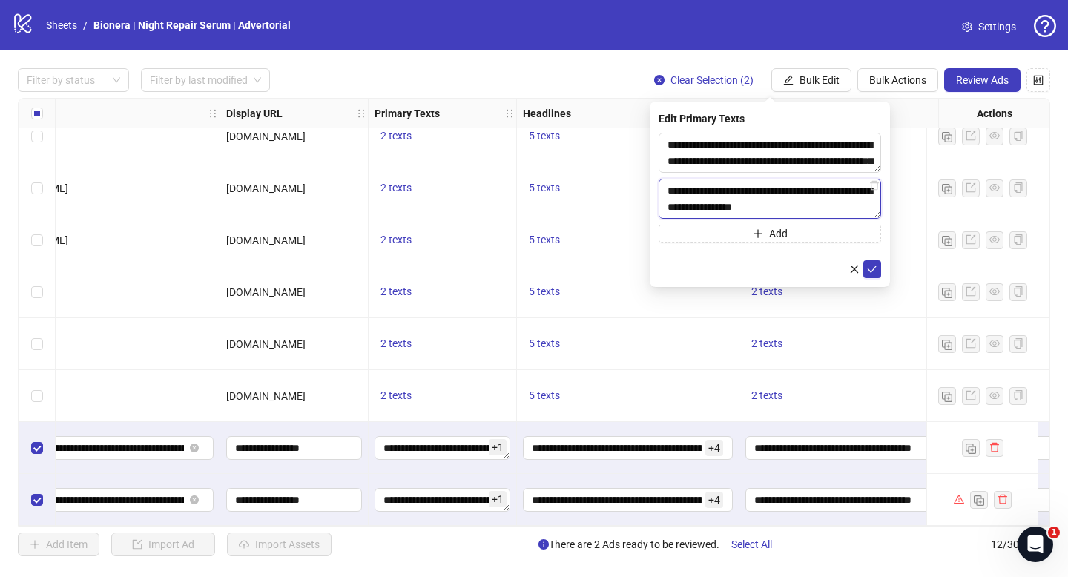
click at [671, 185] on textarea "**********" at bounding box center [770, 199] width 223 height 40
click at [697, 255] on form "**********" at bounding box center [770, 205] width 223 height 145
click at [835, 208] on textarea "**********" at bounding box center [770, 199] width 223 height 40
click at [666, 209] on textarea "**********" at bounding box center [770, 199] width 223 height 40
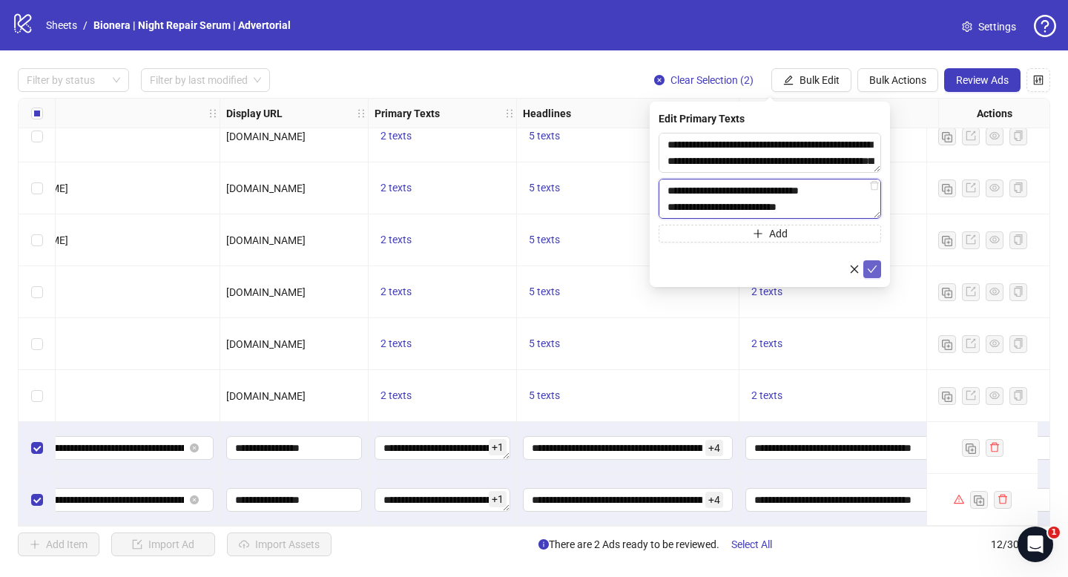
type textarea "**********"
click at [873, 268] on icon "check" at bounding box center [872, 269] width 10 height 10
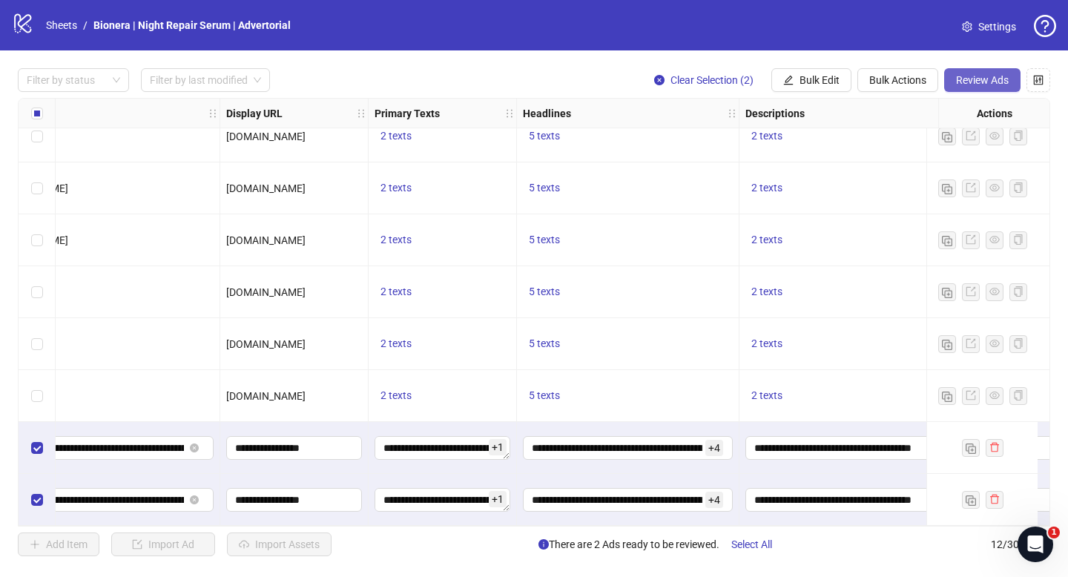
click at [989, 81] on span "Review Ads" at bounding box center [982, 80] width 53 height 12
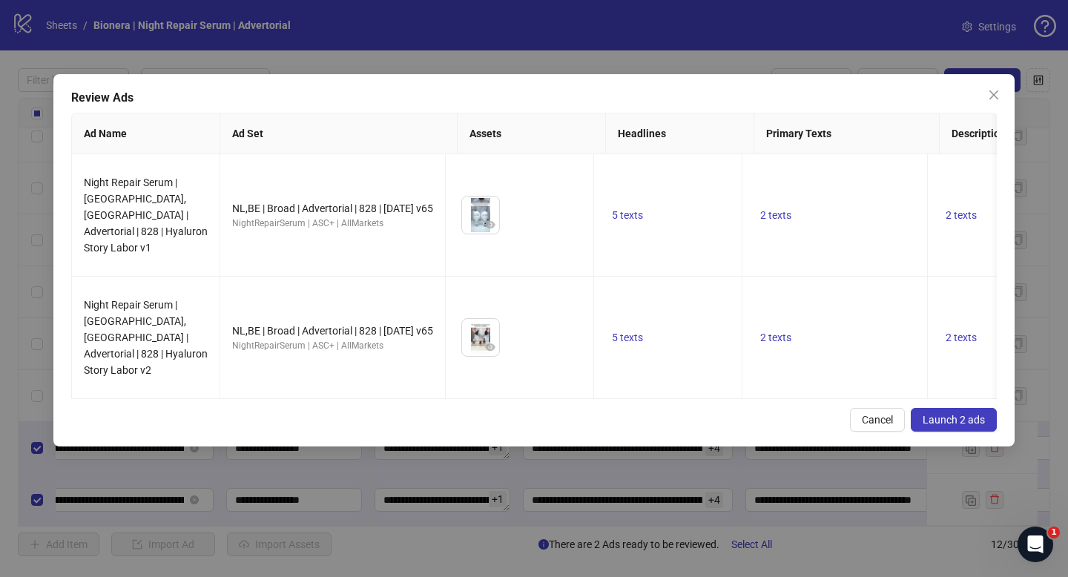
click at [959, 414] on span "Launch 2 ads" at bounding box center [954, 420] width 62 height 12
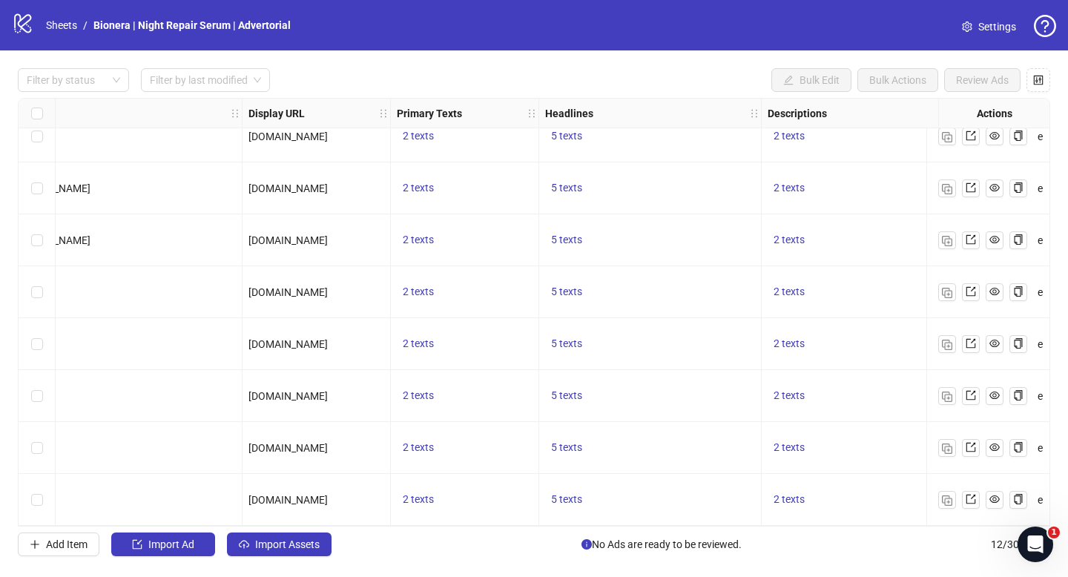
scroll to position [230, 1063]
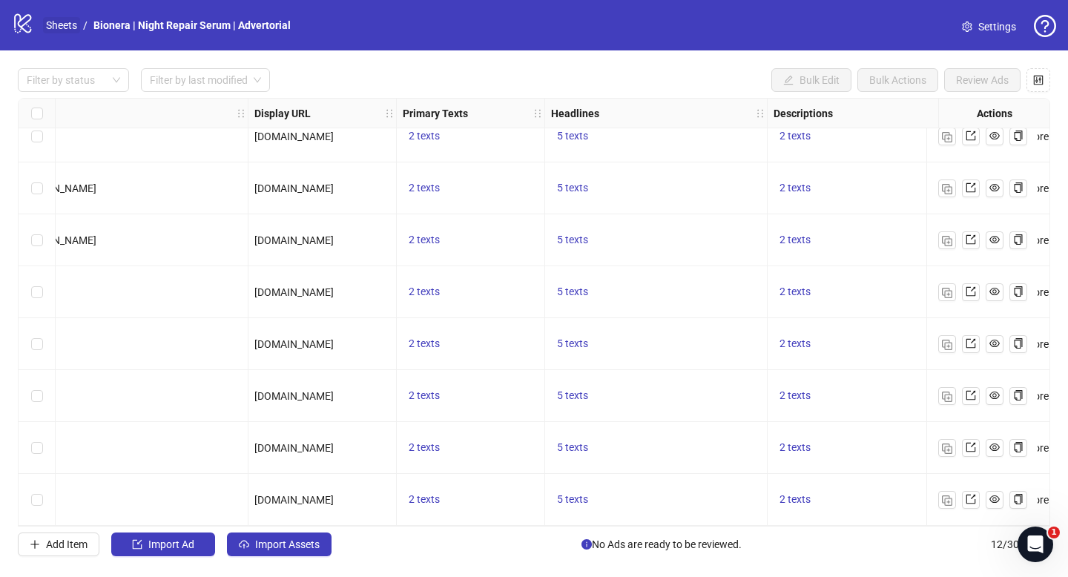
click at [68, 24] on link "Sheets" at bounding box center [61, 25] width 37 height 16
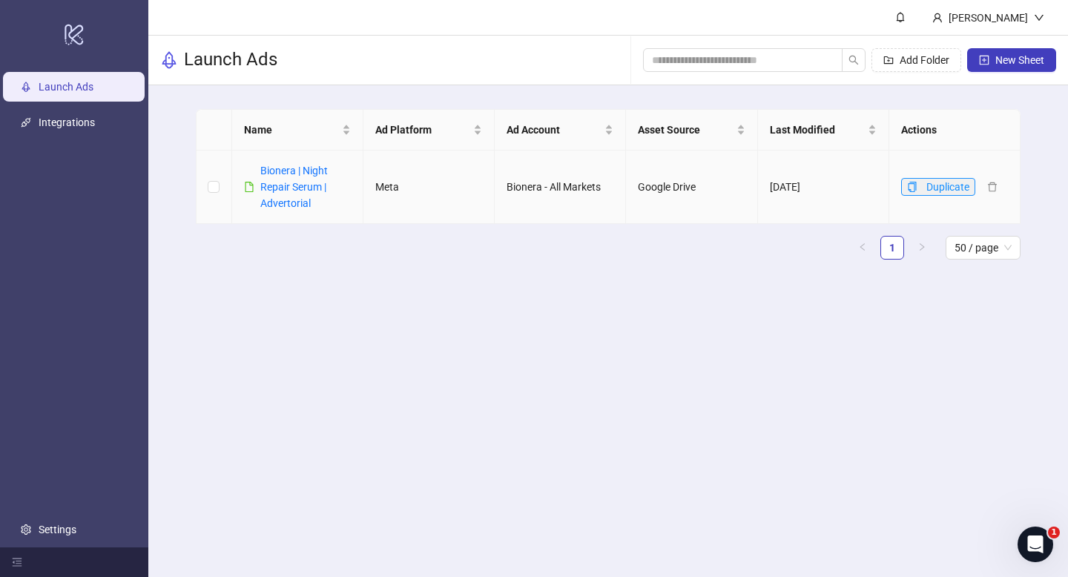
click at [916, 185] on icon "copy" at bounding box center [912, 187] width 10 height 10
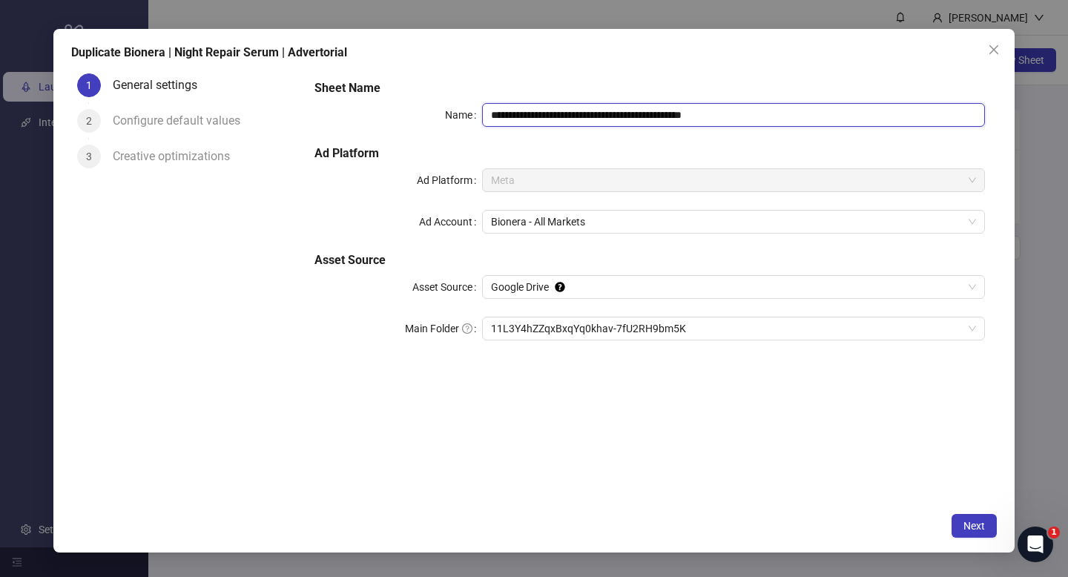
drag, startPoint x: 535, startPoint y: 115, endPoint x: 620, endPoint y: 115, distance: 84.6
click at [620, 115] on input "**********" at bounding box center [733, 115] width 503 height 24
drag, startPoint x: 646, startPoint y: 114, endPoint x: 793, endPoint y: 114, distance: 146.9
click at [793, 114] on input "**********" at bounding box center [733, 115] width 503 height 24
click at [625, 111] on input "**********" at bounding box center [733, 115] width 503 height 24
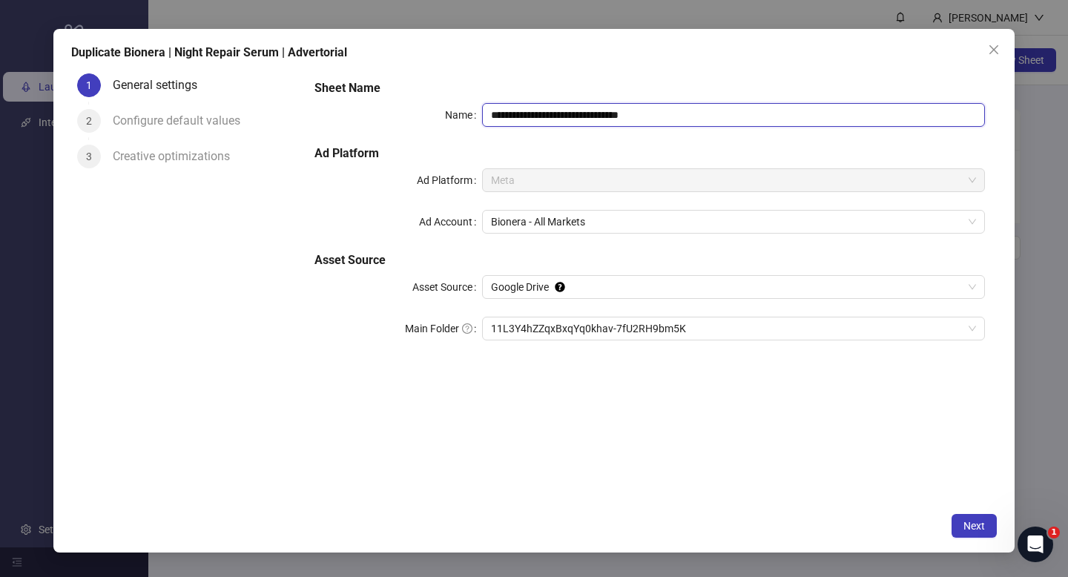
click at [625, 111] on input "**********" at bounding box center [733, 115] width 503 height 24
type input "**********"
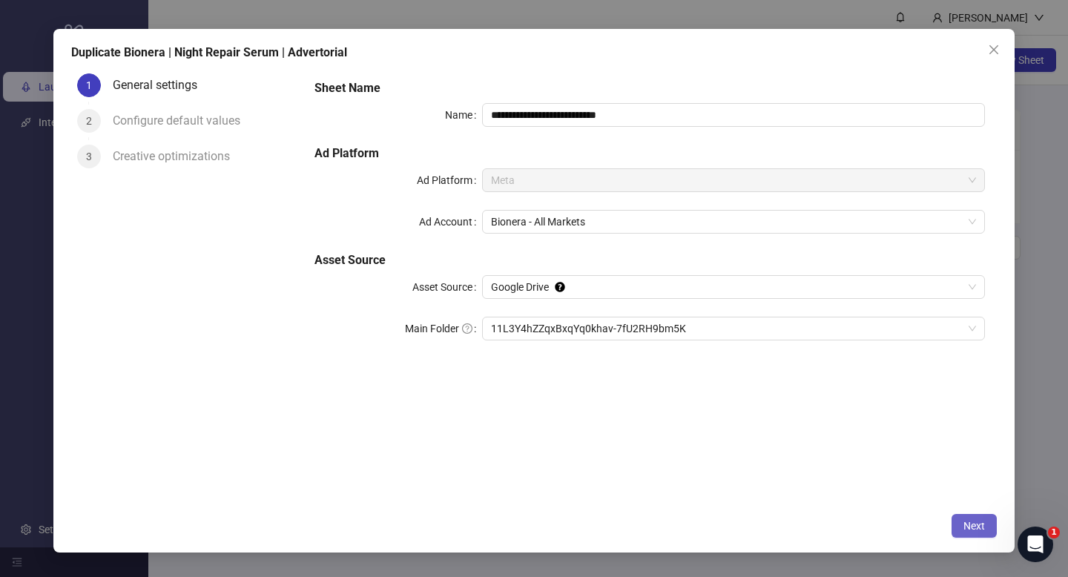
click at [990, 531] on button "Next" at bounding box center [974, 526] width 45 height 24
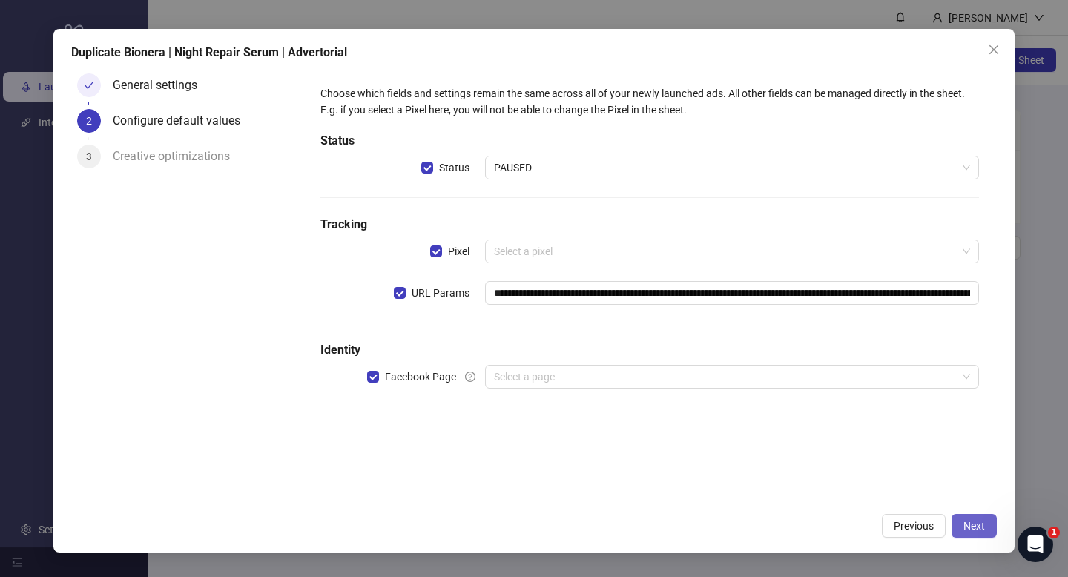
click at [990, 531] on button "Next" at bounding box center [974, 526] width 45 height 24
click at [380, 372] on span "Facebook Page" at bounding box center [420, 377] width 83 height 16
click at [982, 517] on button "Next" at bounding box center [974, 526] width 45 height 24
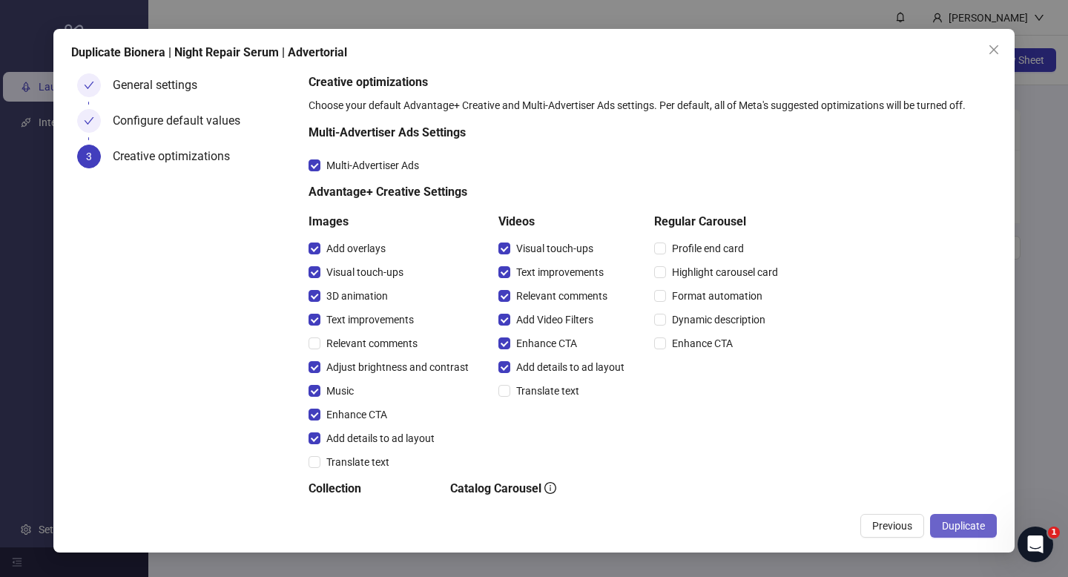
click at [976, 523] on span "Duplicate" at bounding box center [963, 526] width 43 height 12
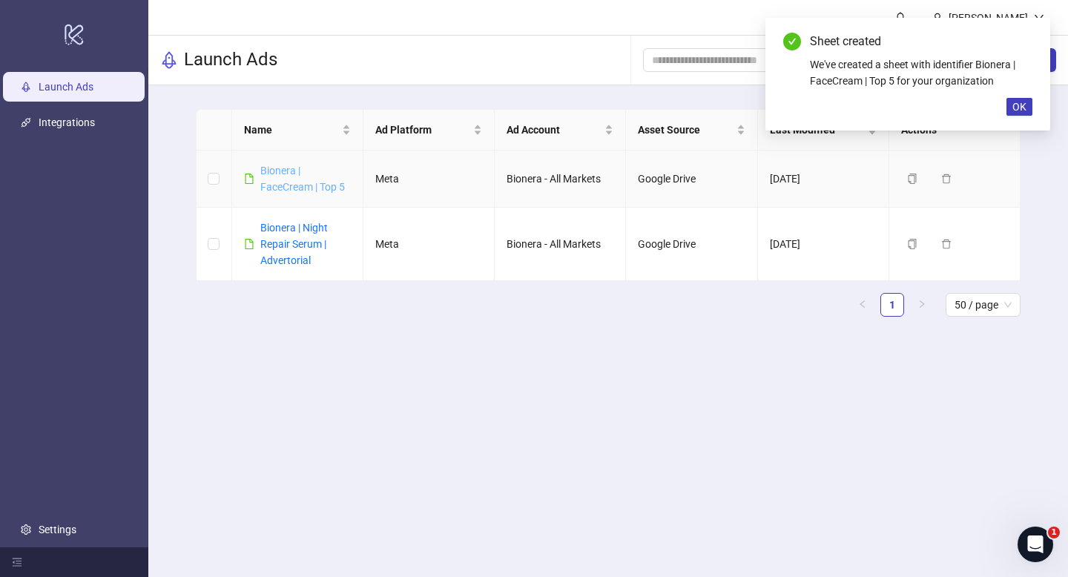
click at [321, 188] on link "Bionera | FaceCream | Top 5" at bounding box center [302, 179] width 85 height 28
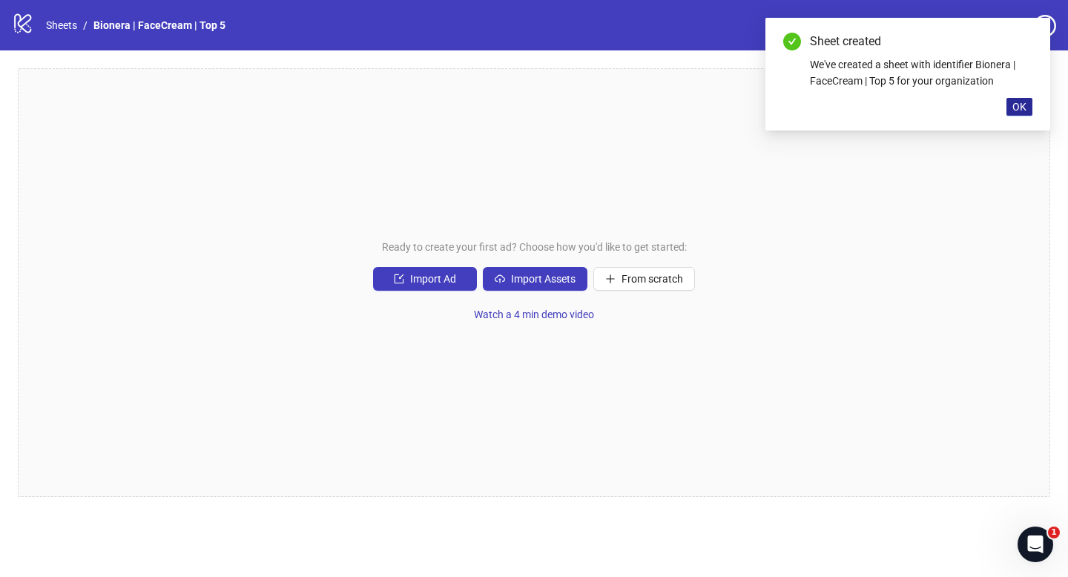
click at [1025, 109] on span "OK" at bounding box center [1020, 107] width 14 height 12
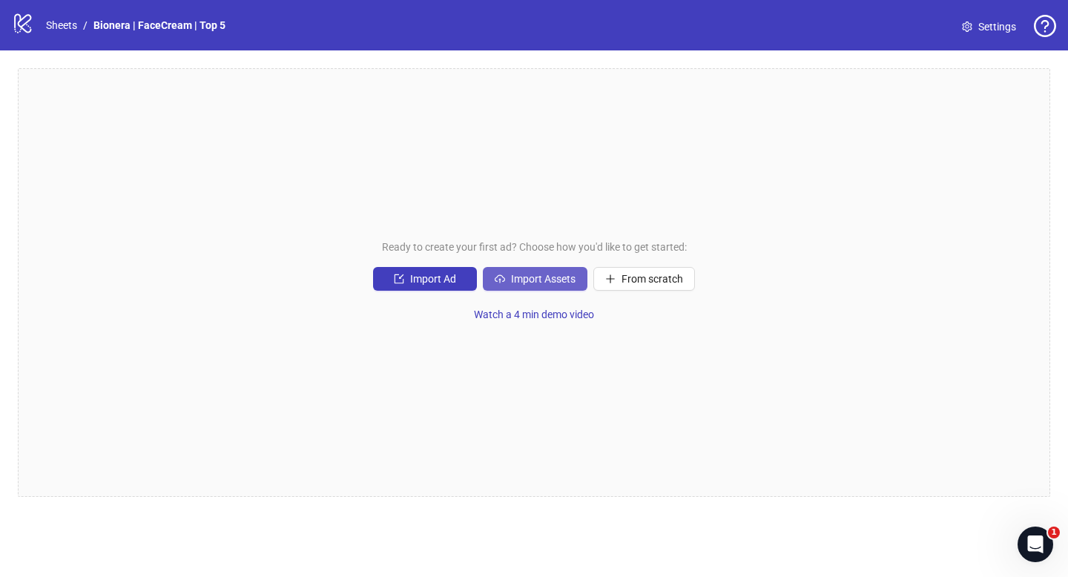
click at [516, 285] on span "Import Assets" at bounding box center [543, 279] width 65 height 12
